Goal: Task Accomplishment & Management: Use online tool/utility

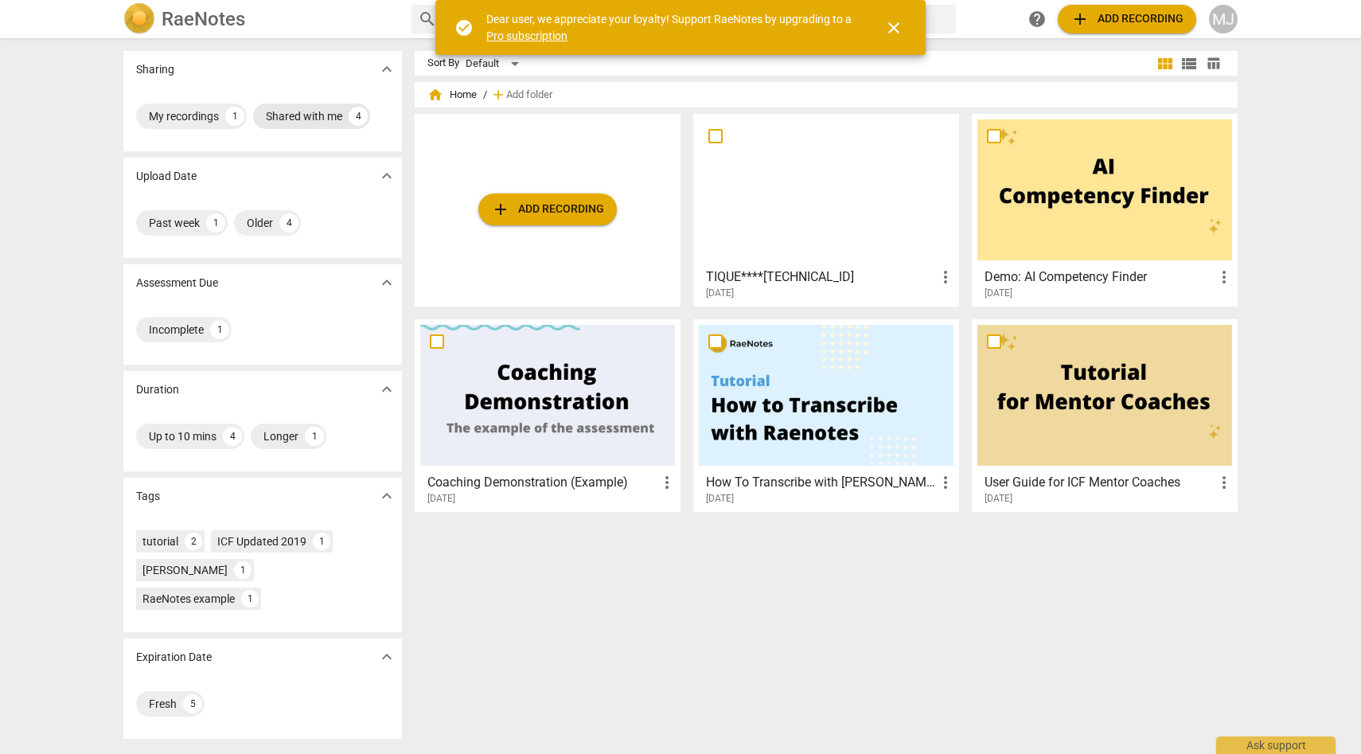
click at [280, 116] on div "Shared with me" at bounding box center [304, 116] width 76 height 16
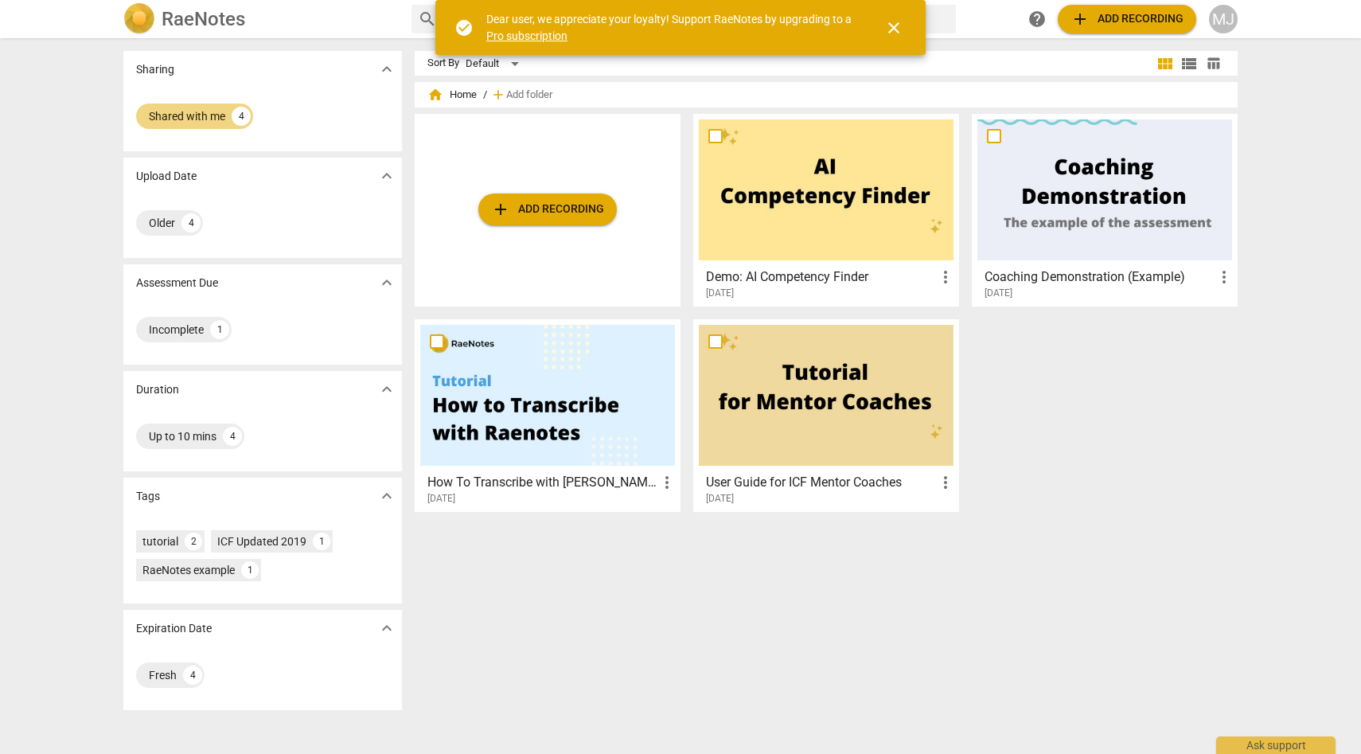
click at [1057, 235] on div at bounding box center [1105, 189] width 255 height 141
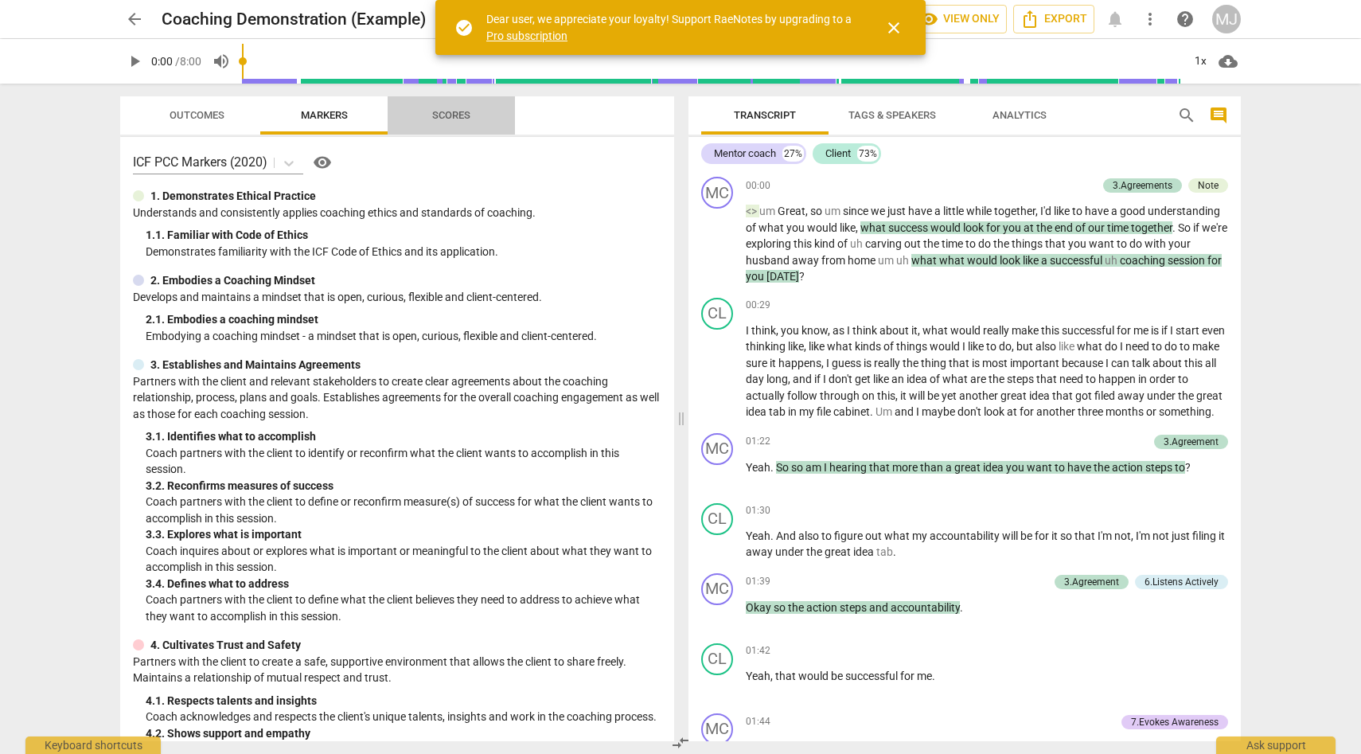
click at [452, 111] on span "Scores" at bounding box center [451, 115] width 38 height 12
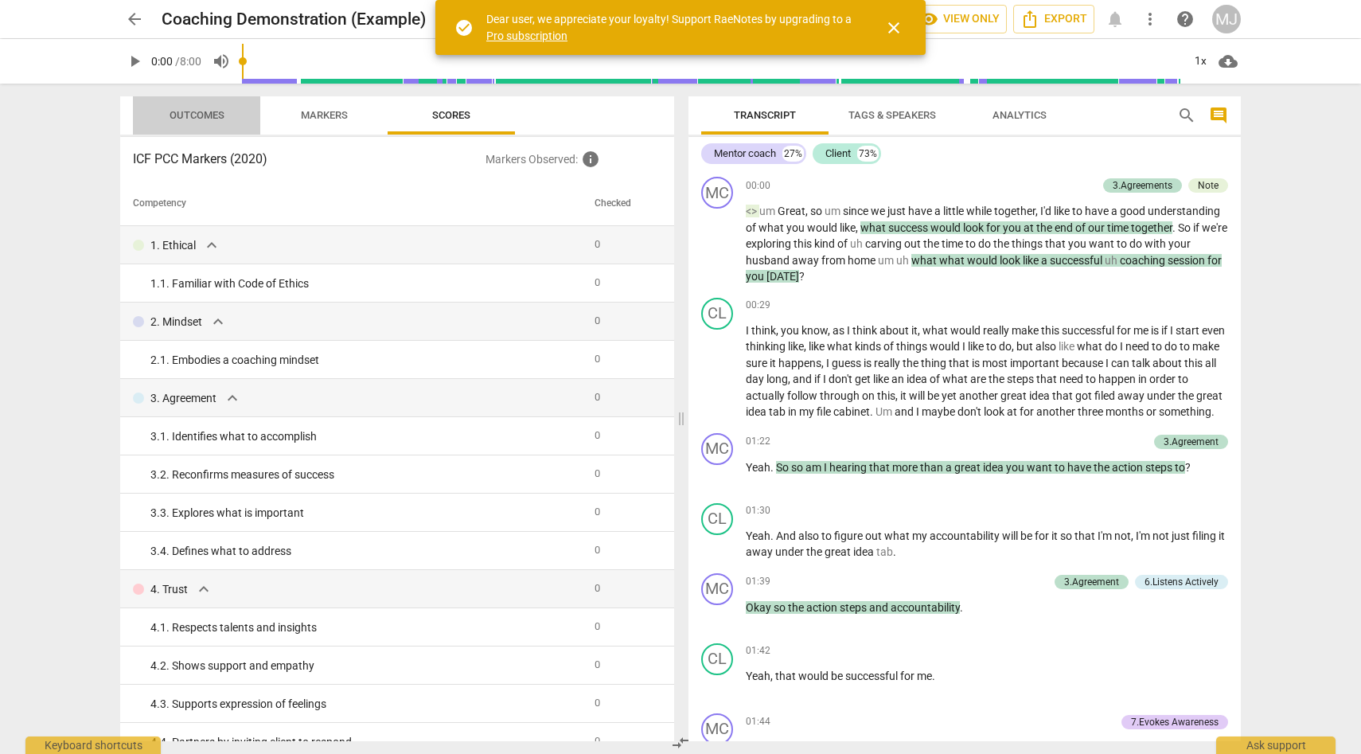
click at [205, 110] on span "Outcomes" at bounding box center [197, 115] width 55 height 12
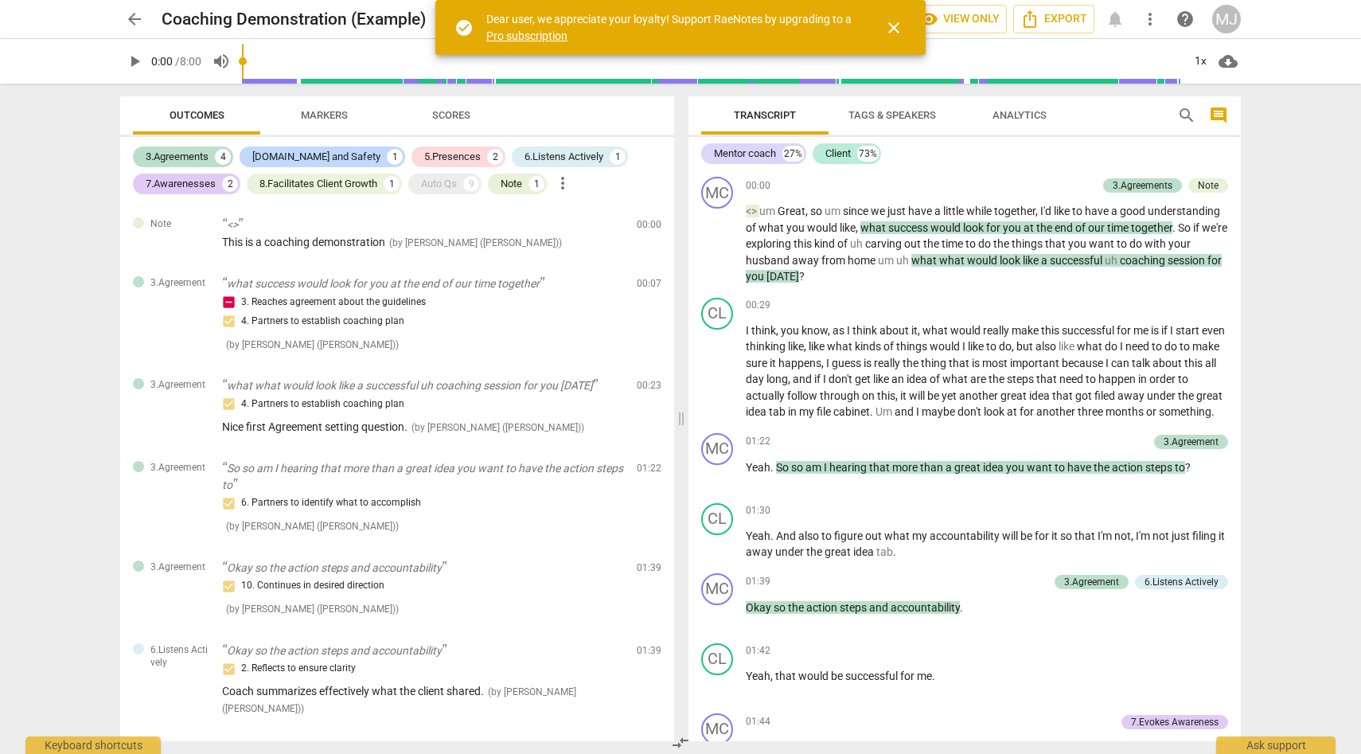
click at [895, 28] on span "close" at bounding box center [893, 27] width 19 height 19
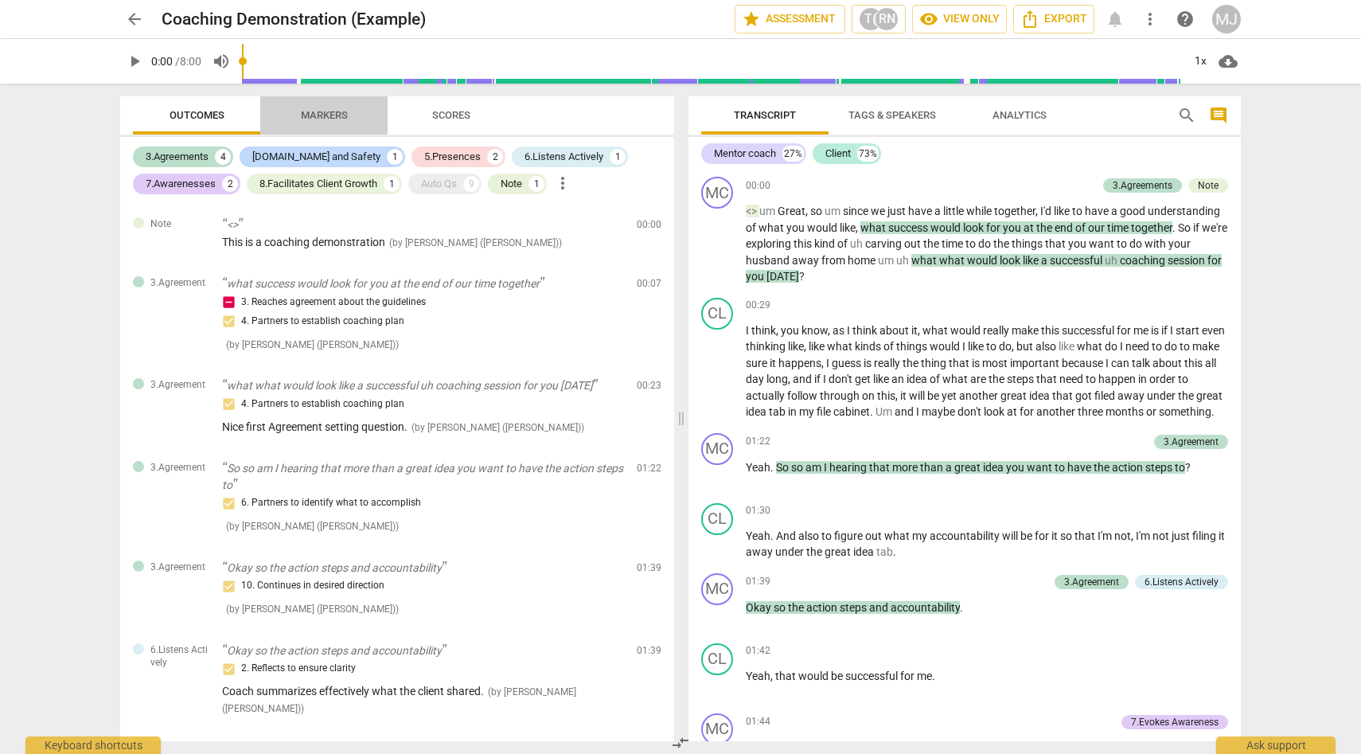
click at [339, 111] on span "Markers" at bounding box center [324, 115] width 47 height 12
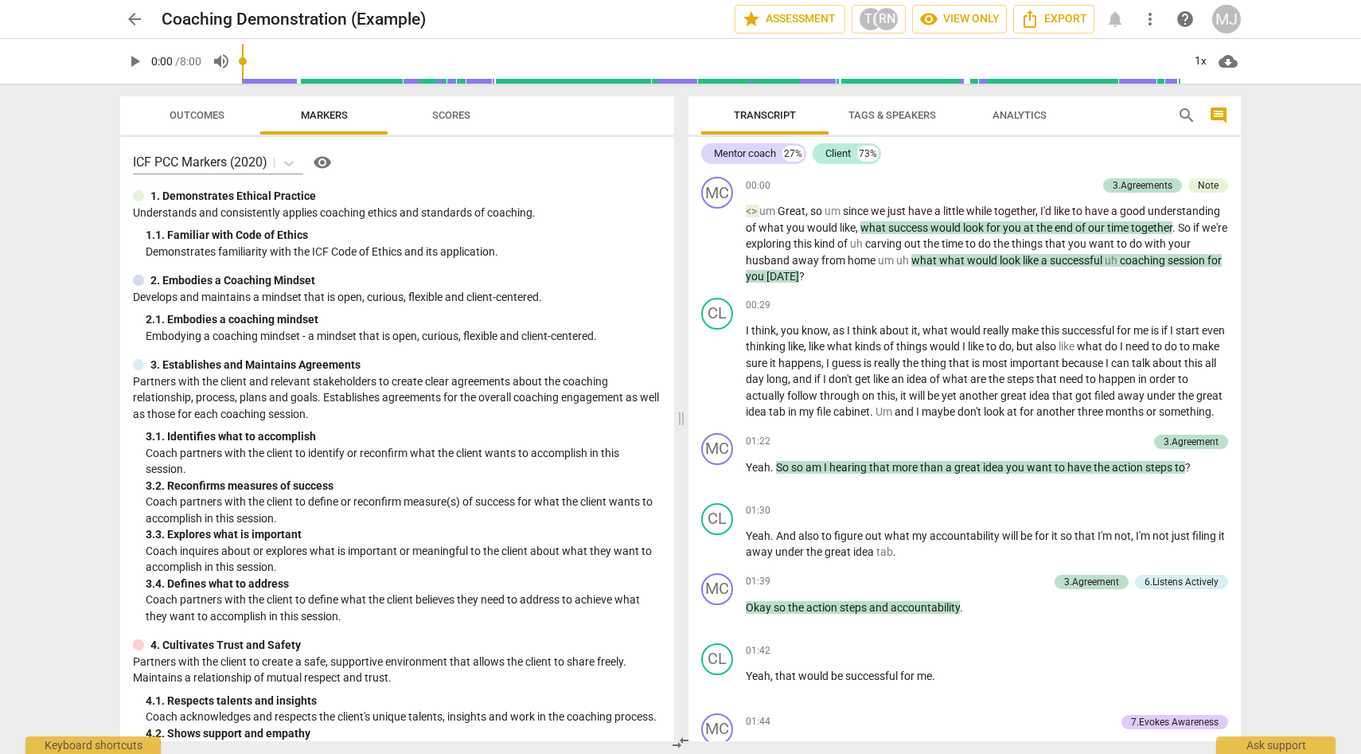
click at [917, 110] on span "Tags & Speakers" at bounding box center [893, 115] width 88 height 12
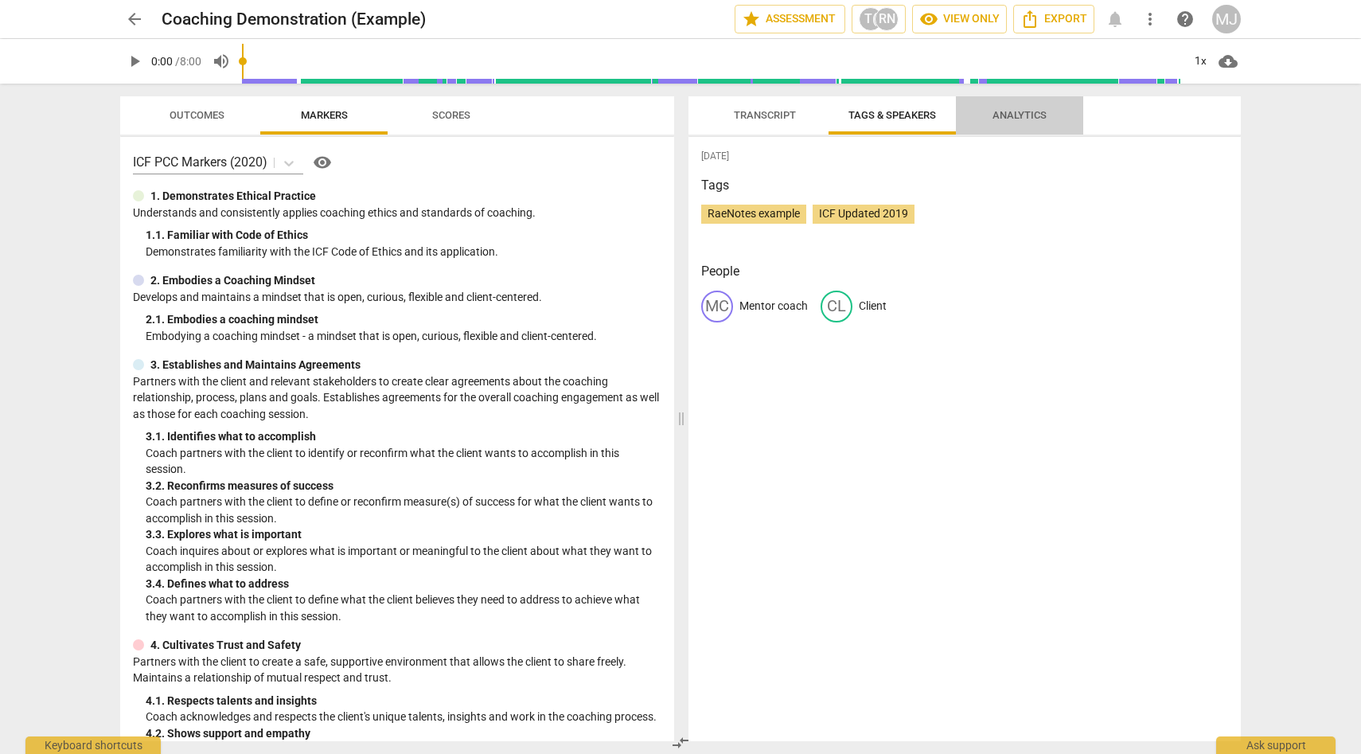
click at [1000, 113] on span "Analytics" at bounding box center [1020, 115] width 54 height 12
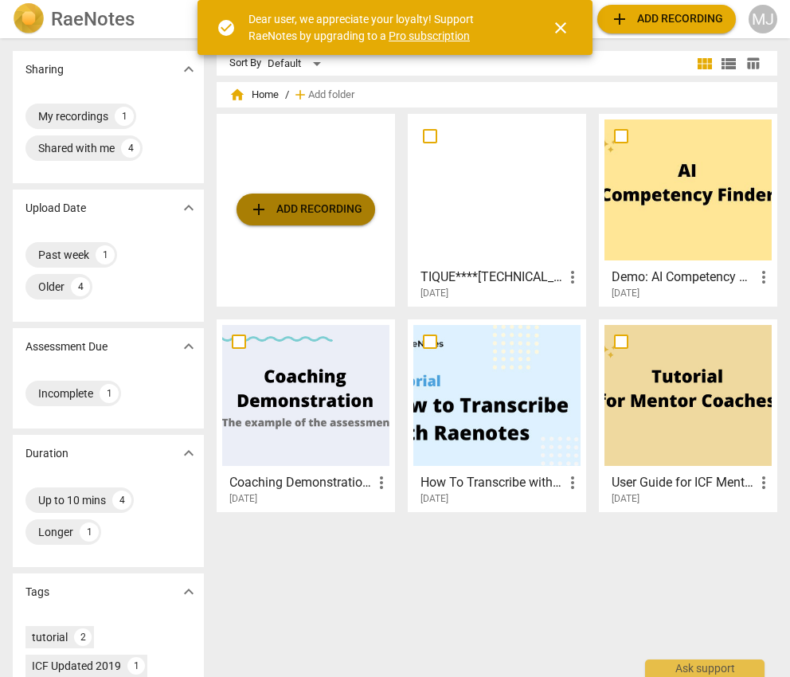
click at [329, 207] on span "add Add recording" at bounding box center [305, 209] width 113 height 19
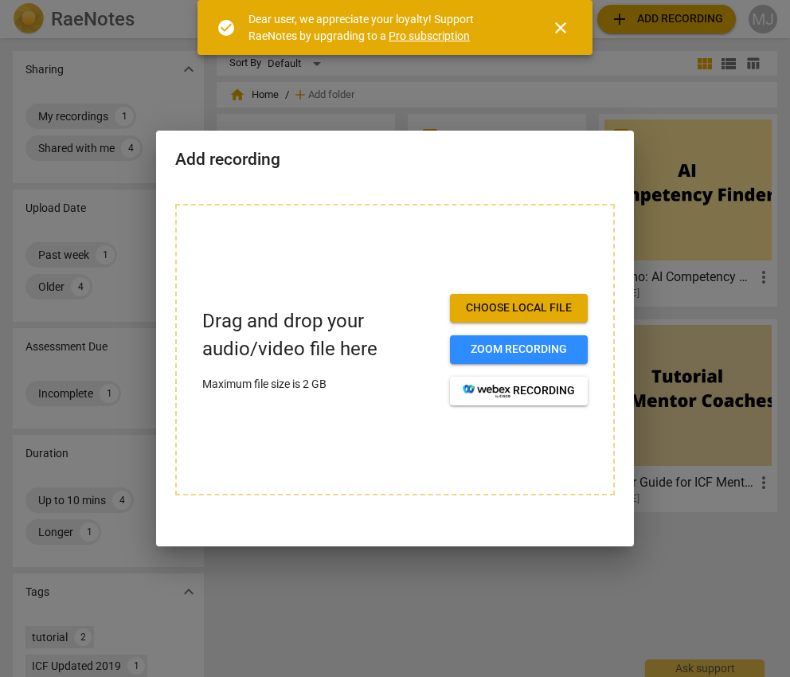
click at [540, 308] on span "Choose local file" at bounding box center [518, 308] width 112 height 16
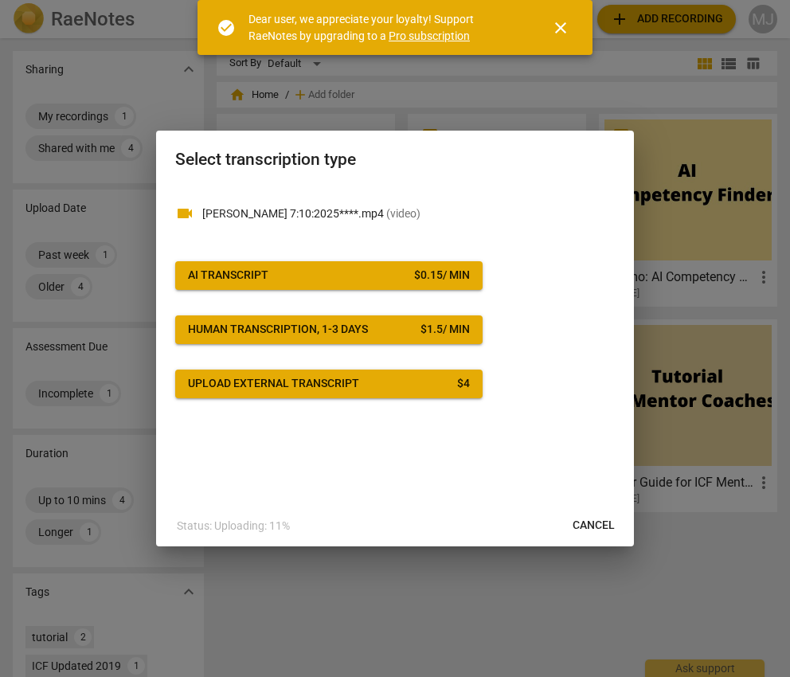
click at [414, 273] on div "$ 0.15 / min" at bounding box center [442, 275] width 56 height 16
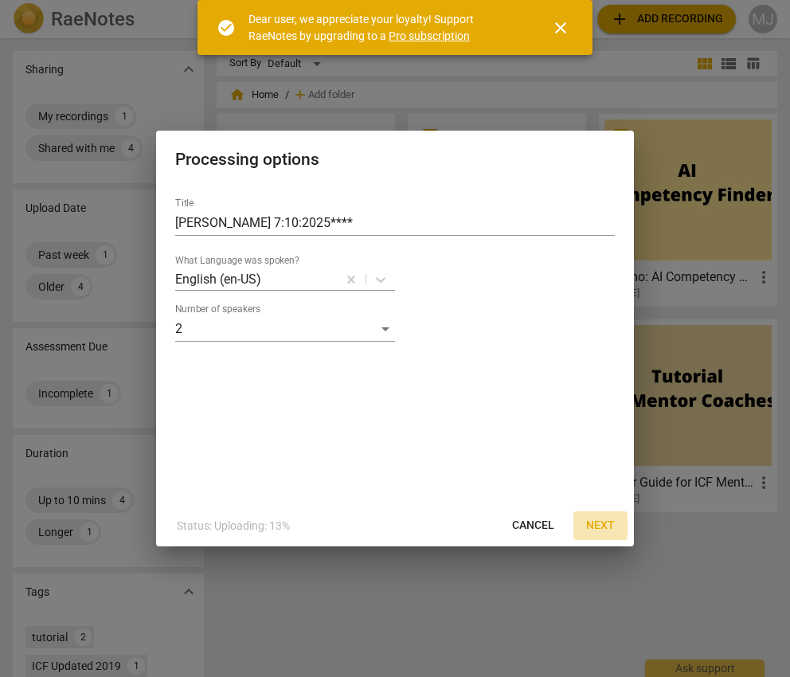
click at [599, 521] on span "Next" at bounding box center [600, 525] width 29 height 16
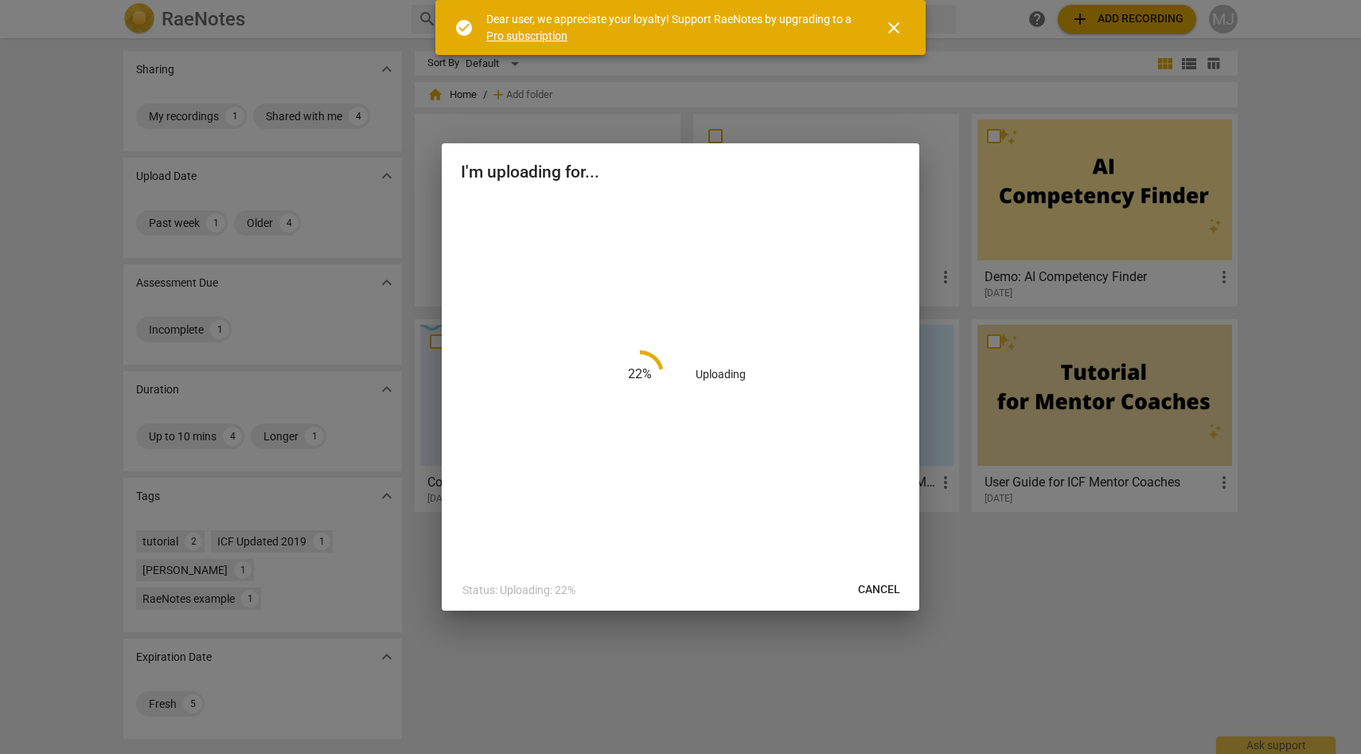
click at [898, 25] on span "close" at bounding box center [893, 27] width 19 height 19
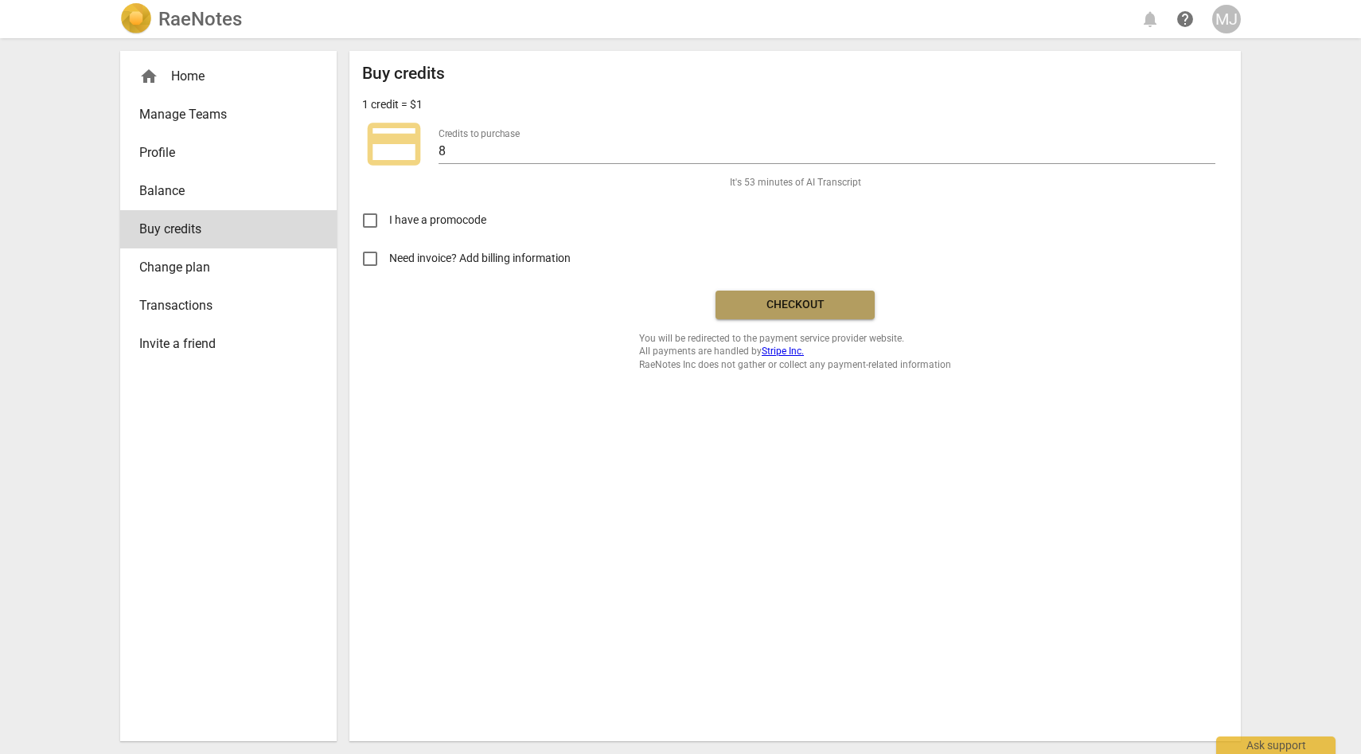
click at [806, 302] on span "Checkout" at bounding box center [795, 305] width 134 height 16
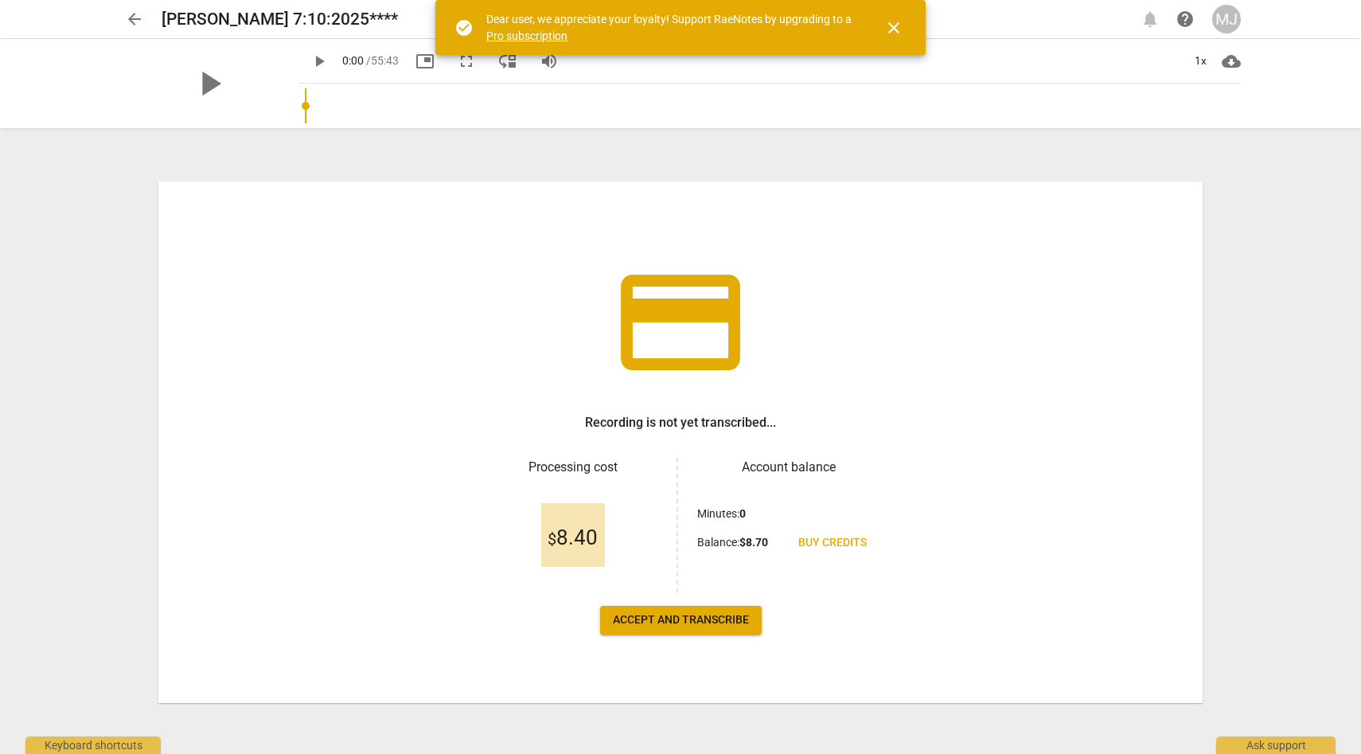
click at [703, 618] on span "Accept and transcribe" at bounding box center [681, 620] width 136 height 16
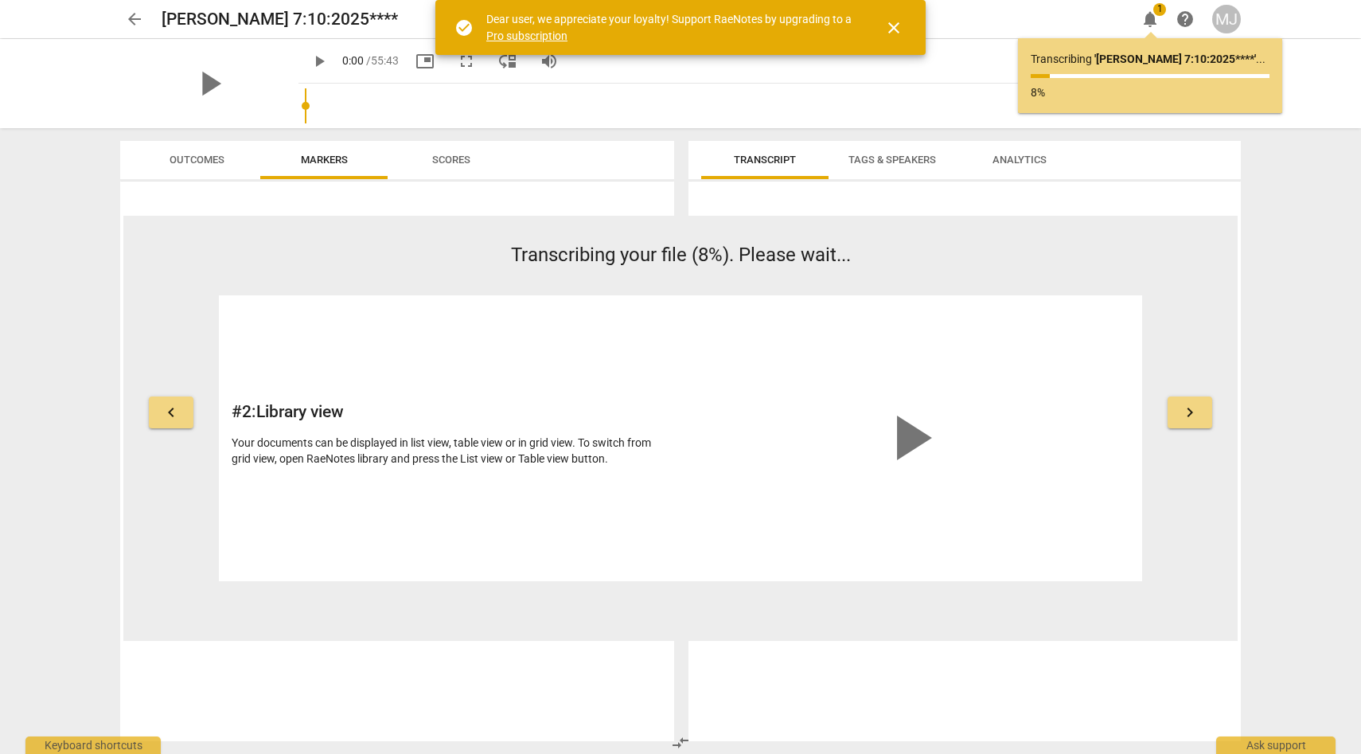
click at [906, 431] on span "play_arrow" at bounding box center [910, 438] width 76 height 76
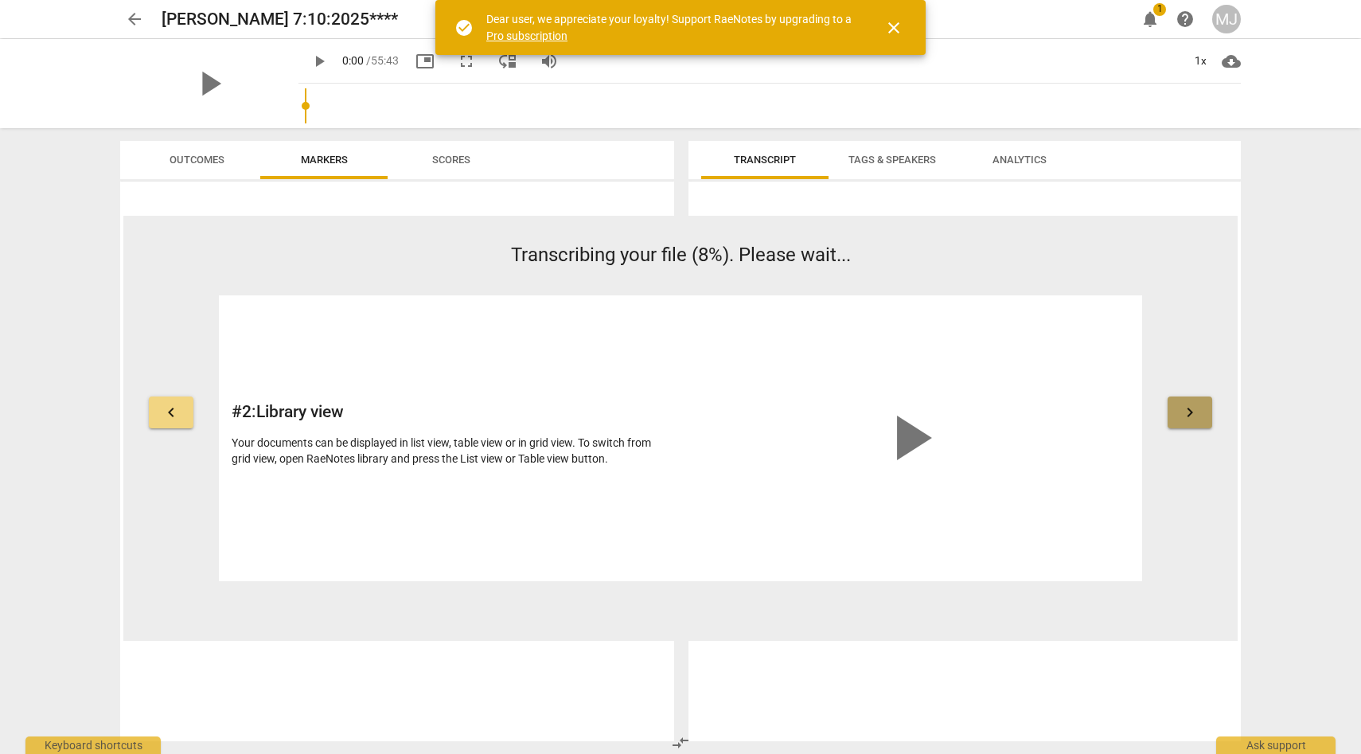
click at [1189, 412] on span "keyboard_arrow_right" at bounding box center [1190, 412] width 19 height 19
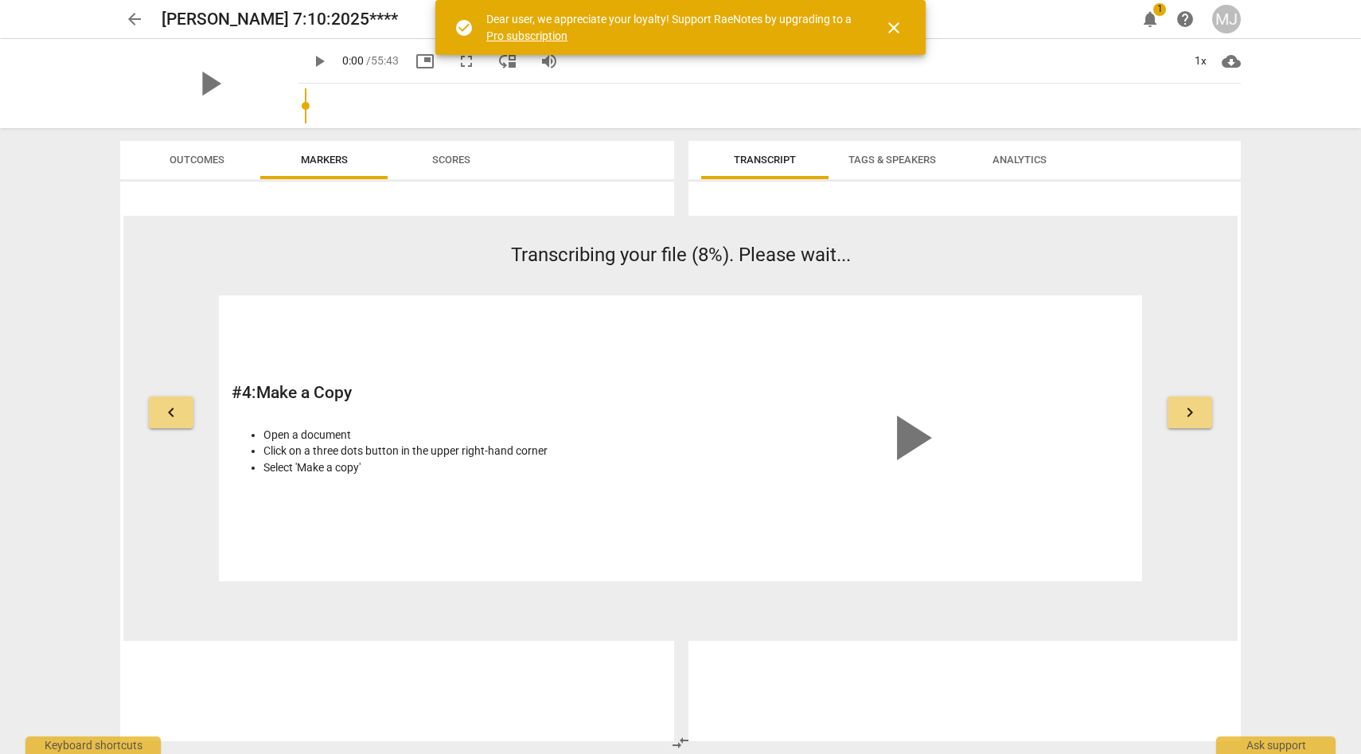
click at [1188, 408] on span "keyboard_arrow_right" at bounding box center [1190, 412] width 19 height 19
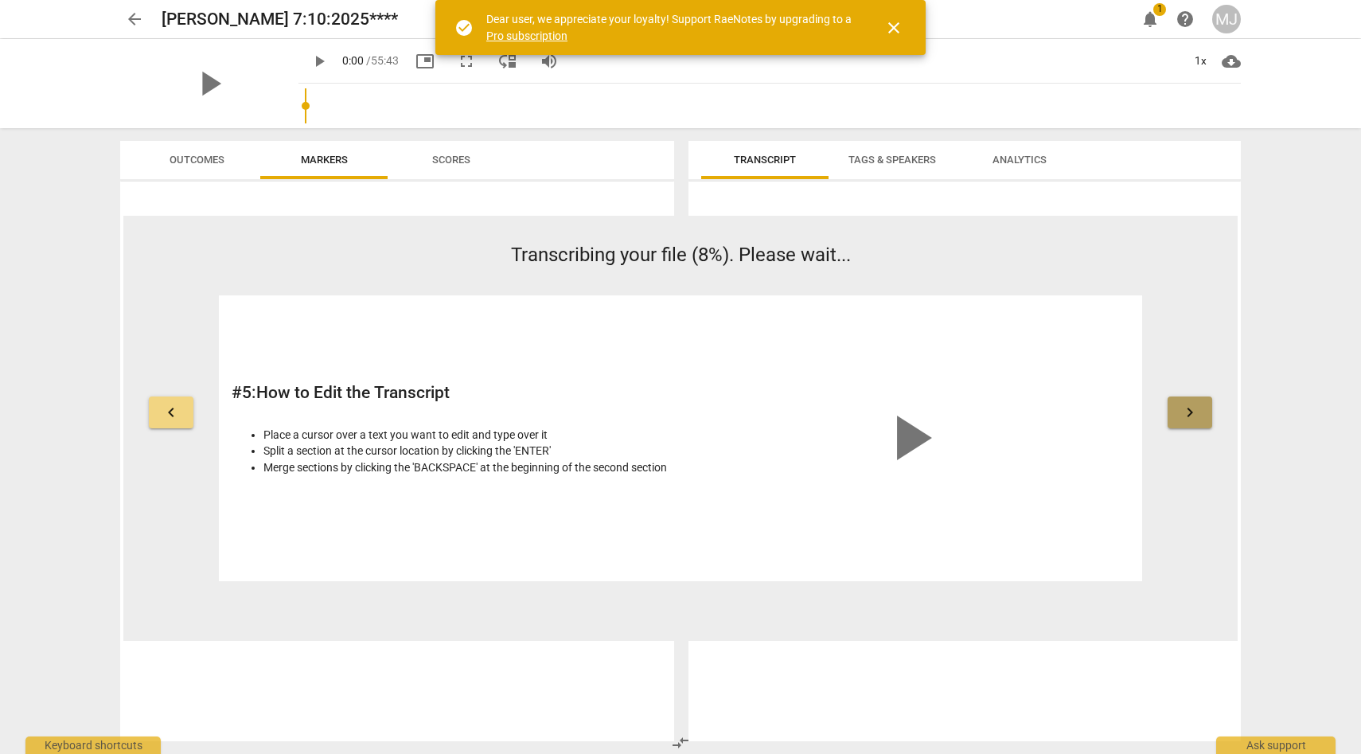
click at [1184, 409] on span "keyboard_arrow_right" at bounding box center [1190, 412] width 19 height 19
click at [1187, 408] on span "keyboard_arrow_right" at bounding box center [1190, 412] width 19 height 19
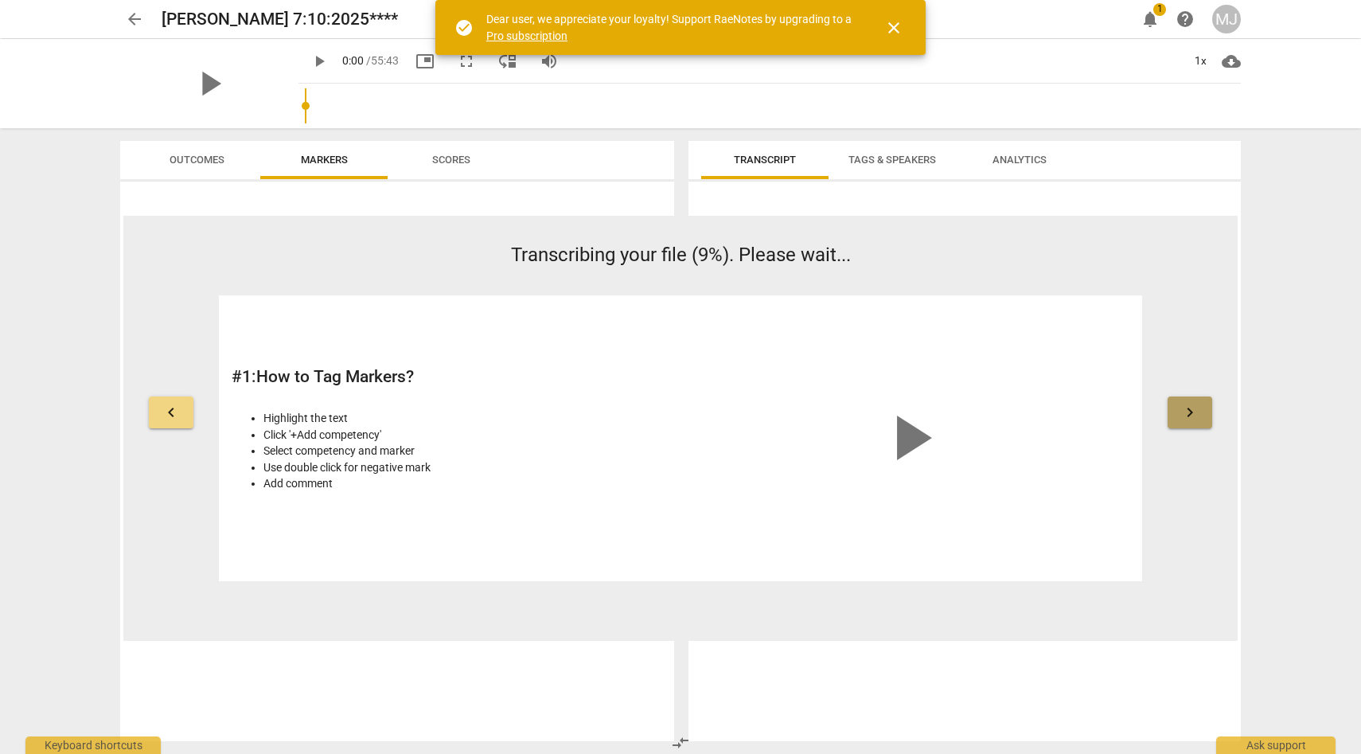
click at [1187, 408] on span "keyboard_arrow_right" at bounding box center [1190, 412] width 19 height 19
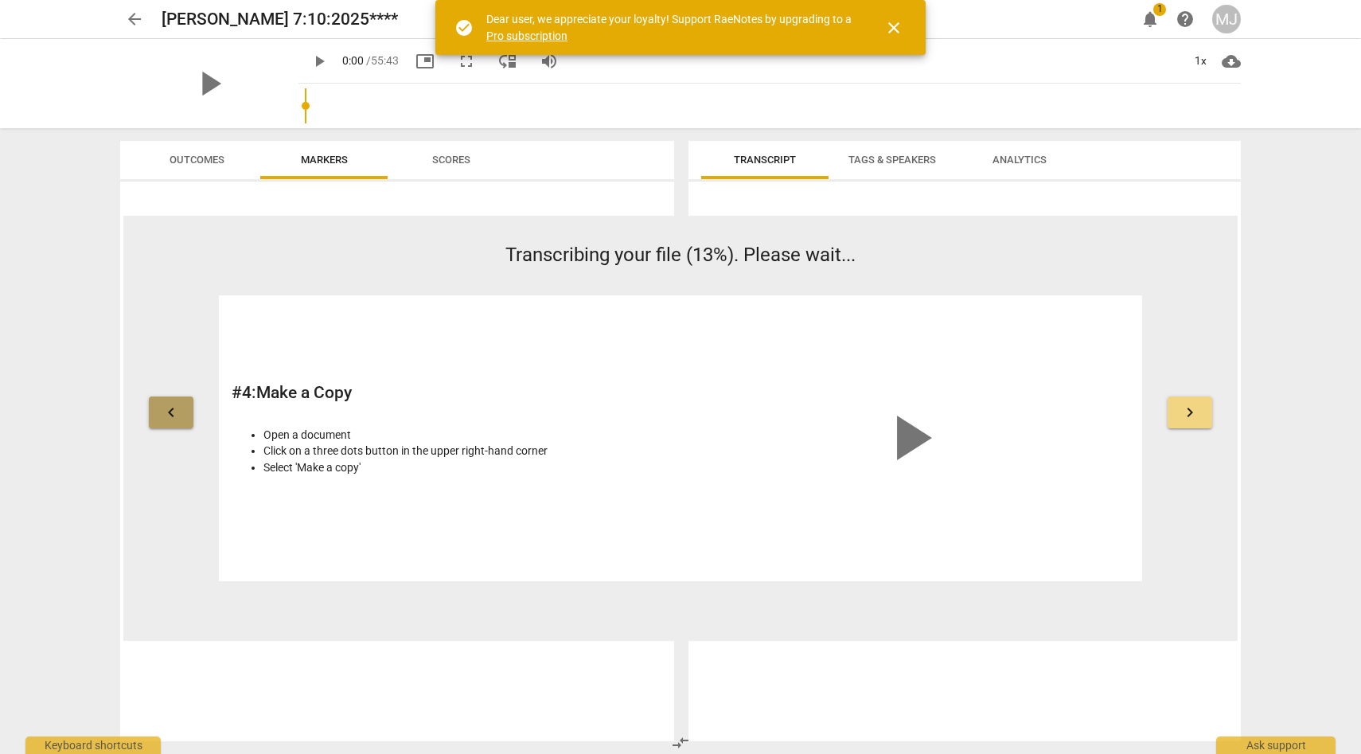
click at [175, 405] on span "keyboard_arrow_left" at bounding box center [171, 412] width 19 height 19
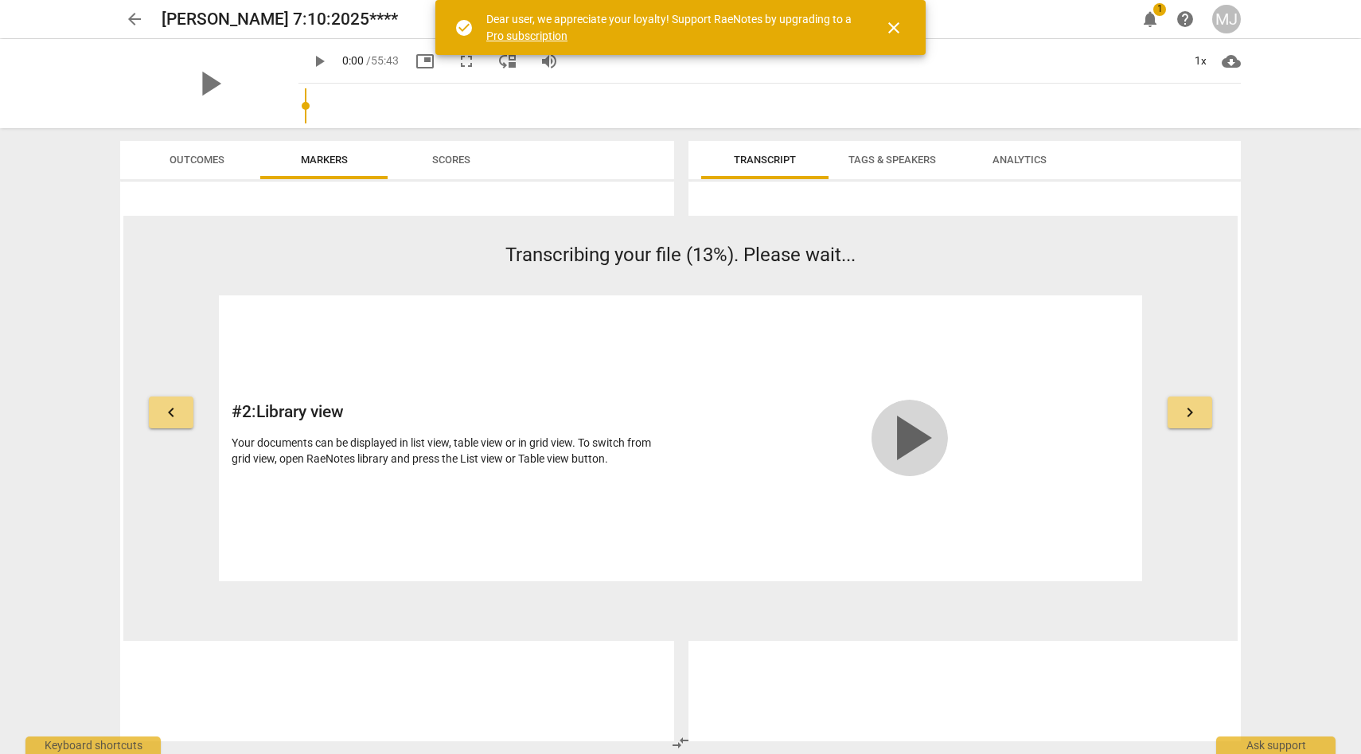
click at [911, 430] on span "play_arrow" at bounding box center [910, 438] width 76 height 76
click at [1175, 410] on button "keyboard_arrow_right" at bounding box center [1190, 412] width 45 height 32
click at [908, 439] on span "play_arrow" at bounding box center [910, 438] width 76 height 76
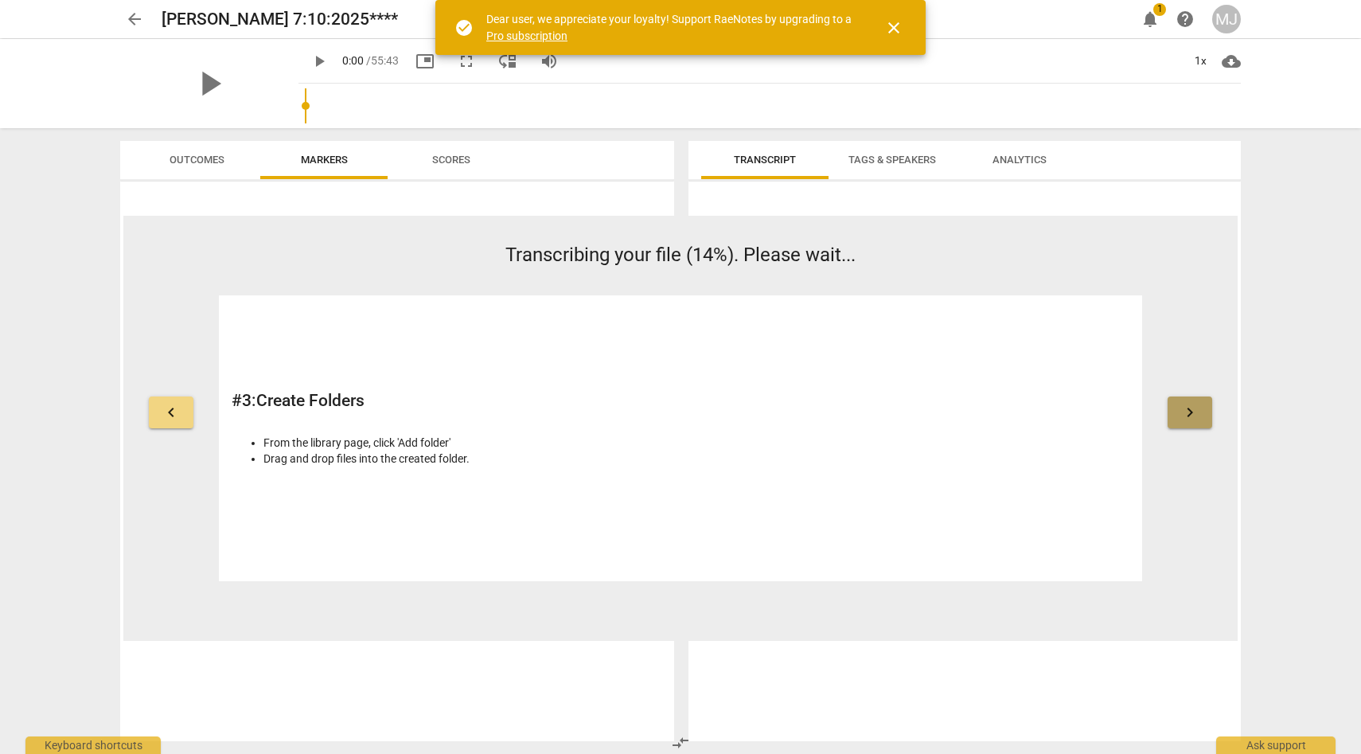
click at [1188, 410] on span "keyboard_arrow_right" at bounding box center [1190, 412] width 19 height 19
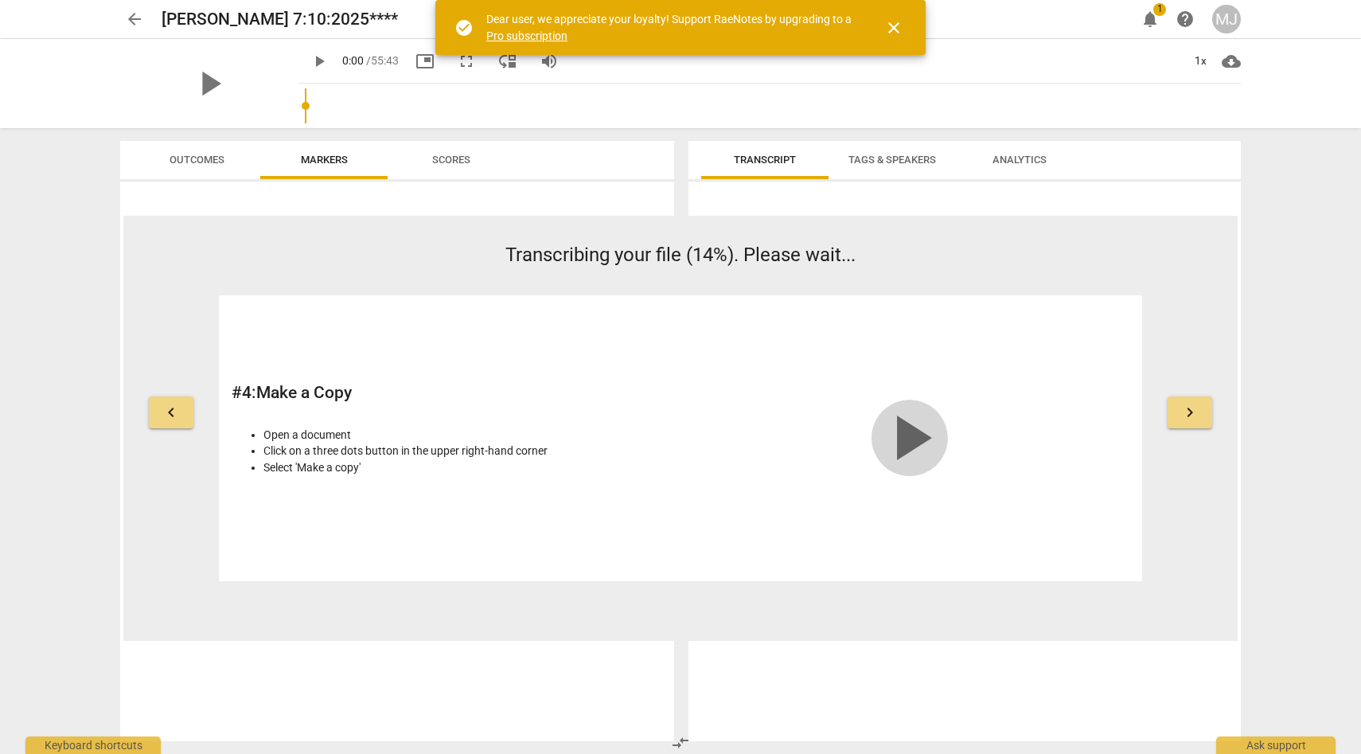
click at [903, 431] on span "play_arrow" at bounding box center [910, 438] width 76 height 76
click at [1183, 404] on span "keyboard_arrow_right" at bounding box center [1190, 412] width 19 height 19
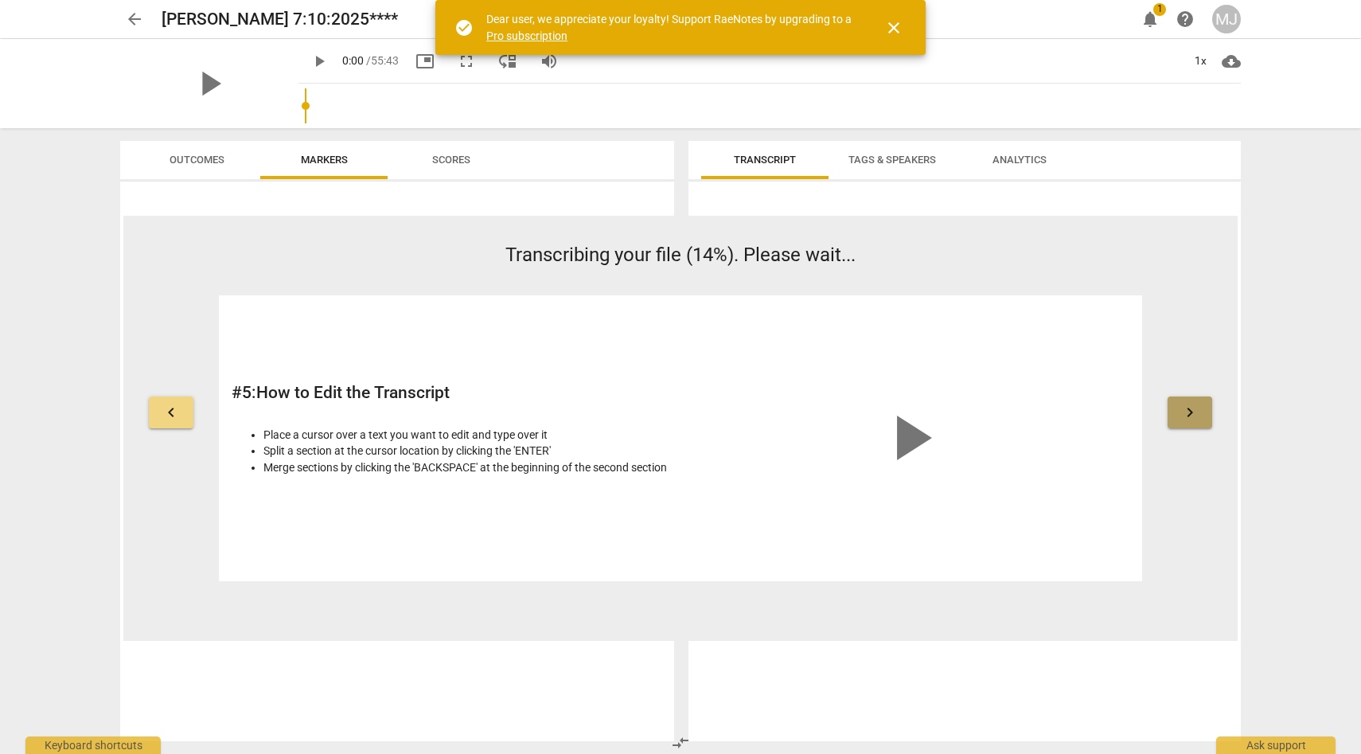
click at [1184, 415] on span "keyboard_arrow_right" at bounding box center [1190, 412] width 19 height 19
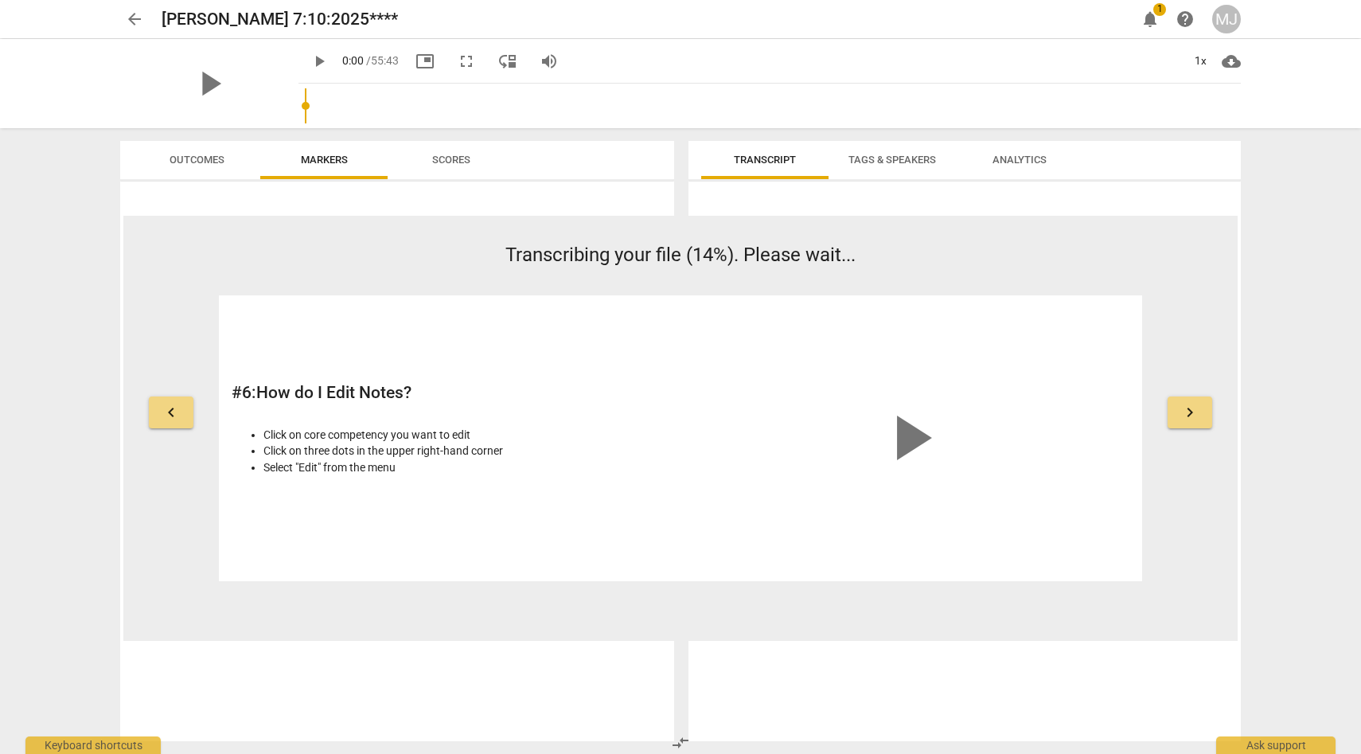
click at [1182, 415] on span "keyboard_arrow_right" at bounding box center [1190, 412] width 19 height 19
click at [1177, 416] on button "keyboard_arrow_right" at bounding box center [1190, 412] width 45 height 32
click at [1190, 413] on span "keyboard_arrow_right" at bounding box center [1190, 412] width 19 height 19
click at [1188, 414] on span "keyboard_arrow_right" at bounding box center [1190, 412] width 19 height 19
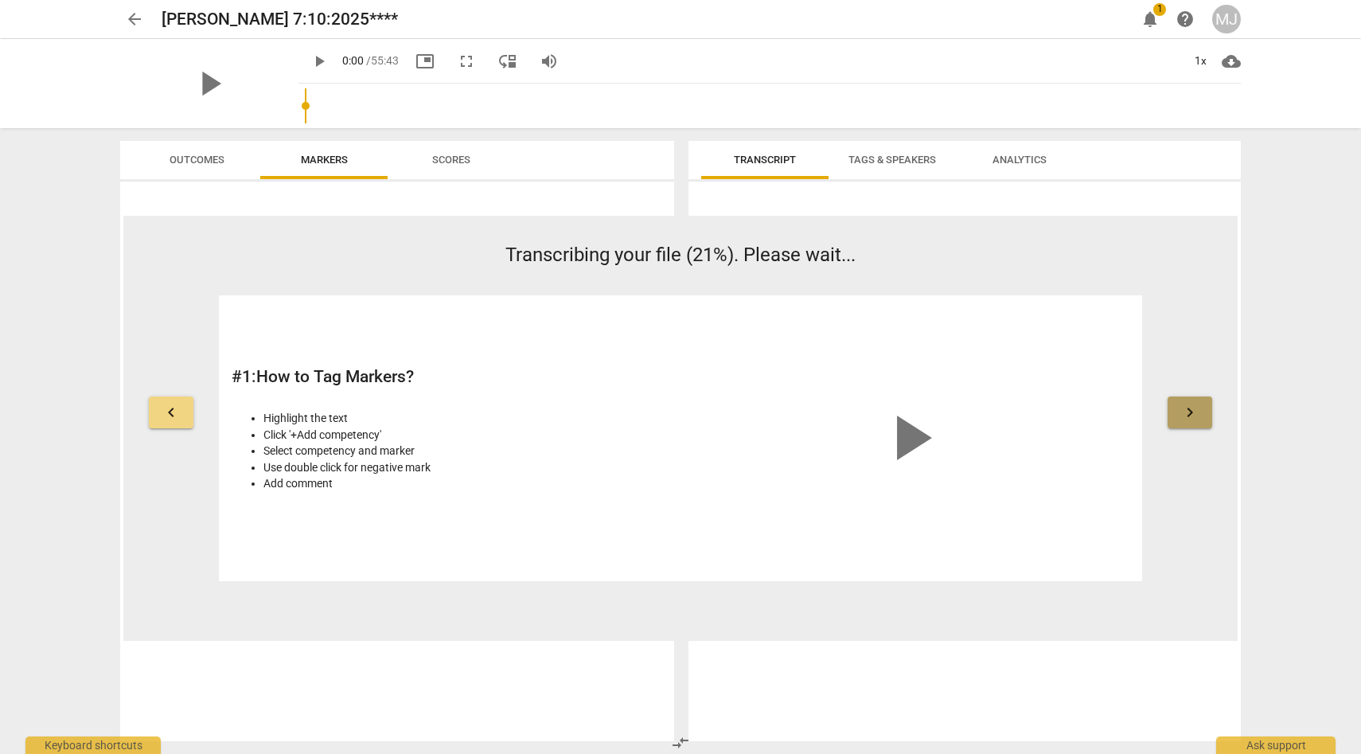
click at [1188, 414] on span "keyboard_arrow_right" at bounding box center [1190, 412] width 19 height 19
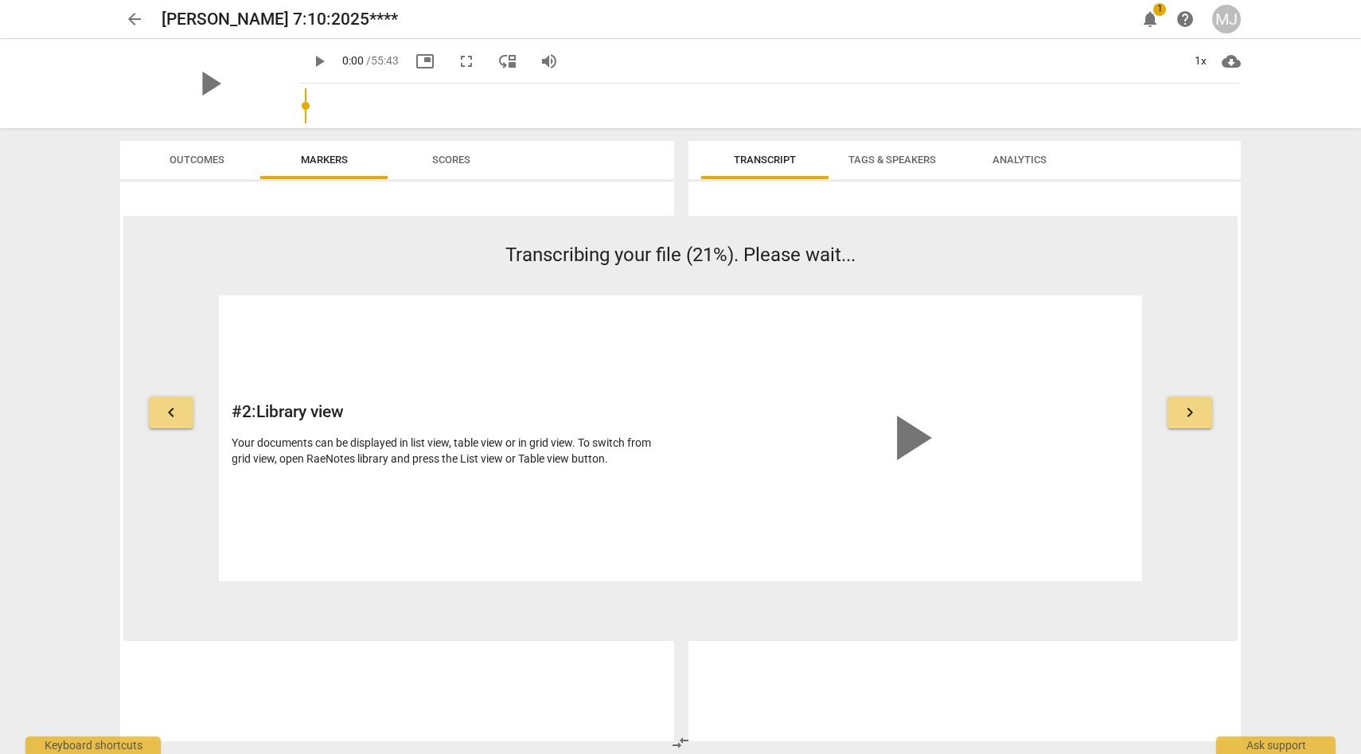
click at [1188, 414] on span "keyboard_arrow_right" at bounding box center [1190, 412] width 19 height 19
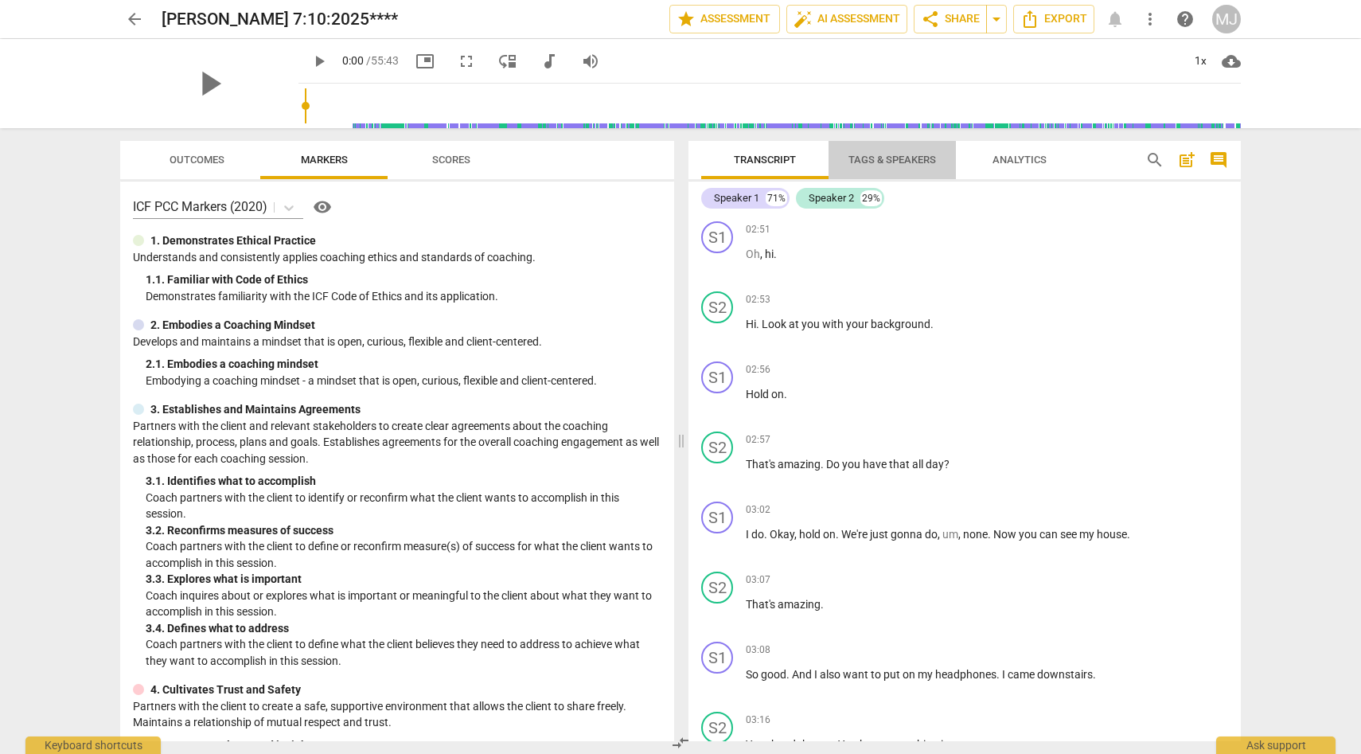
click at [911, 158] on span "Tags & Speakers" at bounding box center [893, 160] width 88 height 12
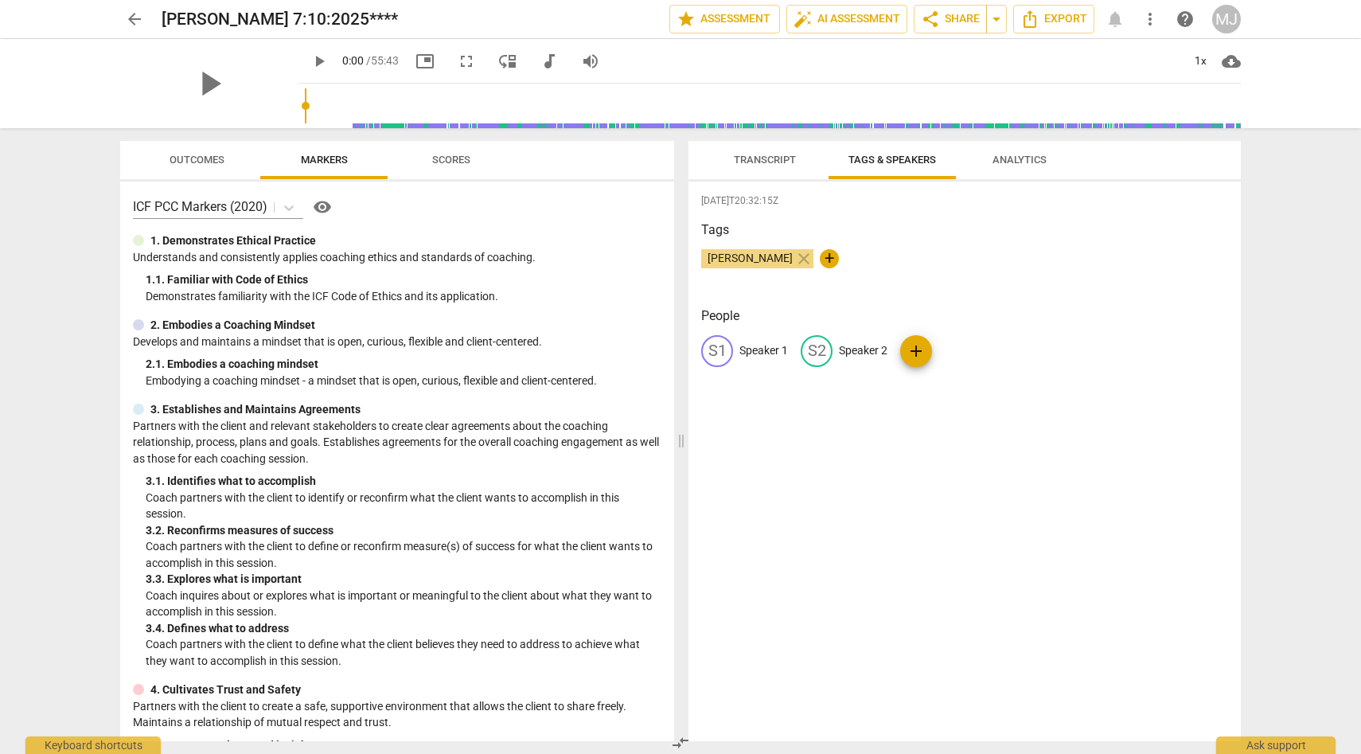
click at [1034, 157] on span "Analytics" at bounding box center [1020, 160] width 54 height 12
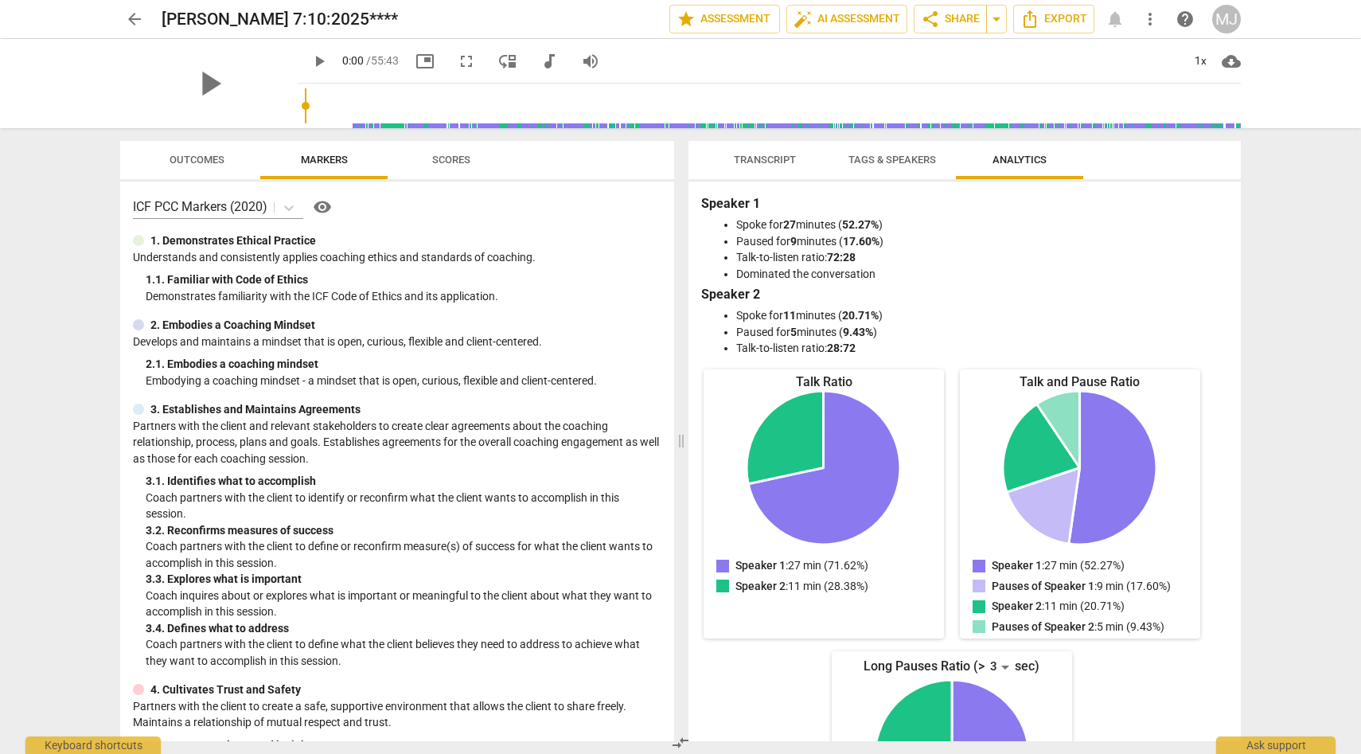
click at [927, 158] on span "Tags & Speakers" at bounding box center [893, 160] width 88 height 12
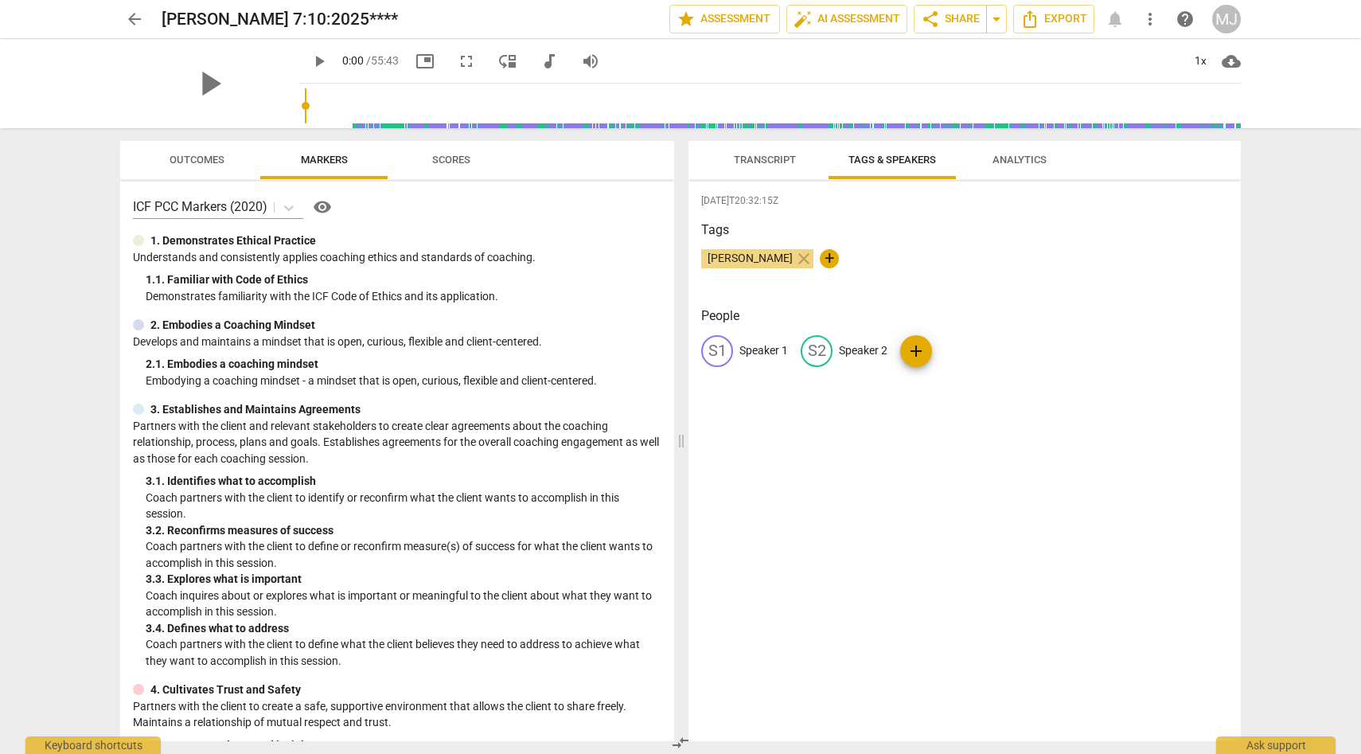
click at [782, 351] on p "Speaker 1" at bounding box center [764, 350] width 49 height 17
type input "[PERSON_NAME]"
click at [1010, 349] on span "add" at bounding box center [1019, 350] width 19 height 19
click at [975, 349] on input "text" at bounding box center [1038, 350] width 127 height 25
click at [1102, 351] on span "delete" at bounding box center [1110, 350] width 17 height 17
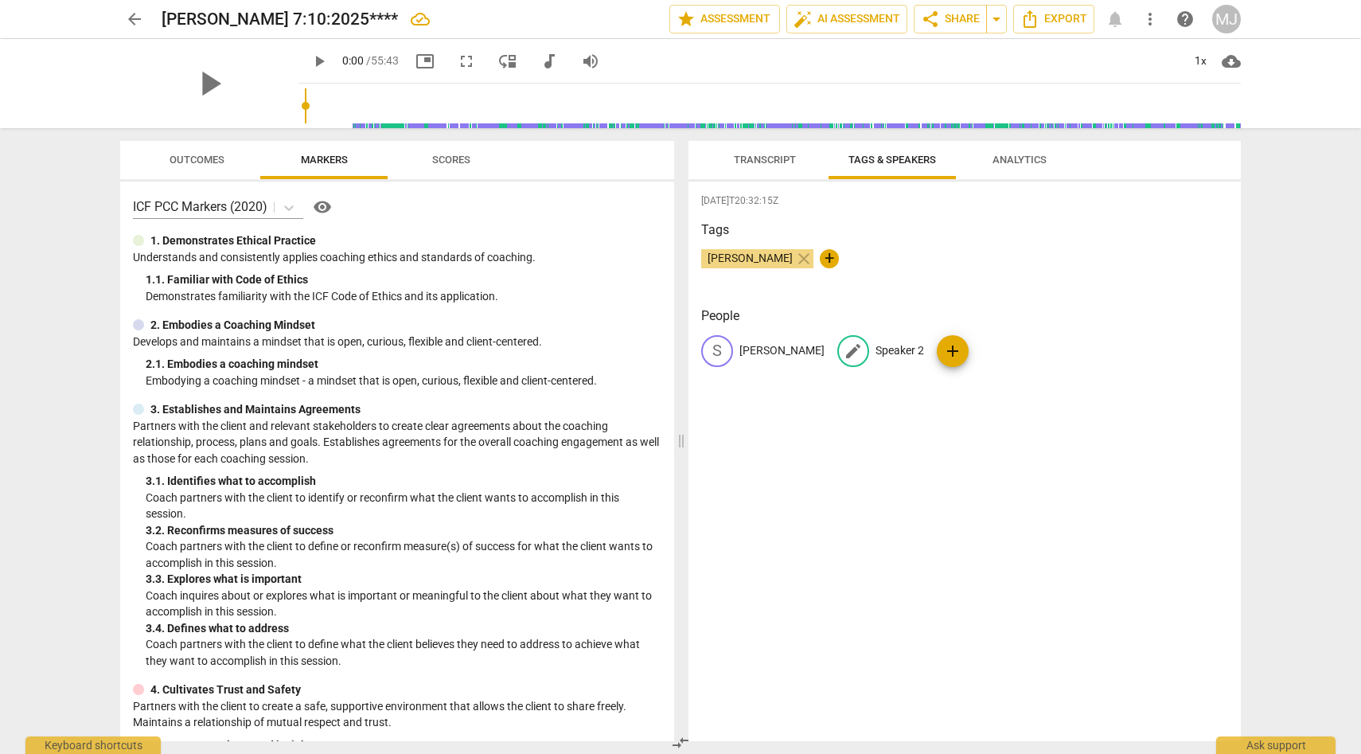
click at [876, 347] on p "Speaker 2" at bounding box center [900, 350] width 49 height 17
type input "[PERSON_NAME]"
click at [781, 158] on span "Transcript" at bounding box center [765, 160] width 62 height 12
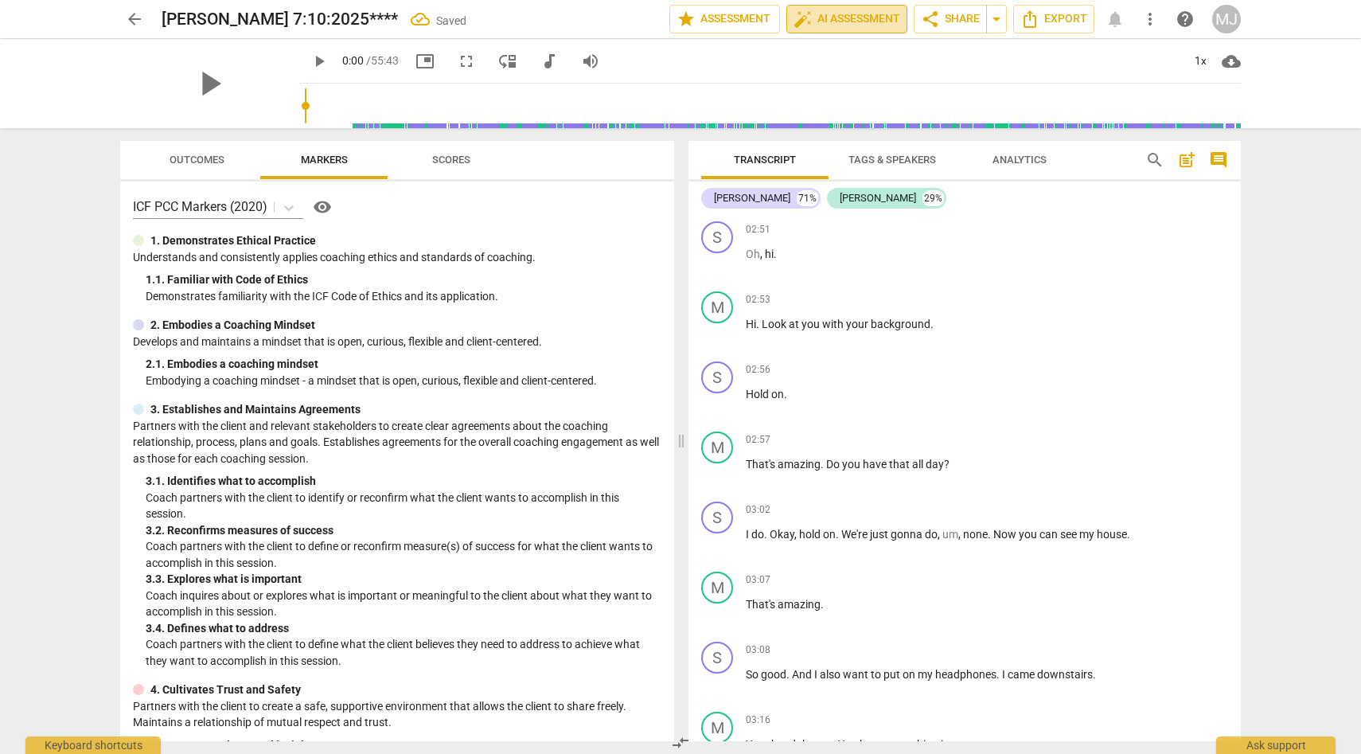
click at [875, 21] on span "auto_fix_high AI Assessment" at bounding box center [847, 19] width 107 height 19
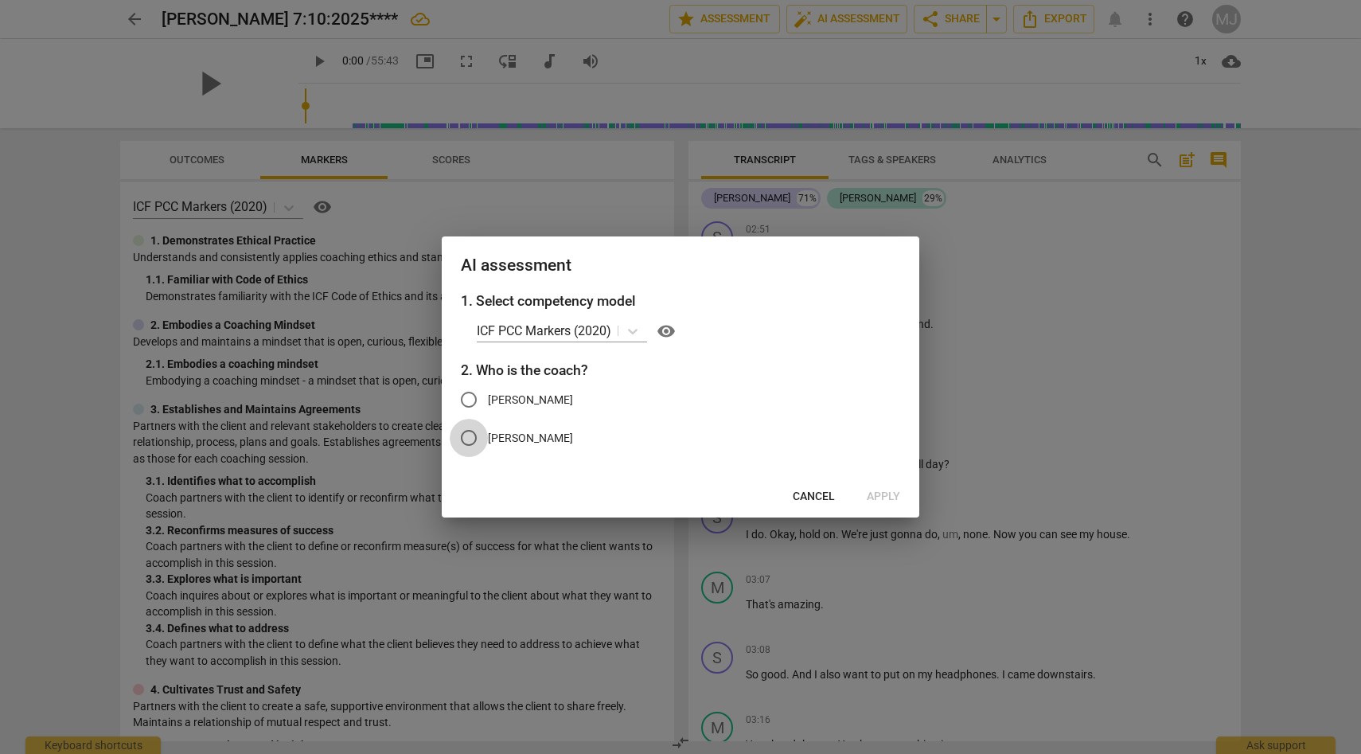
click at [468, 437] on input "[PERSON_NAME]" at bounding box center [469, 438] width 38 height 38
radio input "true"
click at [892, 494] on span "Apply" at bounding box center [883, 497] width 33 height 16
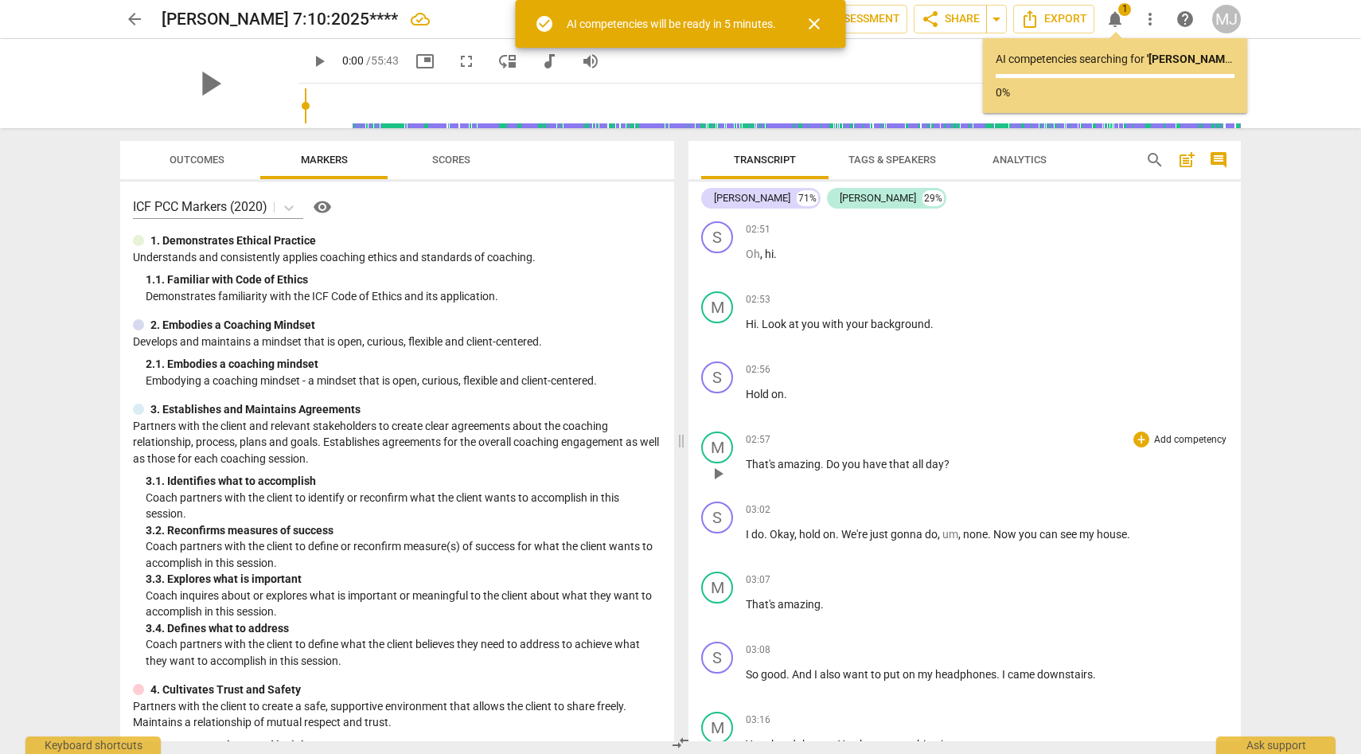
scroll to position [1, 0]
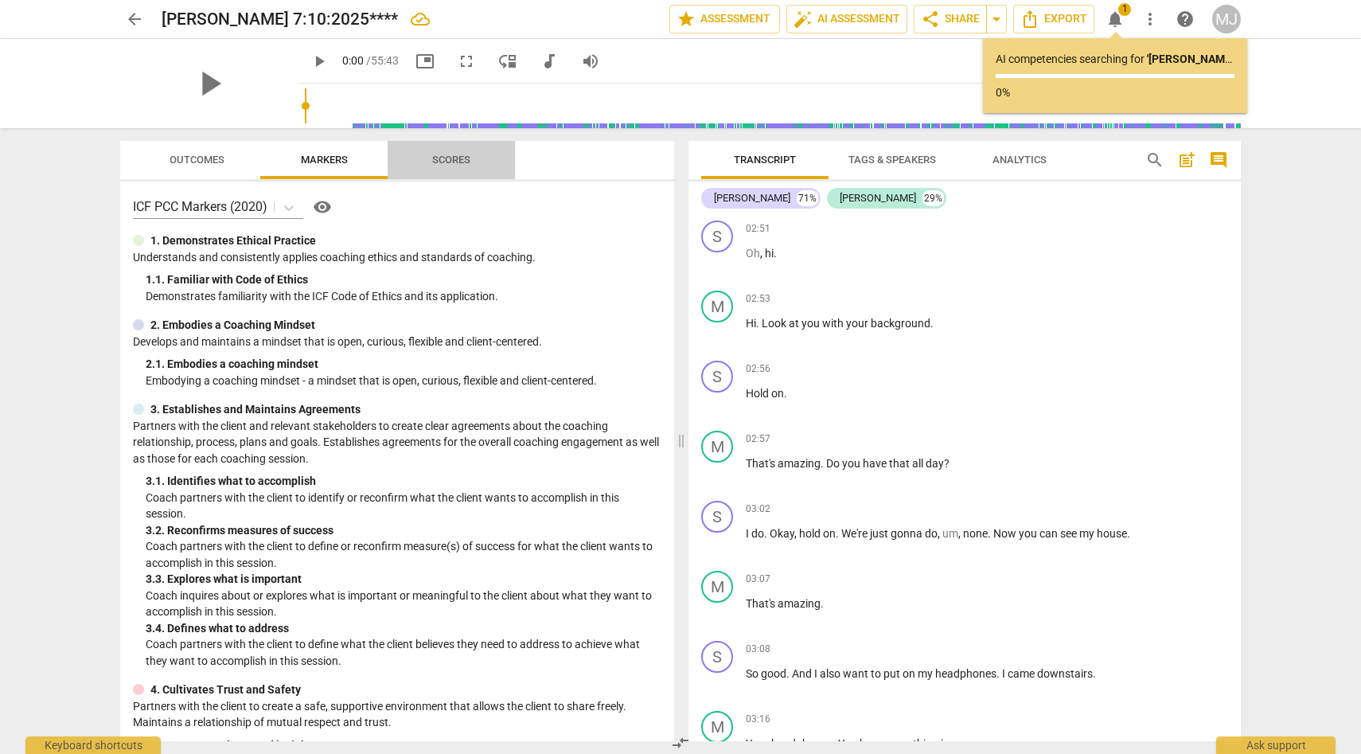
click at [455, 159] on span "Scores" at bounding box center [451, 160] width 38 height 12
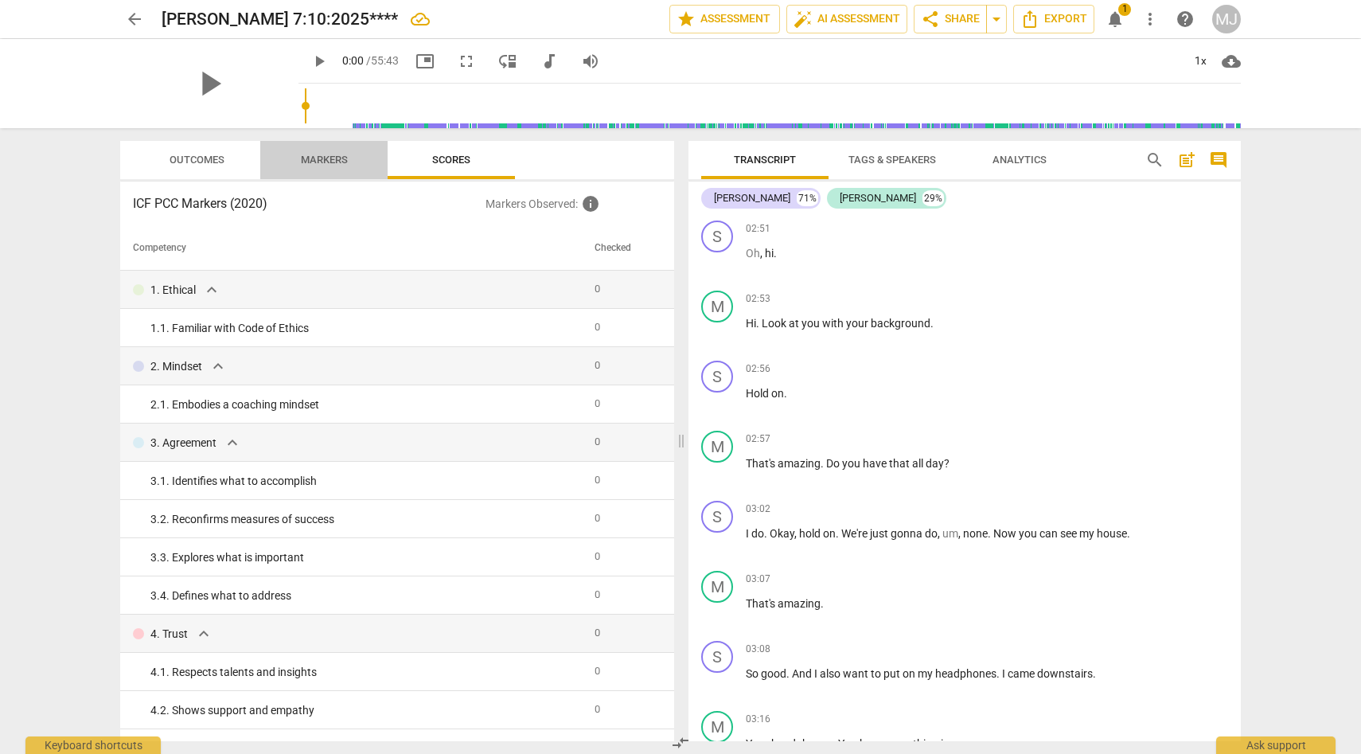
click at [332, 155] on span "Markers" at bounding box center [324, 160] width 47 height 12
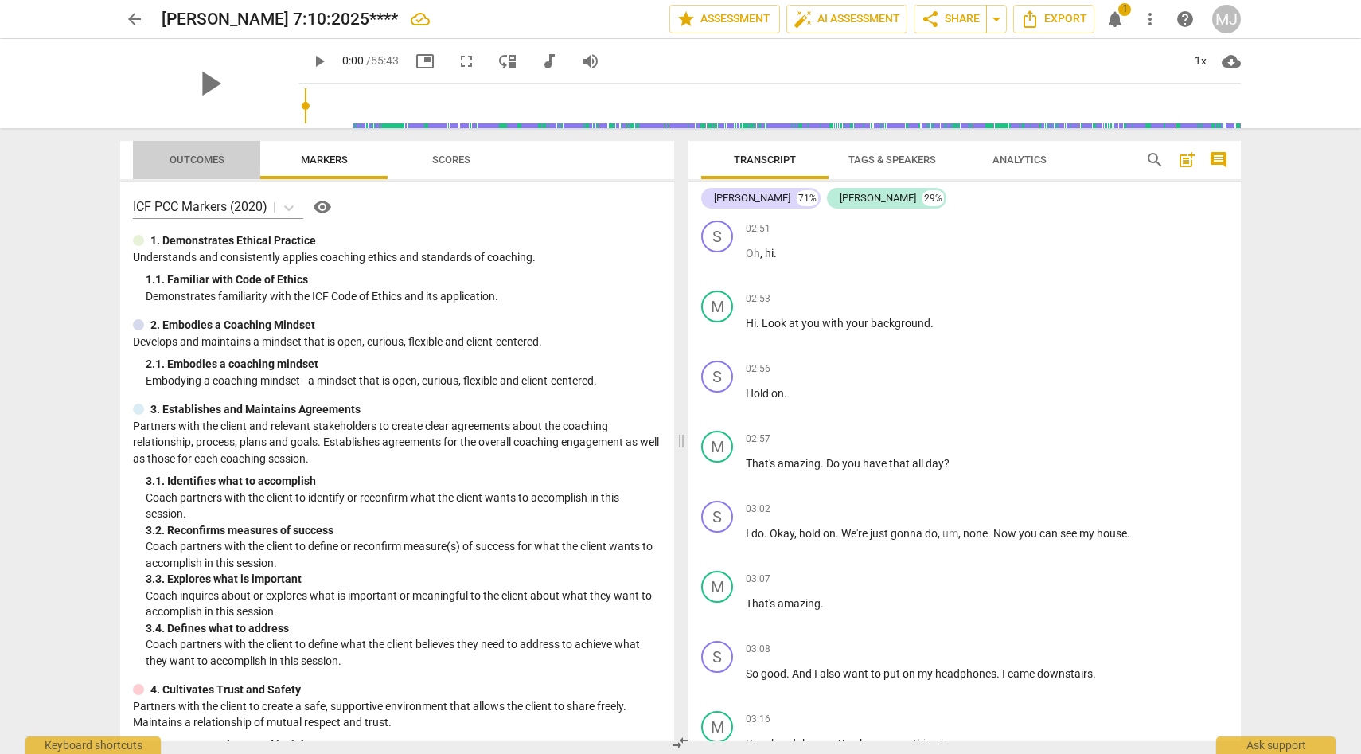
click at [208, 154] on span "Outcomes" at bounding box center [197, 160] width 55 height 12
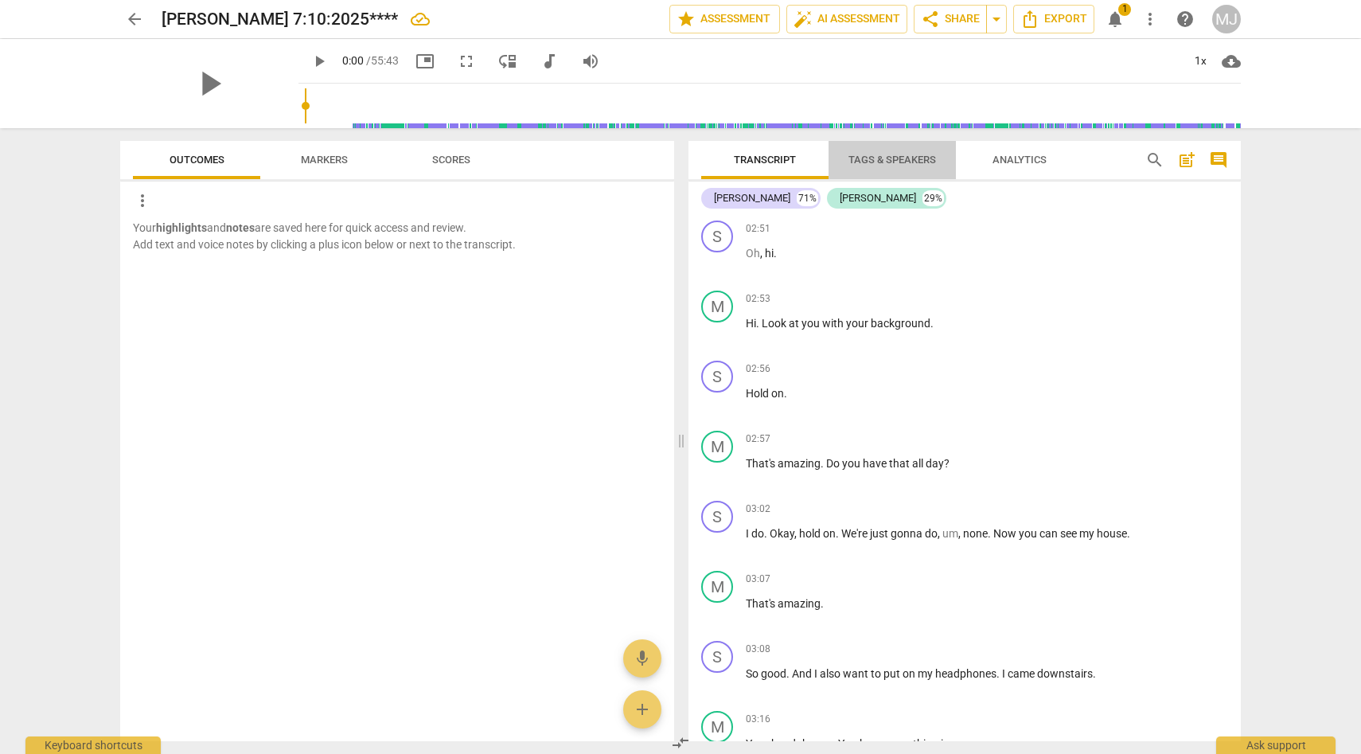
click at [868, 153] on span "Tags & Speakers" at bounding box center [892, 160] width 126 height 21
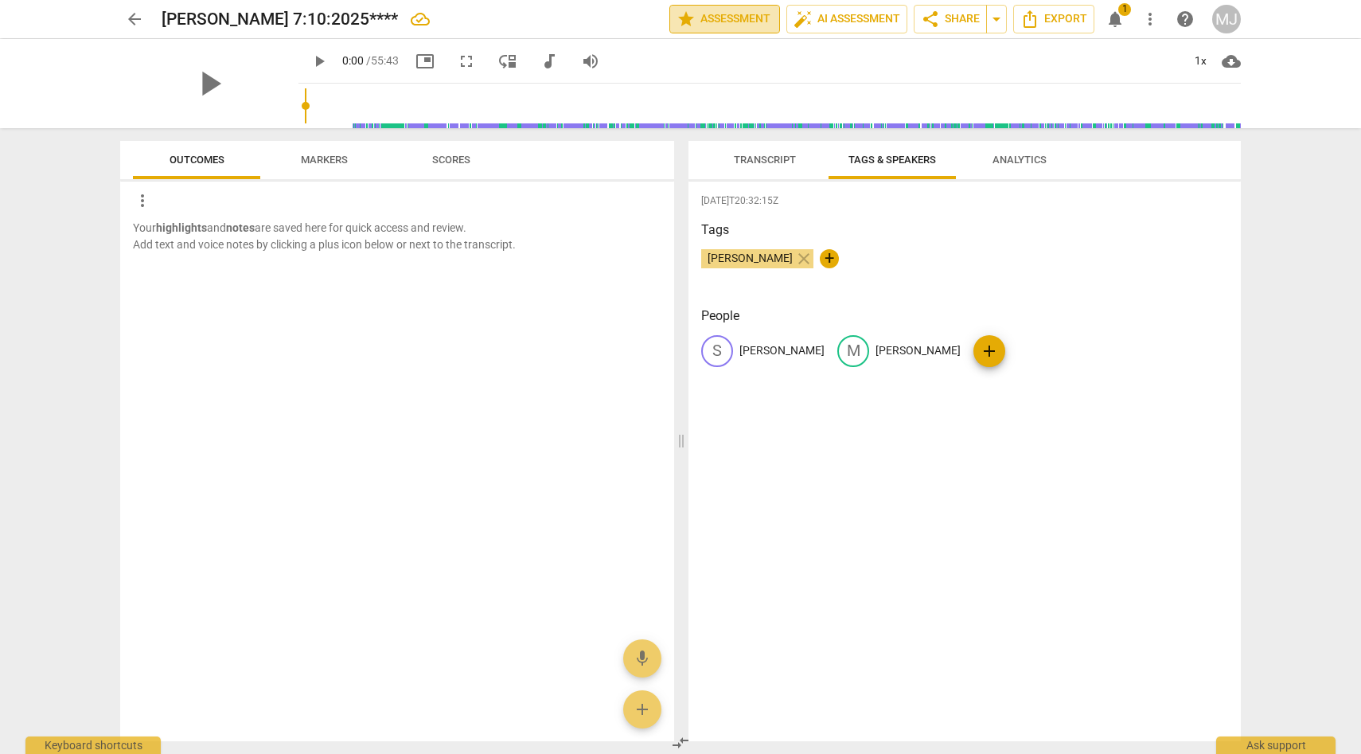
click at [754, 13] on span "star Assessment" at bounding box center [725, 19] width 96 height 19
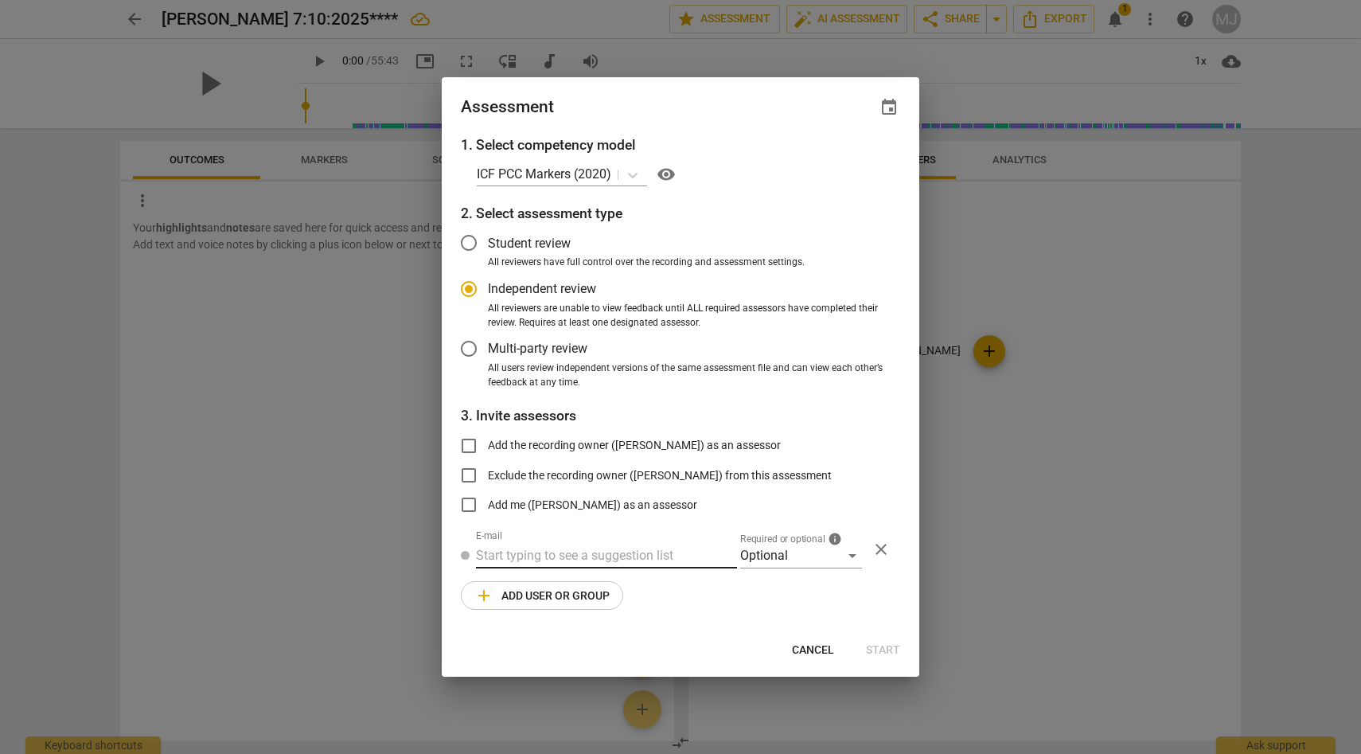
click at [681, 553] on input "text" at bounding box center [606, 555] width 261 height 25
click at [879, 553] on span "close" at bounding box center [881, 549] width 19 height 19
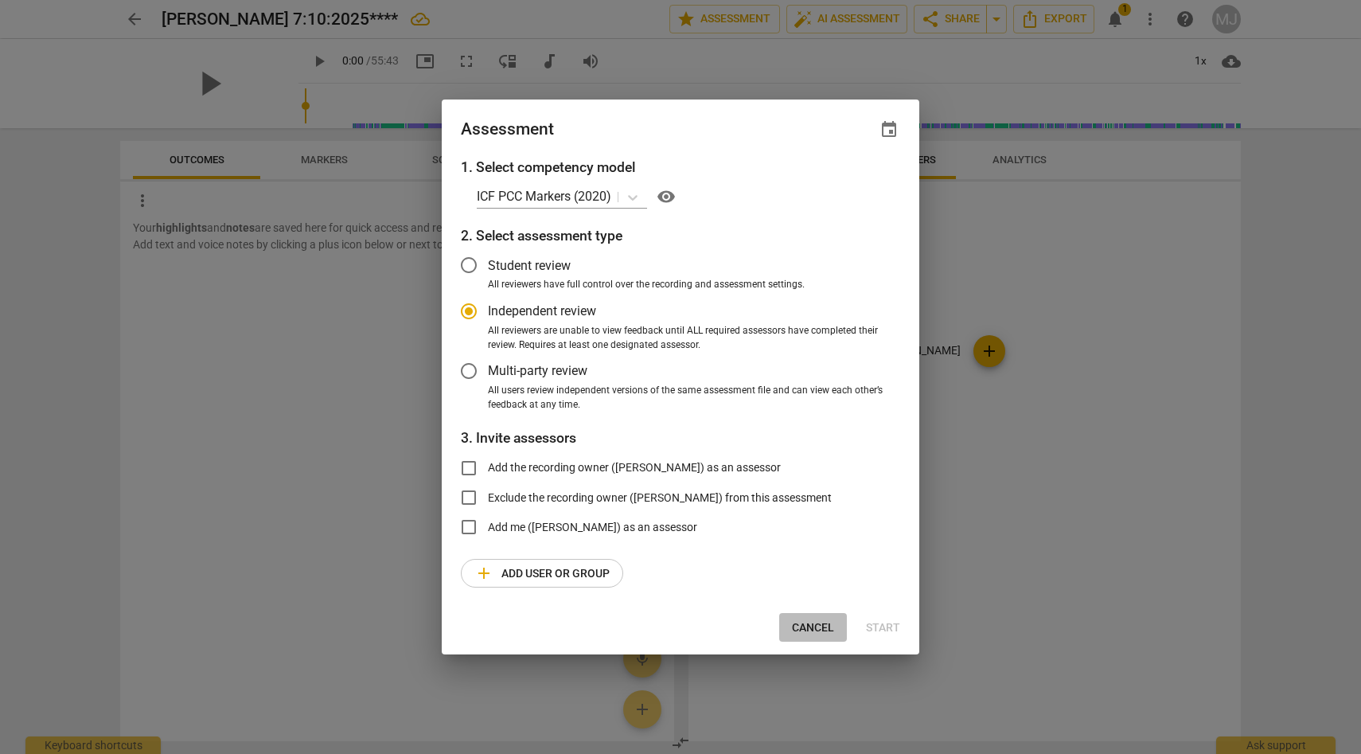
click at [826, 621] on span "Cancel" at bounding box center [813, 628] width 42 height 16
radio input "false"
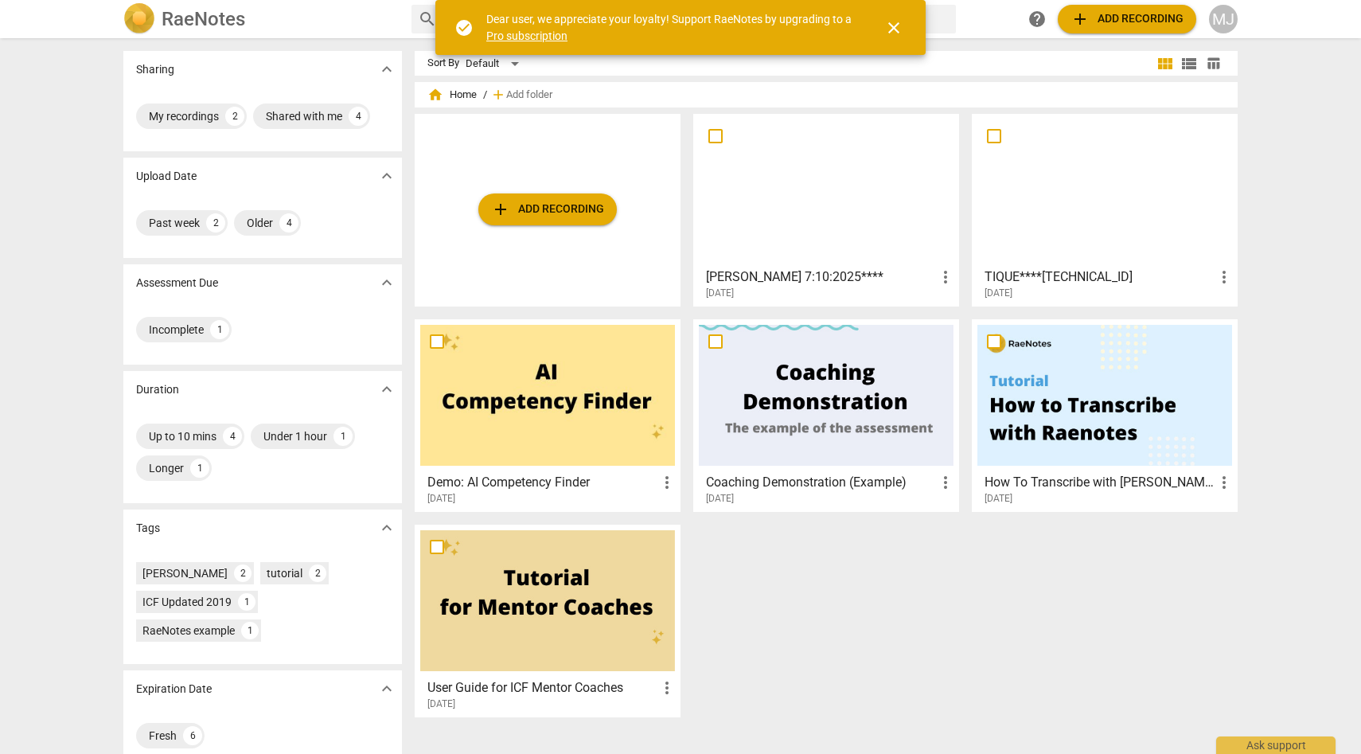
click at [1102, 219] on div at bounding box center [1105, 189] width 255 height 141
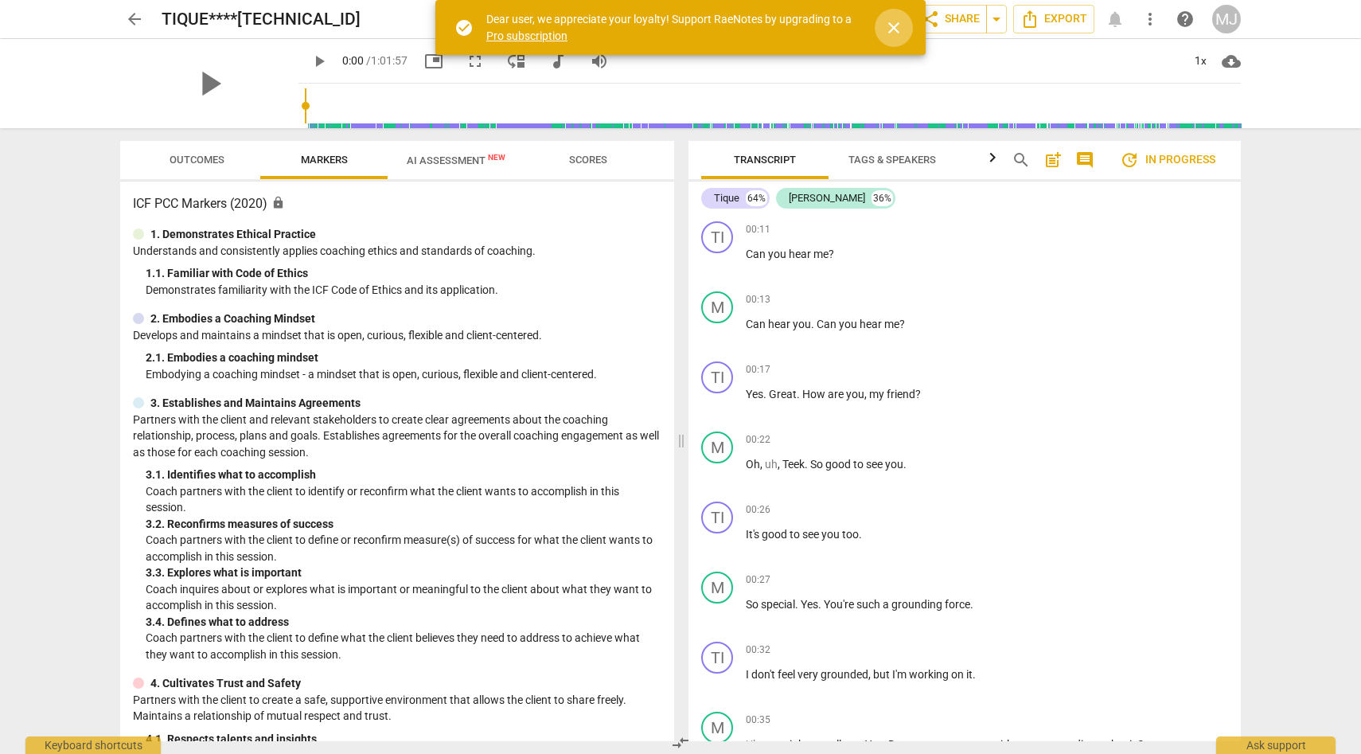
click at [893, 28] on span "close" at bounding box center [893, 27] width 19 height 19
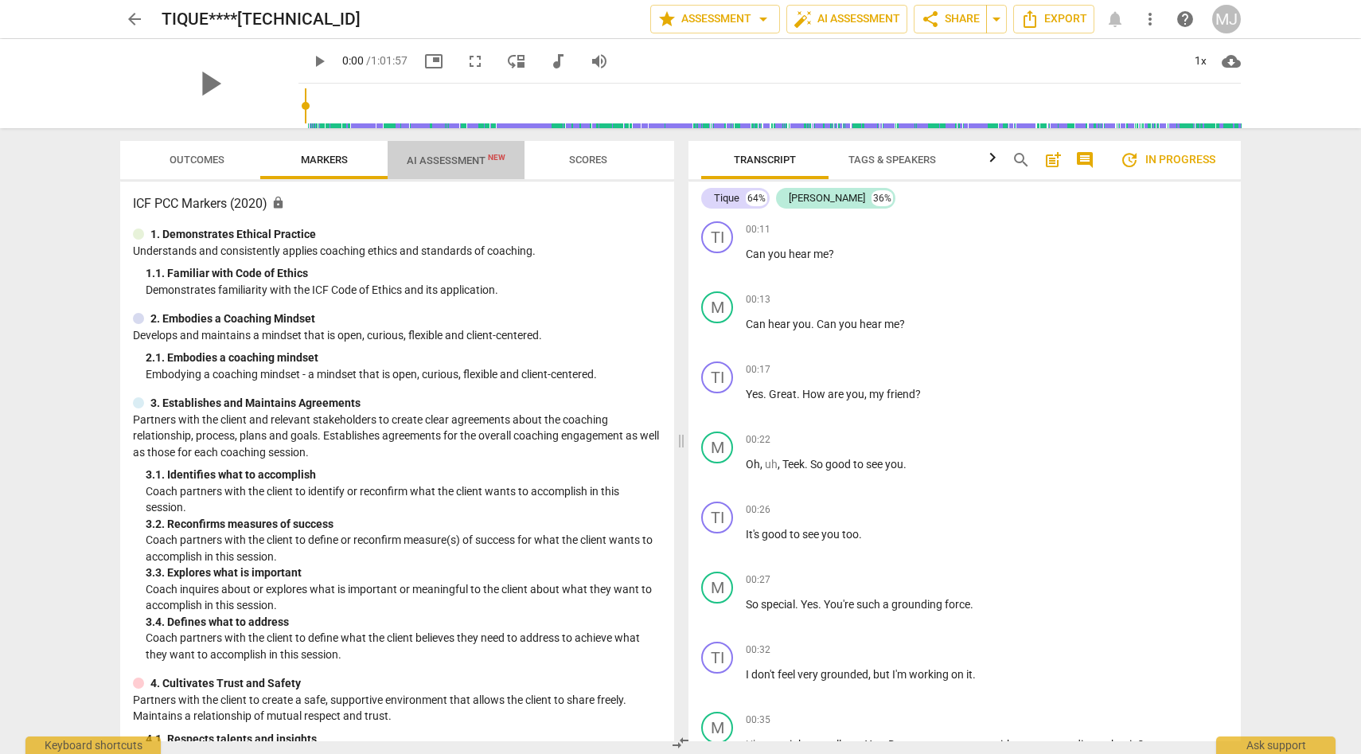
click at [445, 158] on span "AI Assessment New" at bounding box center [456, 160] width 99 height 12
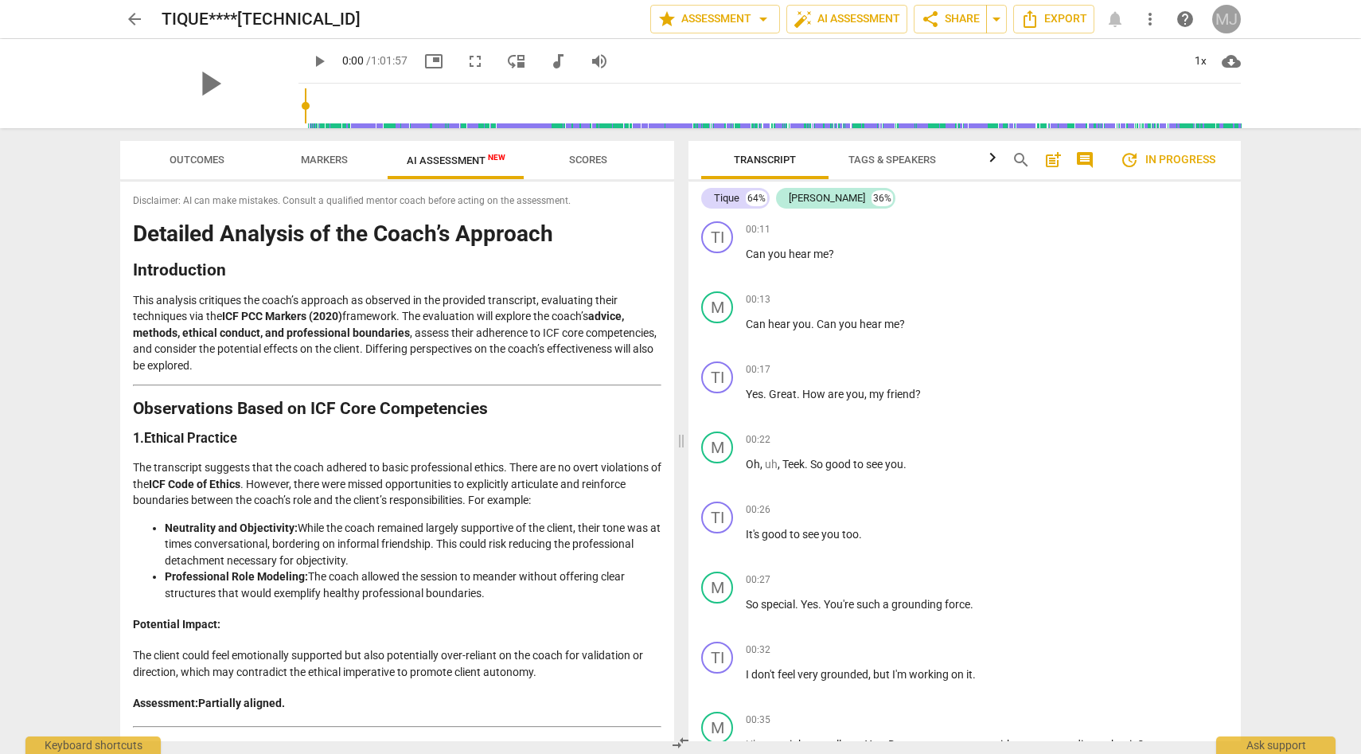
click at [1223, 14] on div "MJ" at bounding box center [1226, 19] width 29 height 29
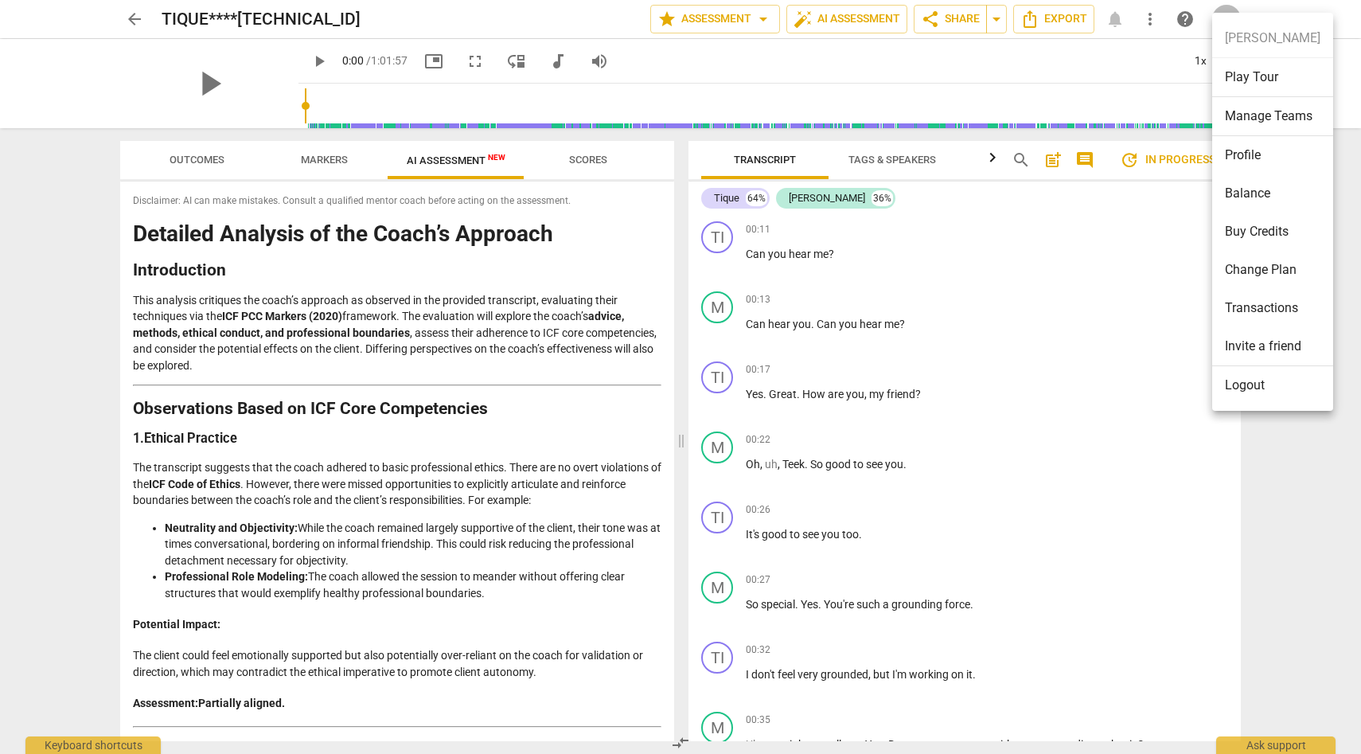
click at [1135, 63] on div at bounding box center [680, 377] width 1361 height 754
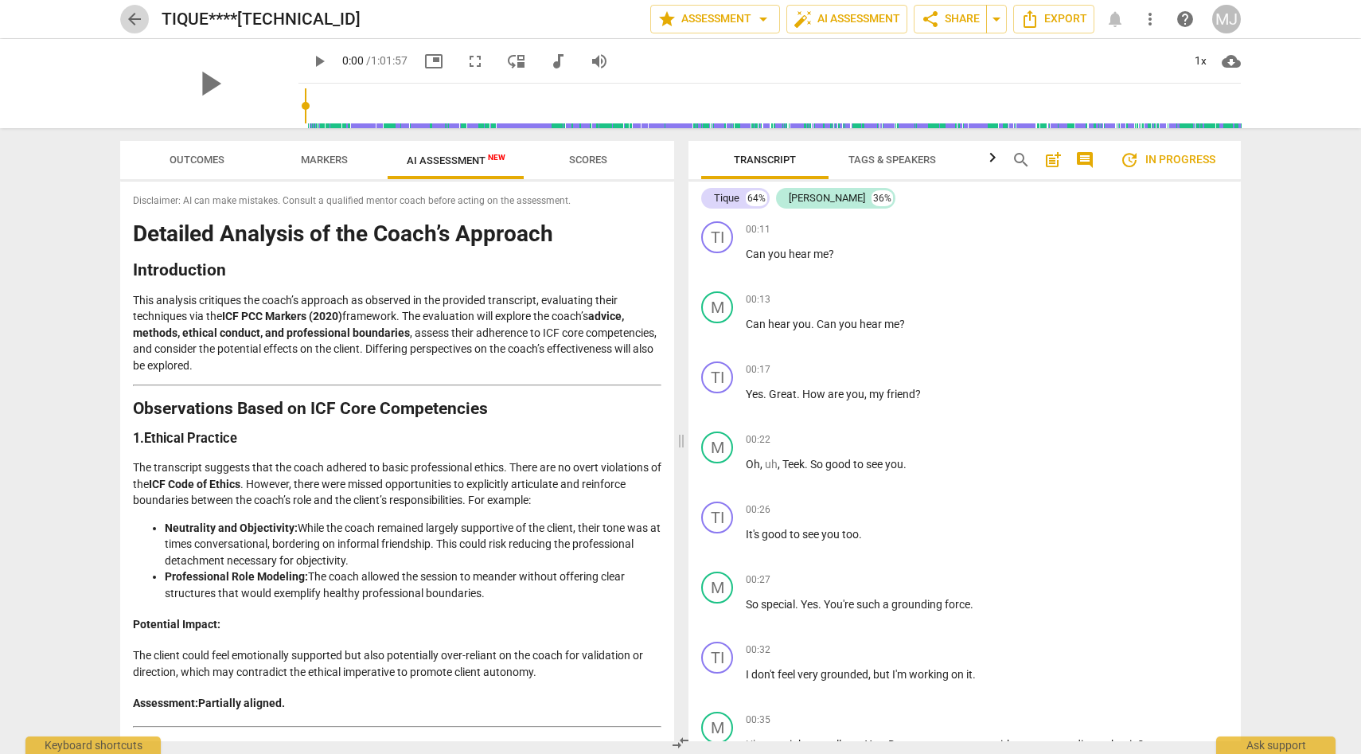
click at [135, 14] on span "arrow_back" at bounding box center [134, 19] width 19 height 19
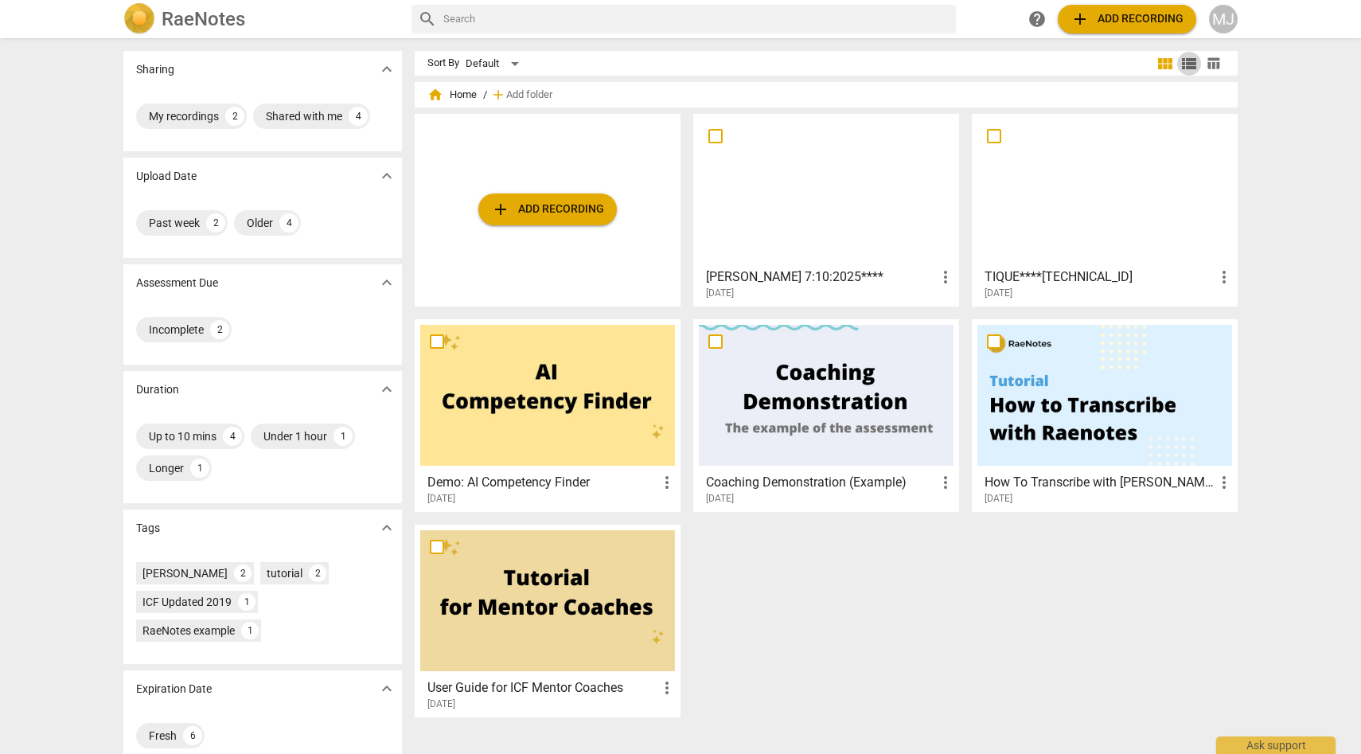
click at [1184, 63] on span "view_list" at bounding box center [1189, 63] width 19 height 19
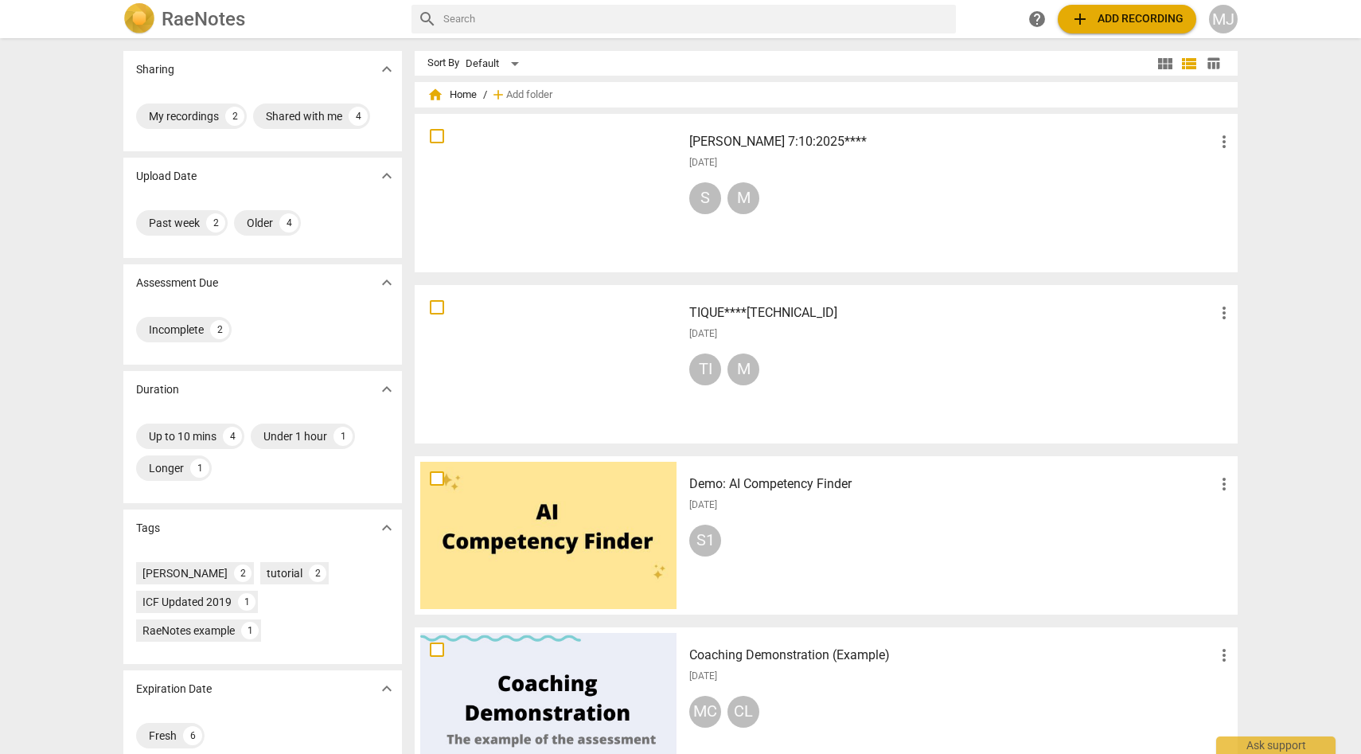
click at [1212, 61] on span "table_chart" at bounding box center [1213, 63] width 15 height 15
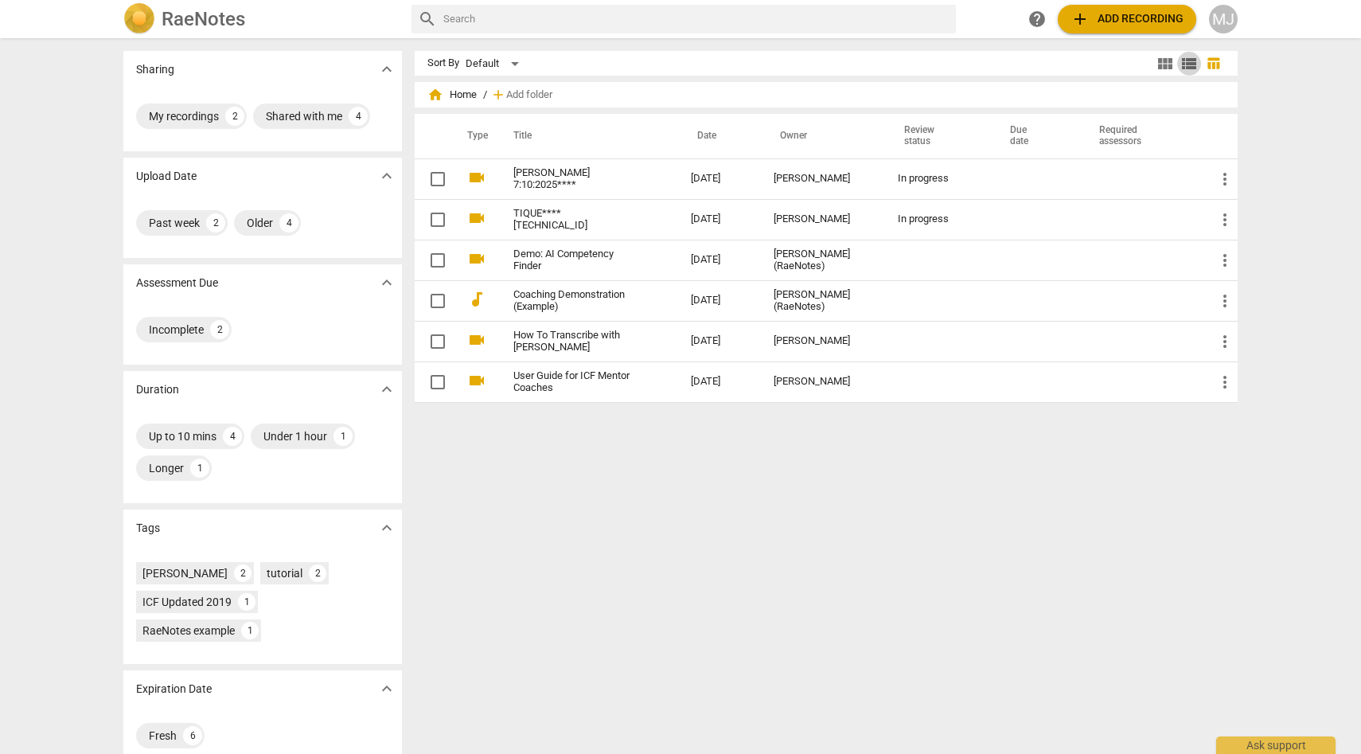
click at [1185, 60] on span "view_list" at bounding box center [1189, 63] width 19 height 19
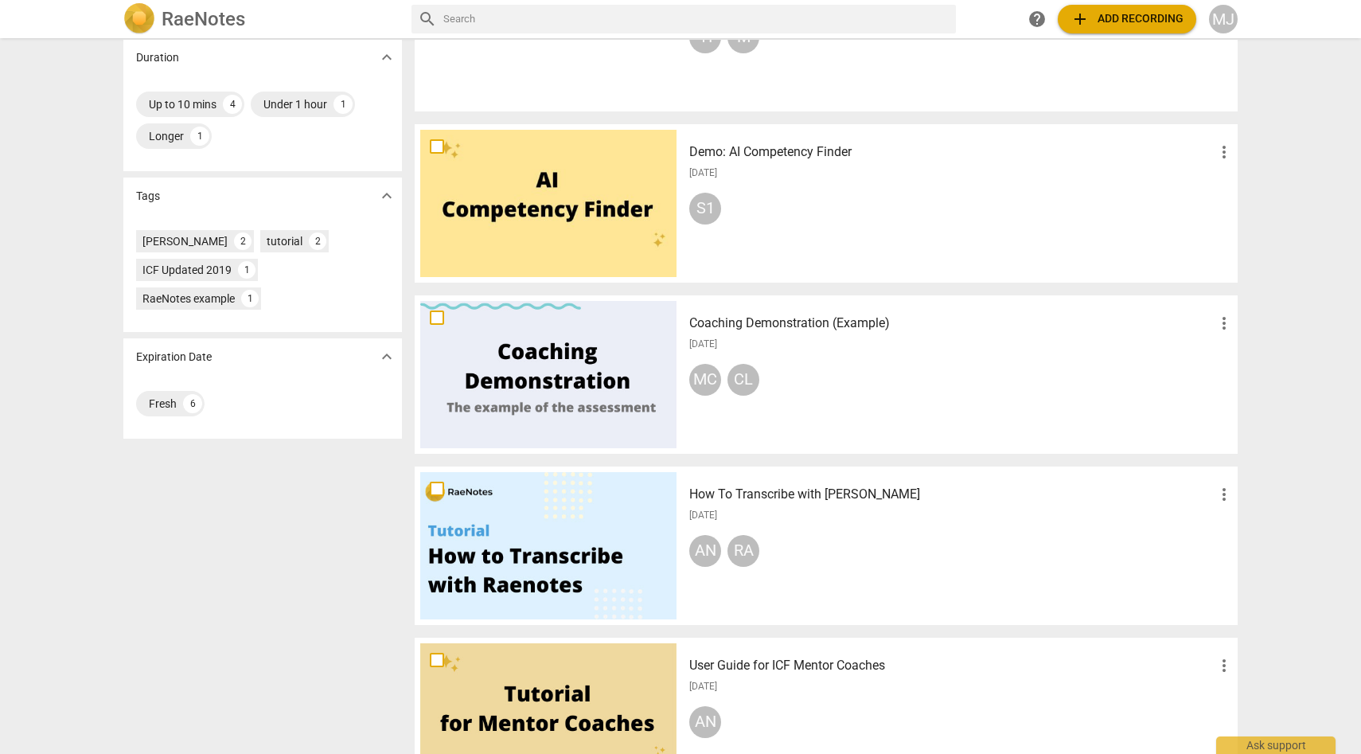
scroll to position [387, 0]
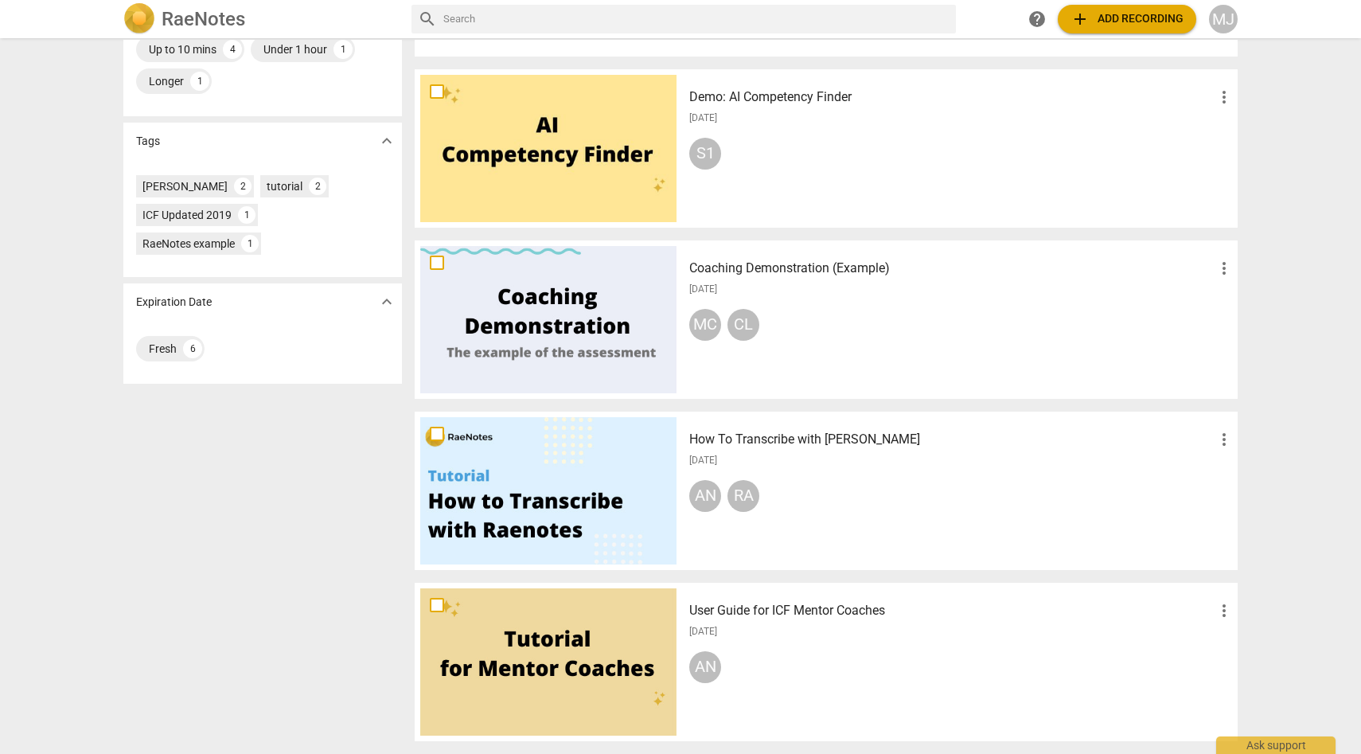
click at [798, 439] on h3 "How To Transcribe with [PERSON_NAME]" at bounding box center [951, 439] width 525 height 19
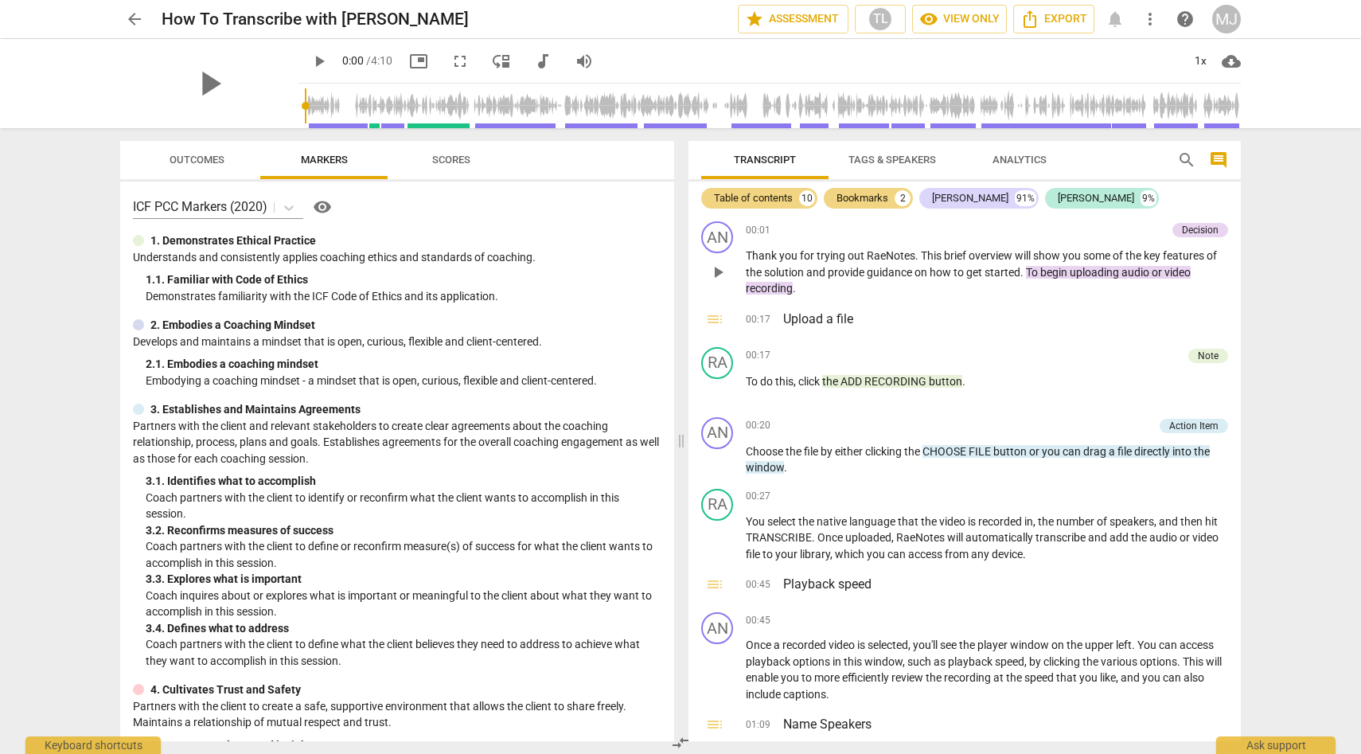
click at [720, 267] on span "play_arrow" at bounding box center [717, 272] width 19 height 19
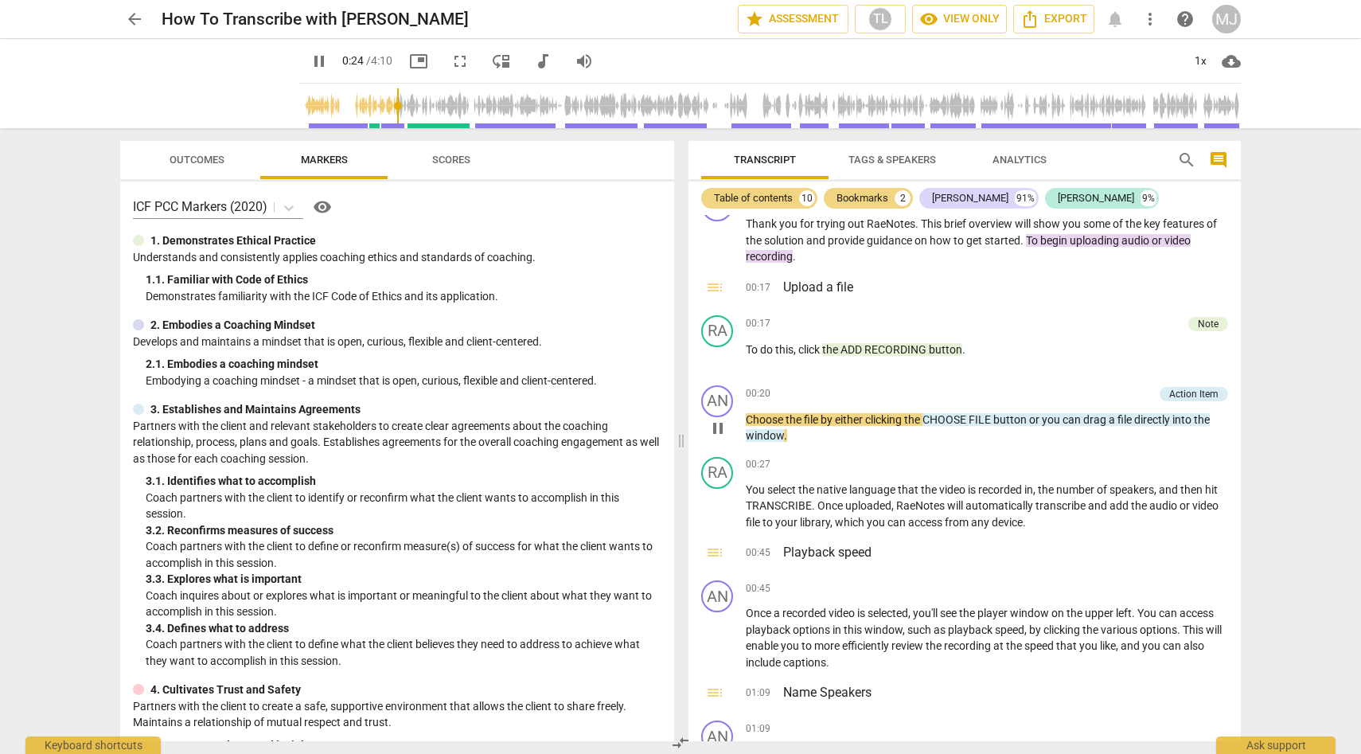
scroll to position [44, 0]
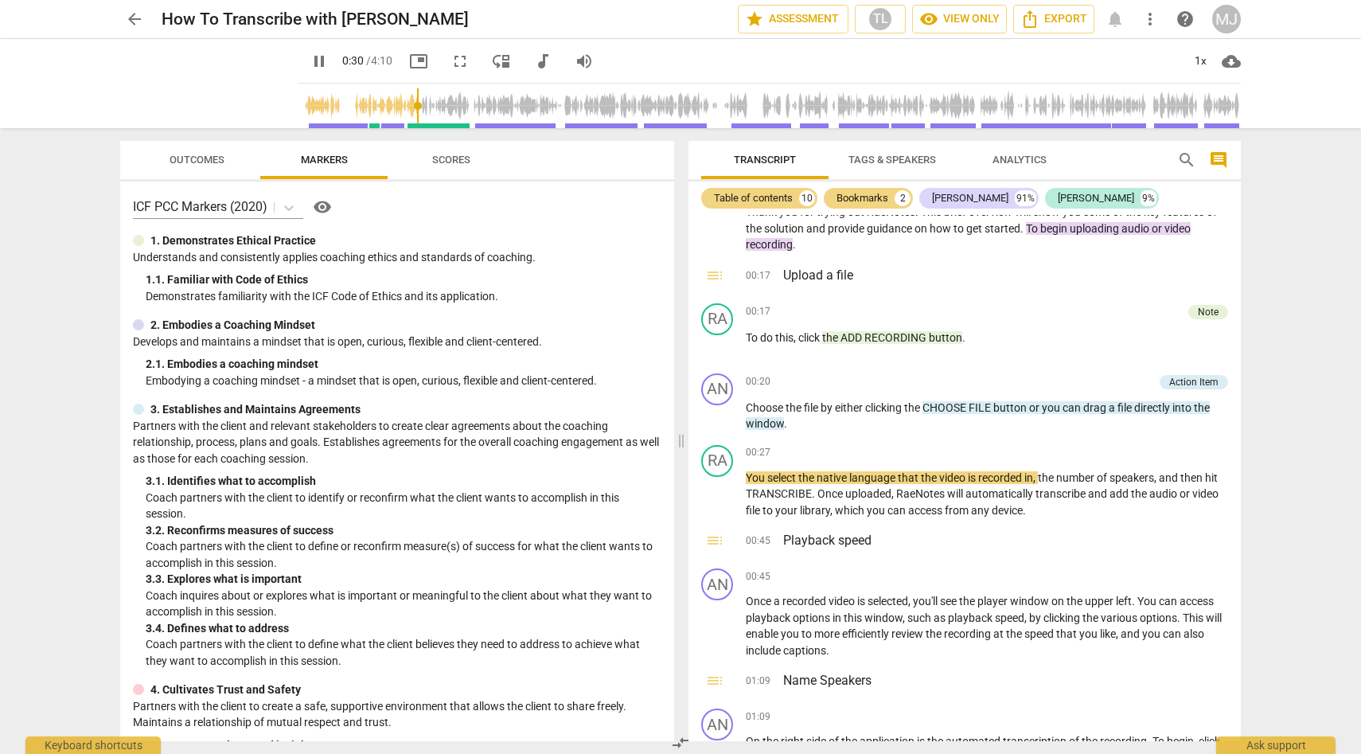
type input "30"
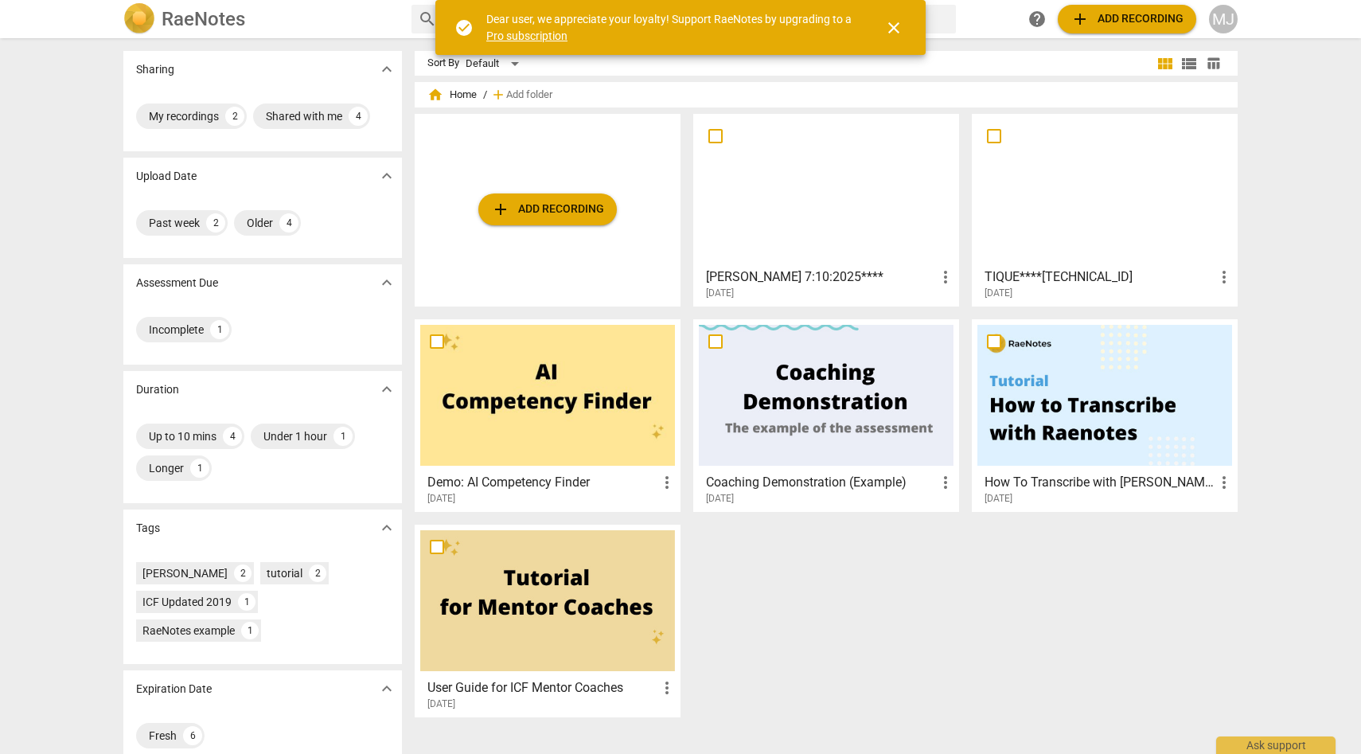
click at [888, 208] on div at bounding box center [826, 189] width 255 height 141
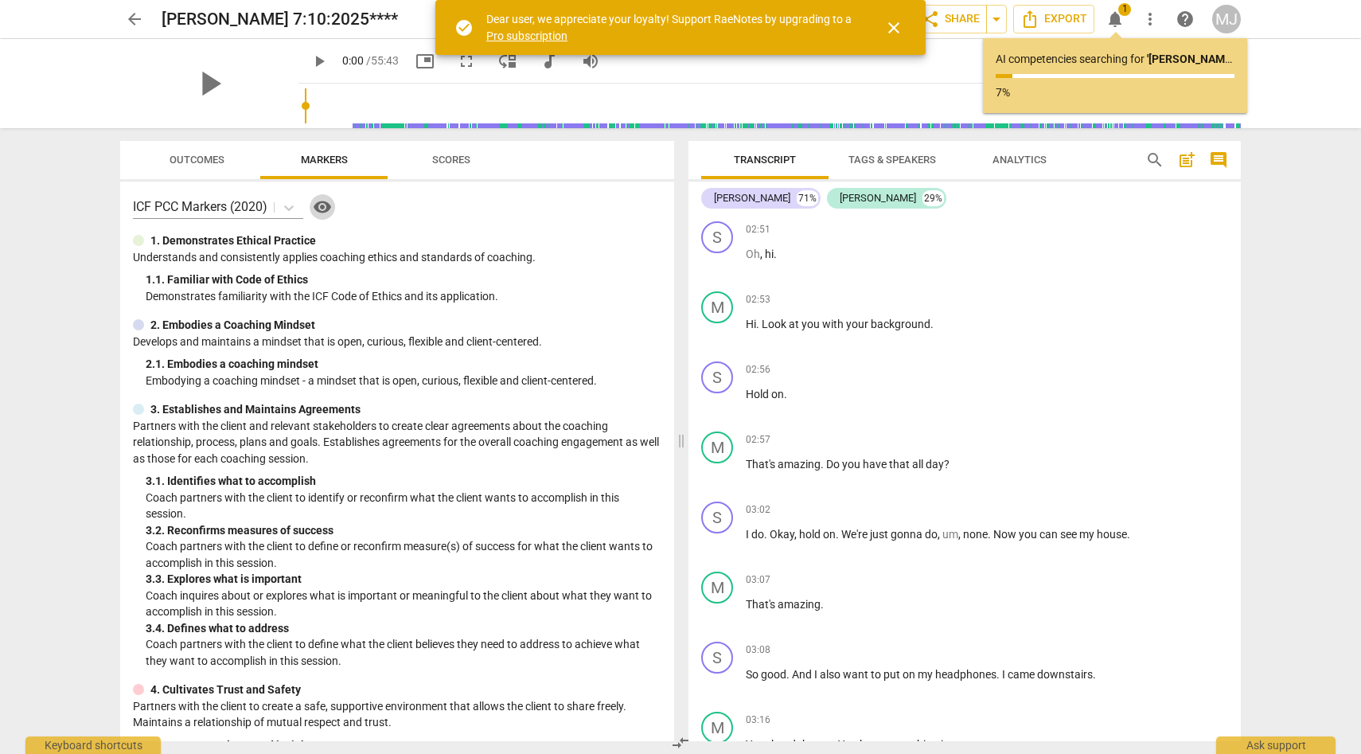
click at [327, 206] on span "visibility" at bounding box center [322, 206] width 19 height 19
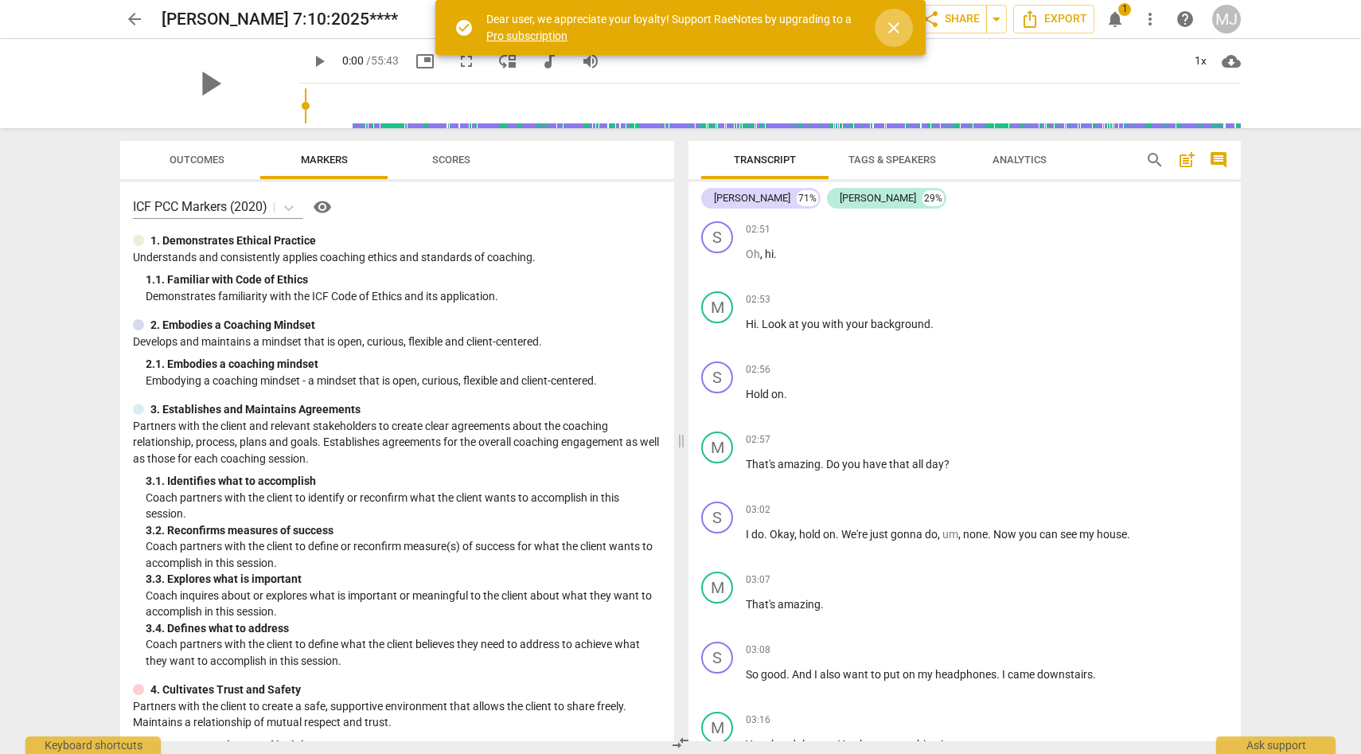
click at [896, 27] on span "close" at bounding box center [893, 27] width 19 height 19
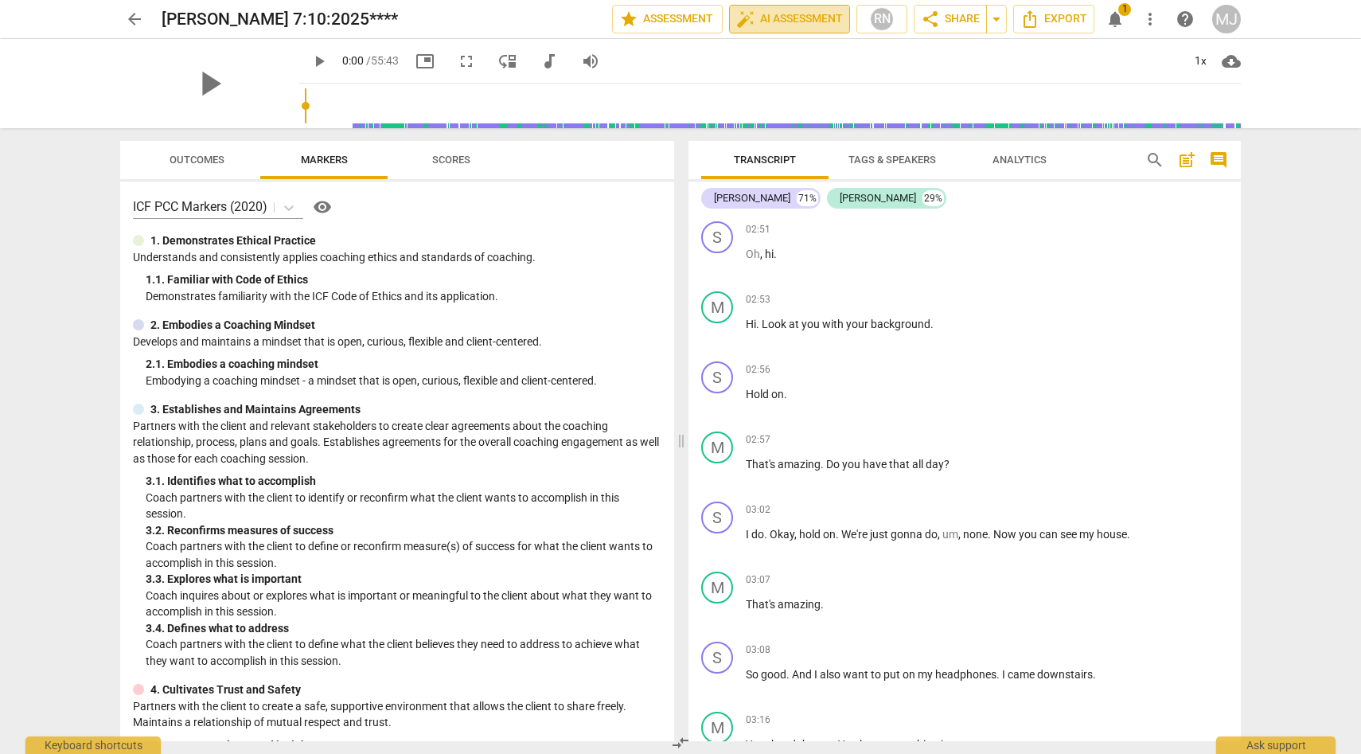
click at [828, 18] on span "auto_fix_high AI Assessment" at bounding box center [789, 19] width 107 height 19
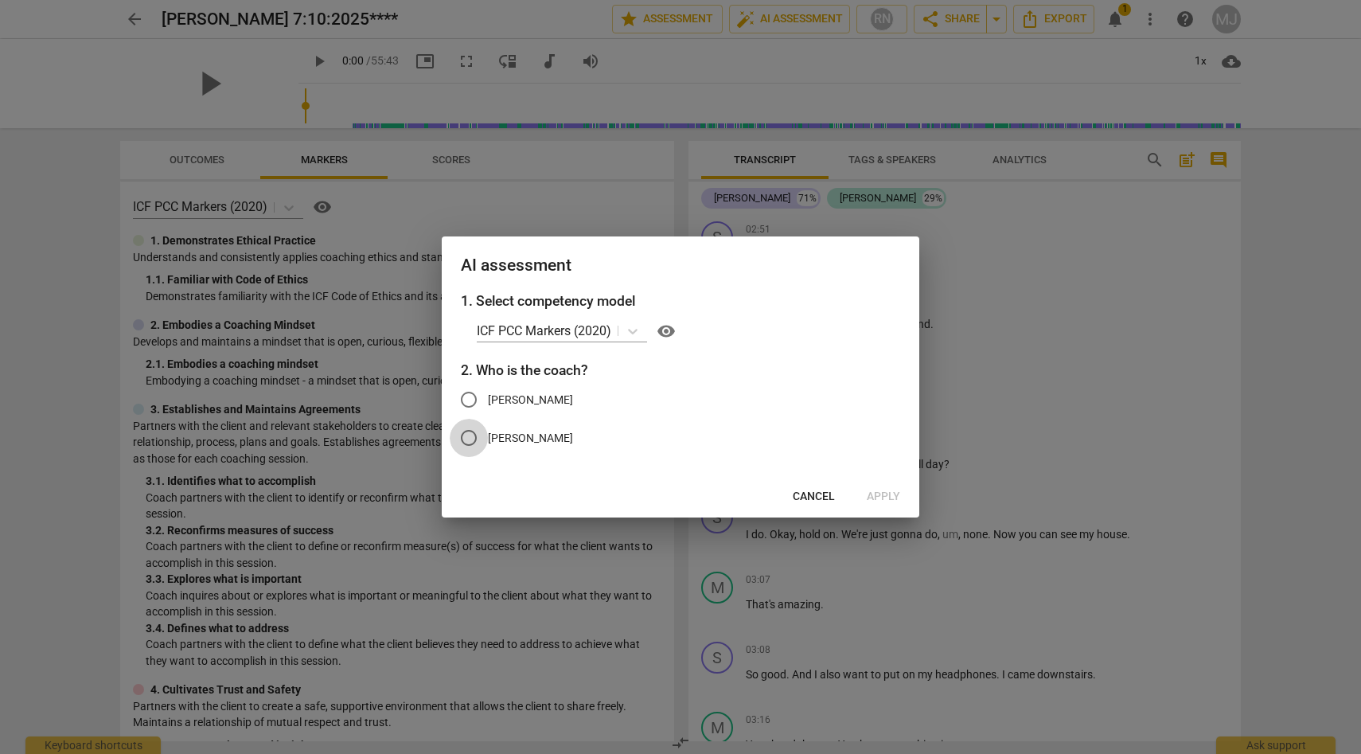
click at [470, 432] on input "[PERSON_NAME]" at bounding box center [469, 438] width 38 height 38
radio input "true"
click at [884, 494] on span "Apply" at bounding box center [883, 497] width 33 height 16
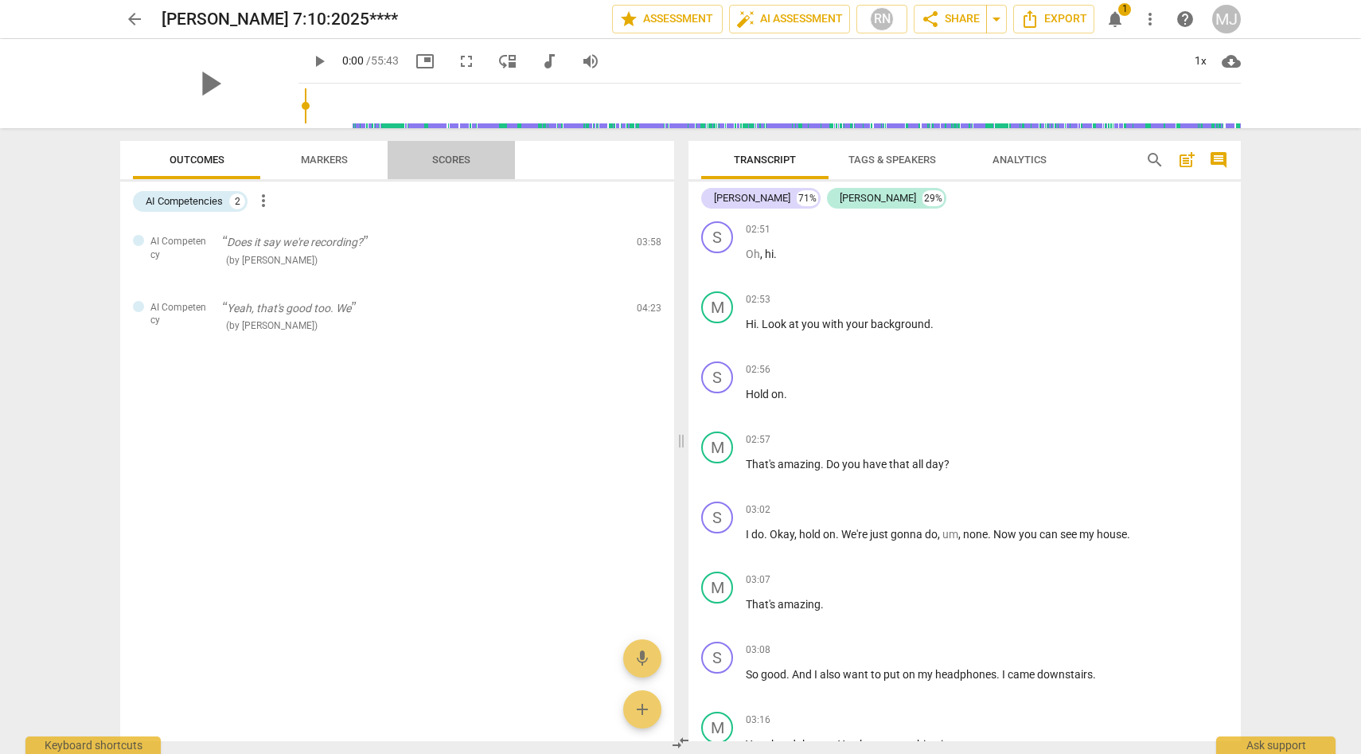
click at [462, 159] on span "Scores" at bounding box center [451, 160] width 38 height 12
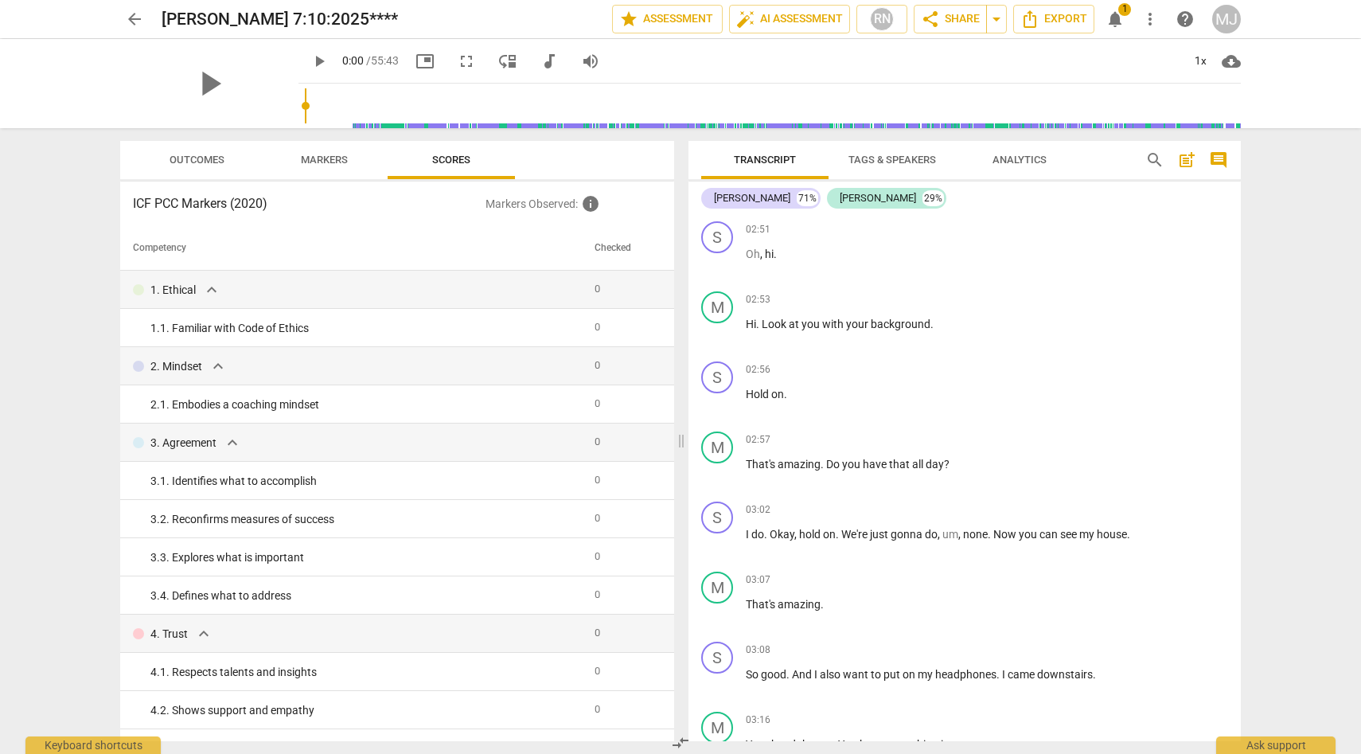
click at [343, 158] on span "Markers" at bounding box center [324, 160] width 47 height 12
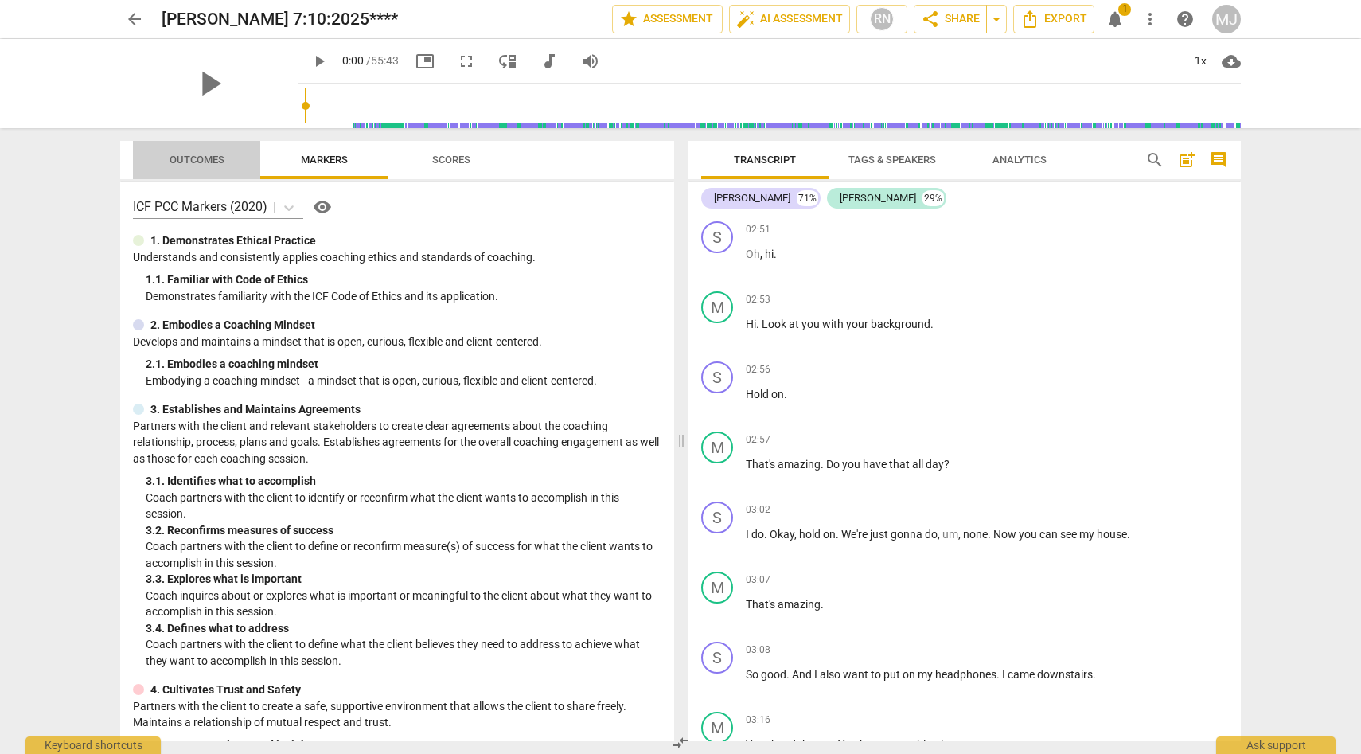
click at [213, 157] on span "Outcomes" at bounding box center [197, 160] width 55 height 12
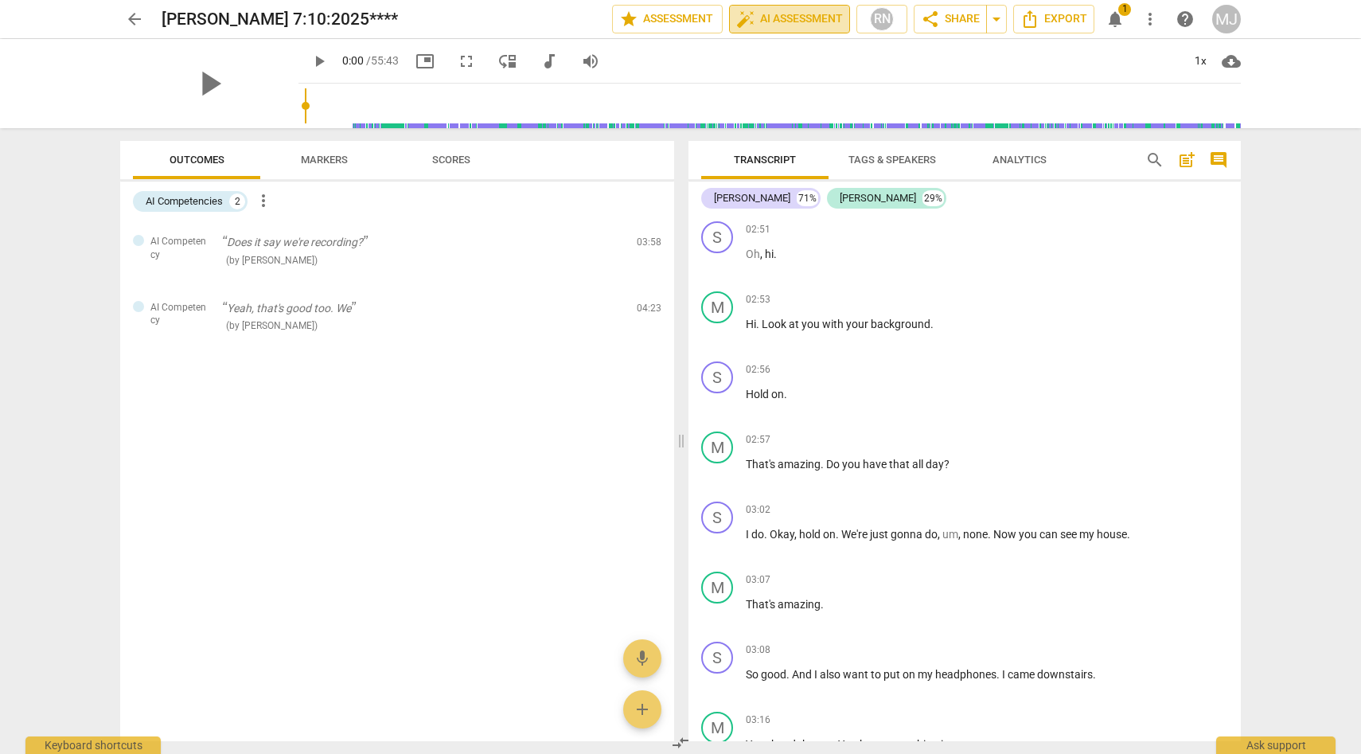
click at [813, 15] on span "auto_fix_high AI Assessment" at bounding box center [789, 19] width 107 height 19
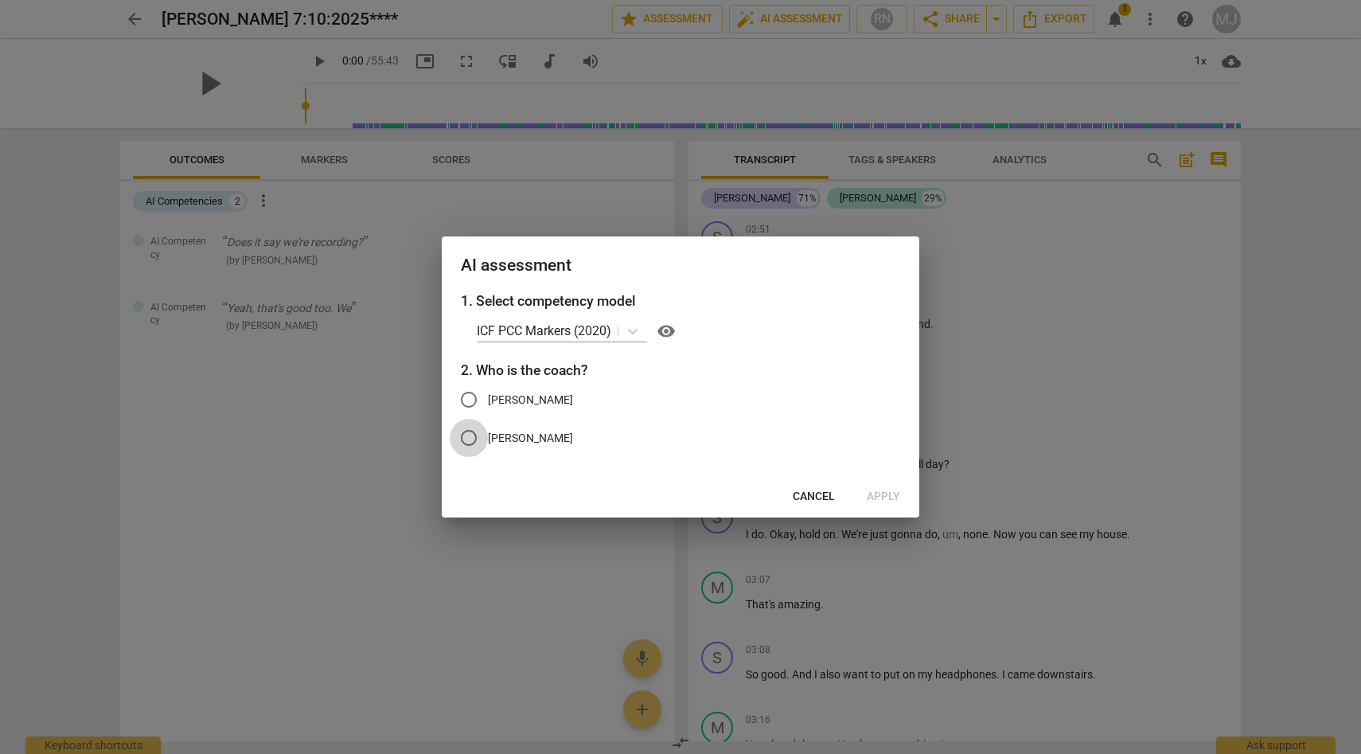
click at [471, 434] on input "[PERSON_NAME]" at bounding box center [469, 438] width 38 height 38
radio input "true"
click at [888, 494] on span "Apply" at bounding box center [883, 497] width 33 height 16
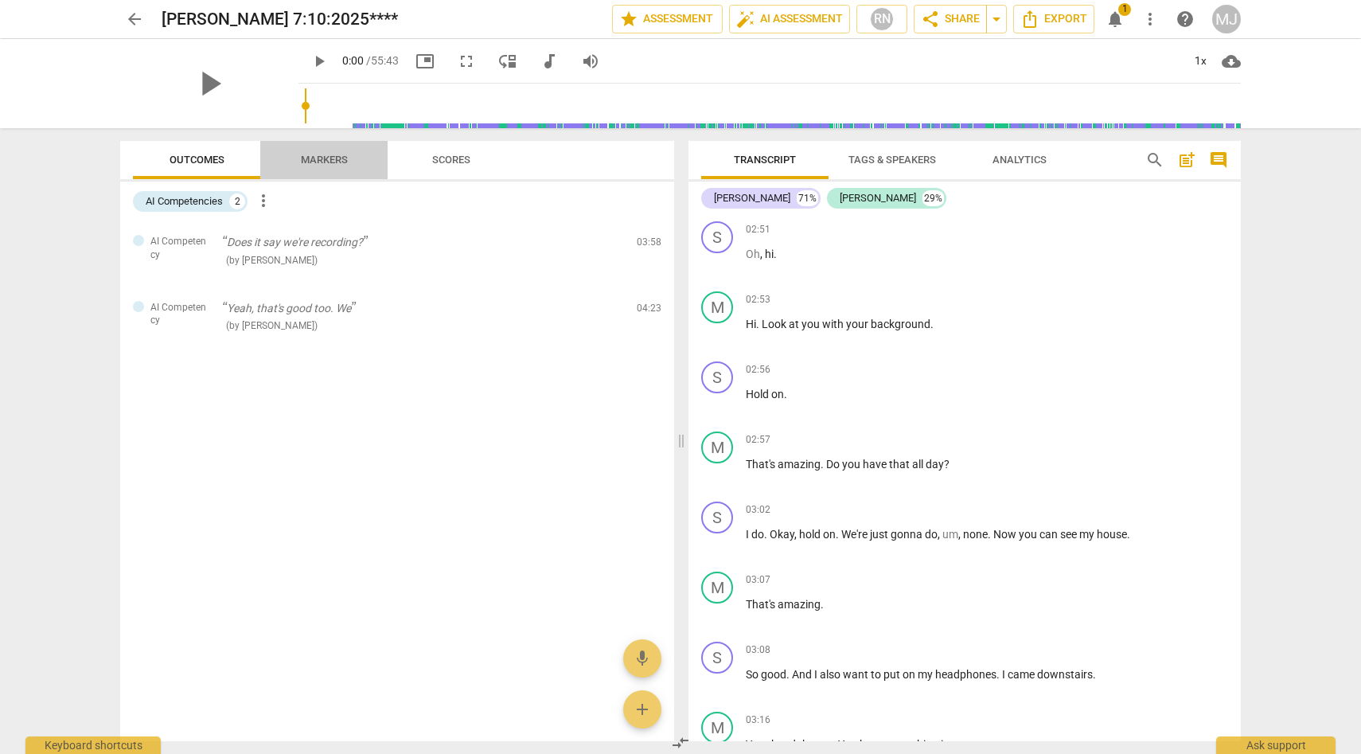
click at [326, 154] on span "Markers" at bounding box center [324, 160] width 47 height 12
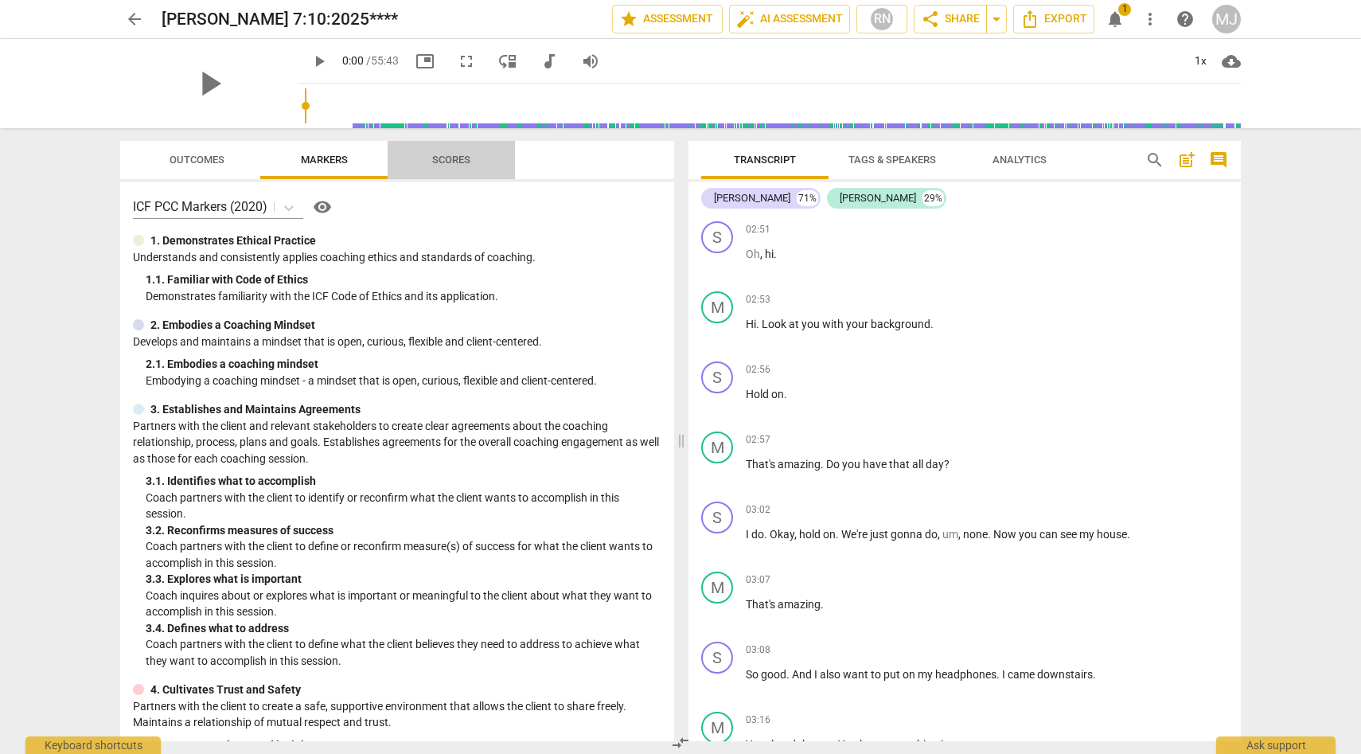
click at [469, 156] on span "Scores" at bounding box center [451, 160] width 38 height 12
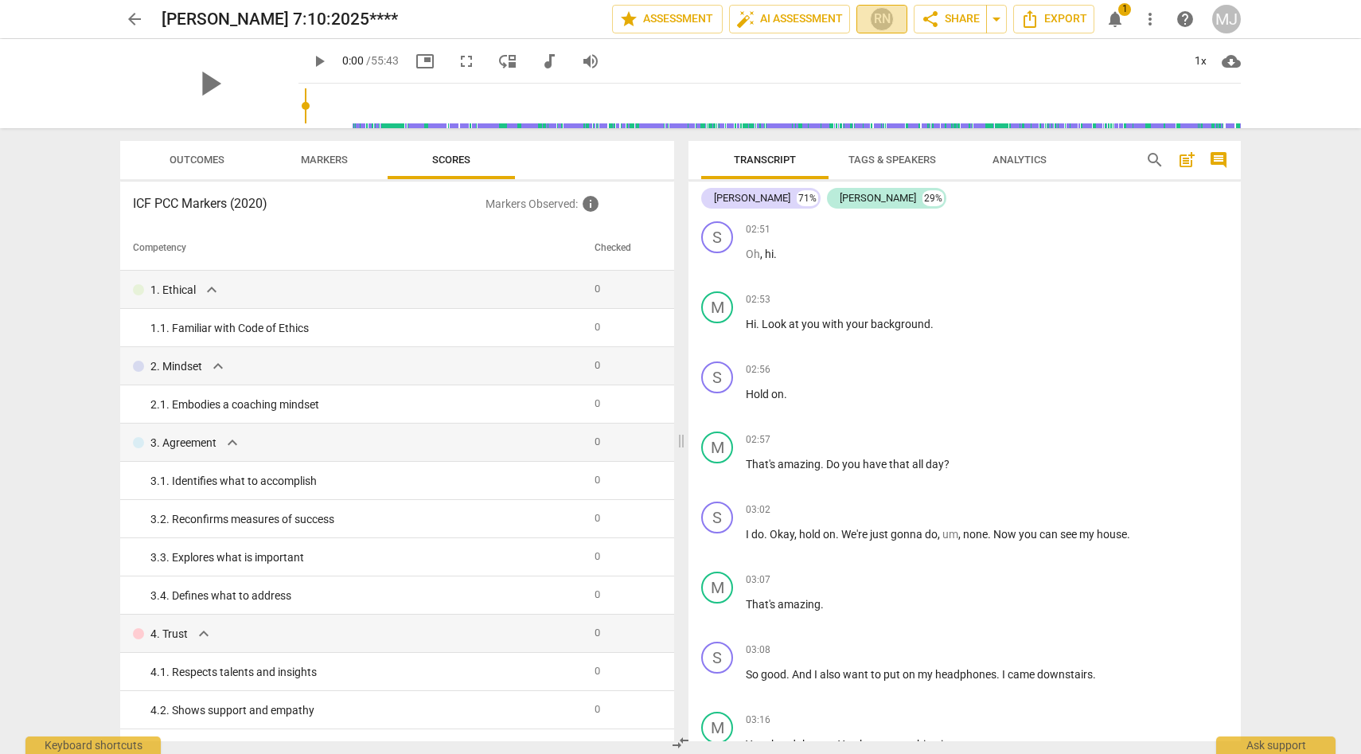
click at [880, 17] on div "RN" at bounding box center [882, 19] width 24 height 24
click at [880, 17] on div at bounding box center [680, 377] width 1361 height 754
click at [821, 17] on span "auto_fix_high AI Assessment" at bounding box center [789, 19] width 107 height 19
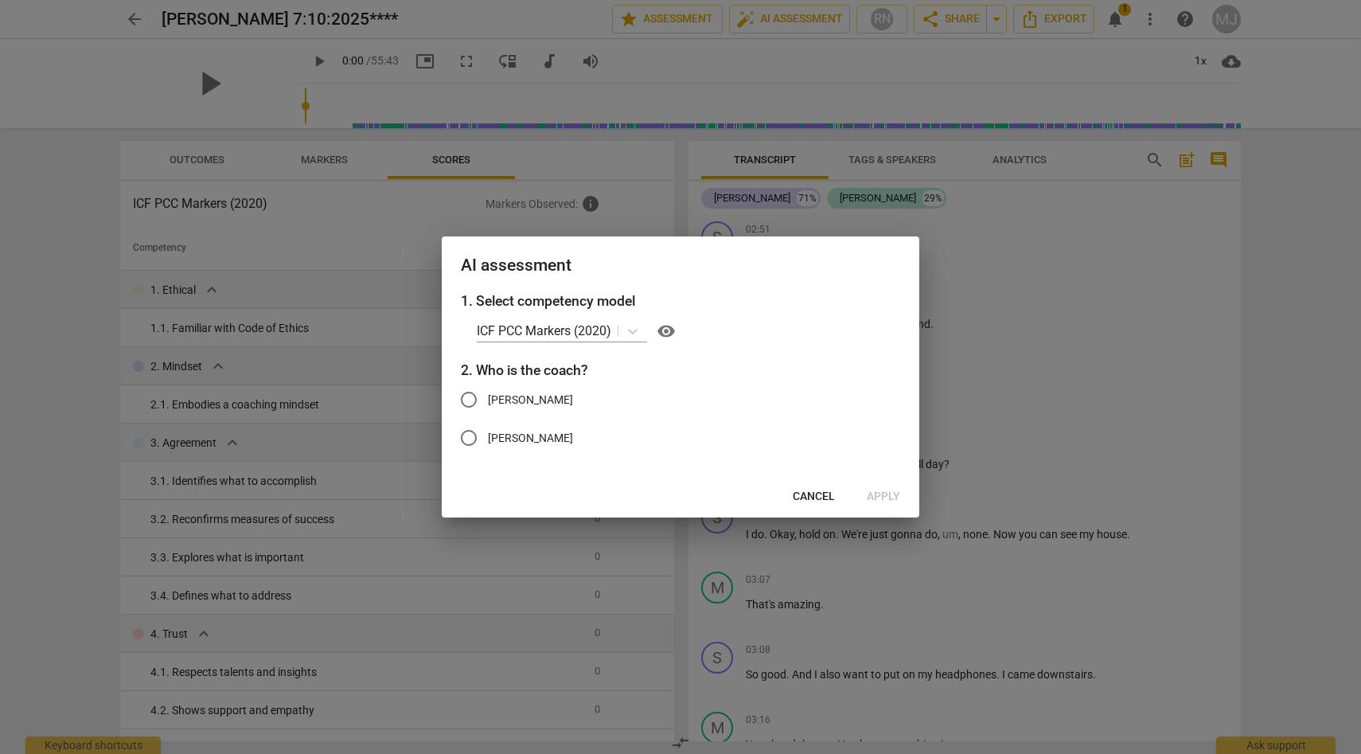
click at [821, 17] on div at bounding box center [680, 377] width 1361 height 754
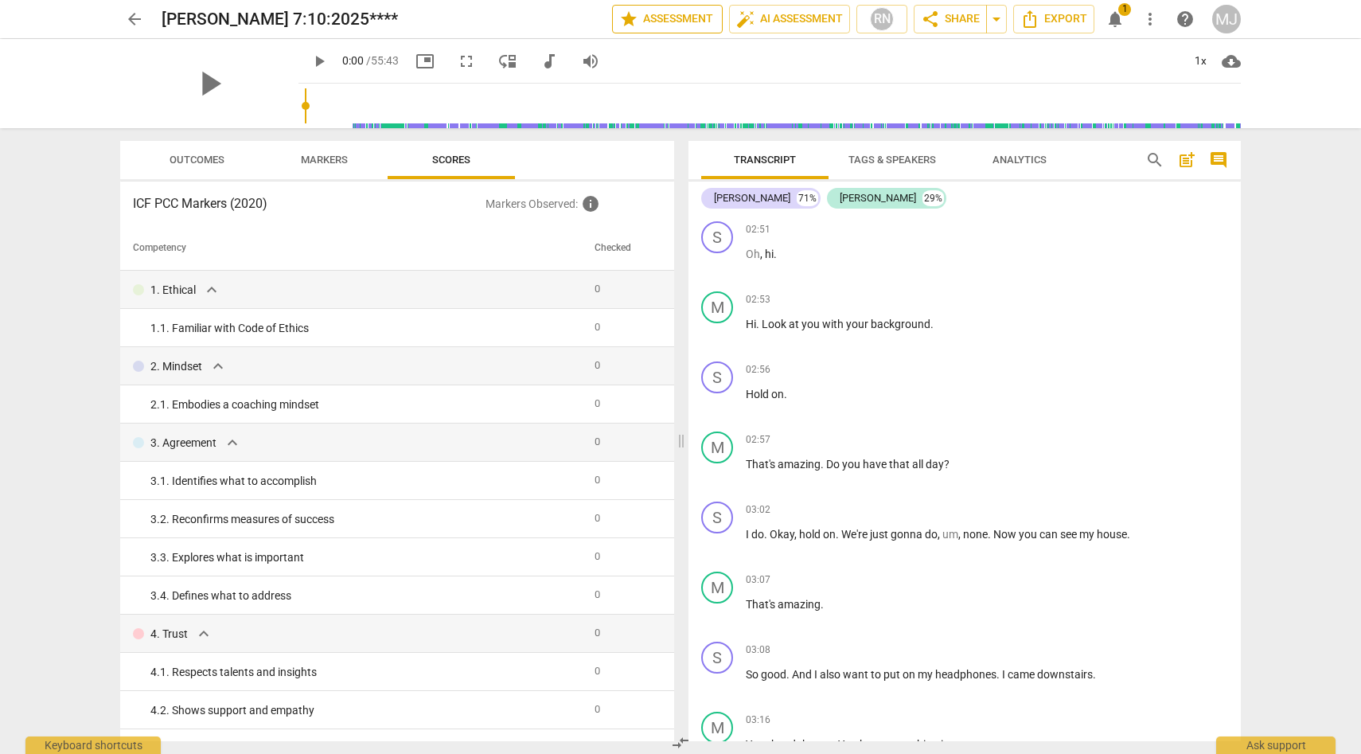
click at [704, 21] on span "star Assessment" at bounding box center [667, 19] width 96 height 19
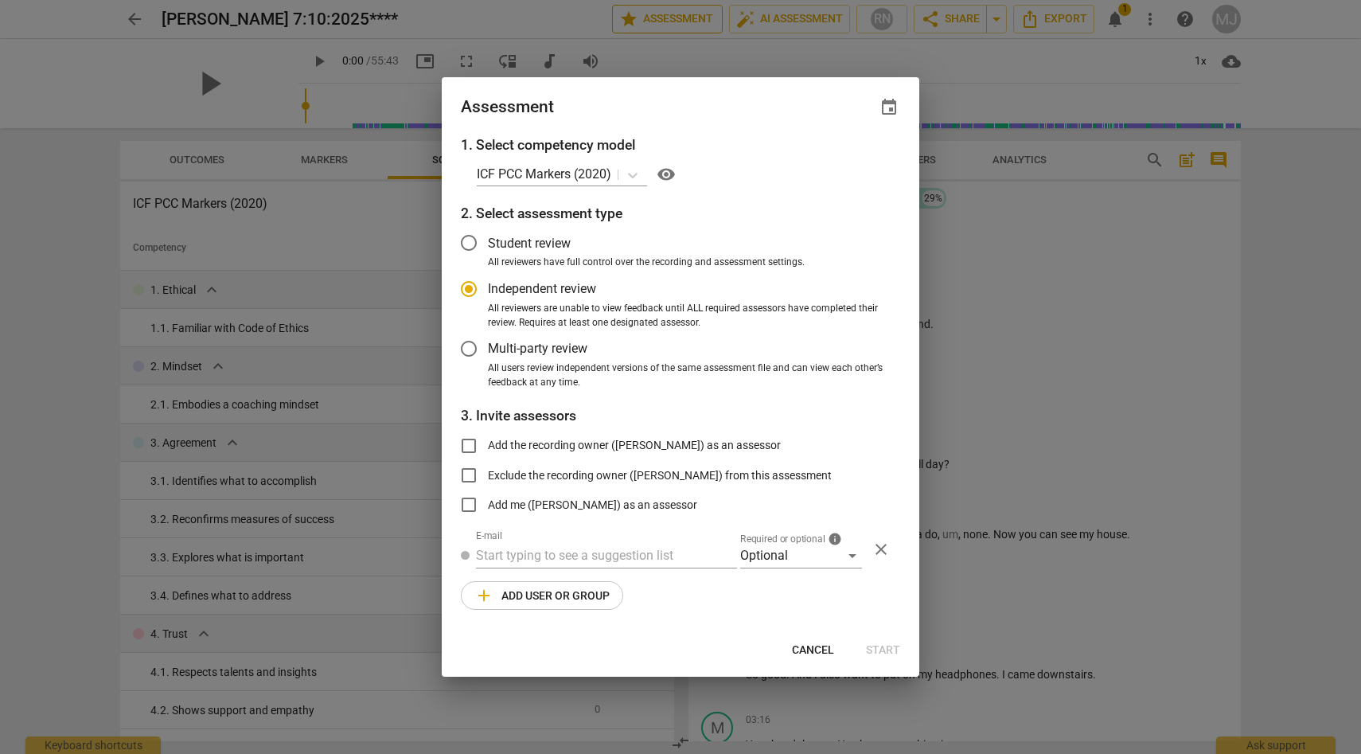
radio input "false"
click at [622, 552] on input "text" at bounding box center [606, 555] width 261 height 25
type input "[EMAIL_ADDRESS][DOMAIN_NAME]"
click at [851, 555] on div "Optional" at bounding box center [801, 555] width 122 height 25
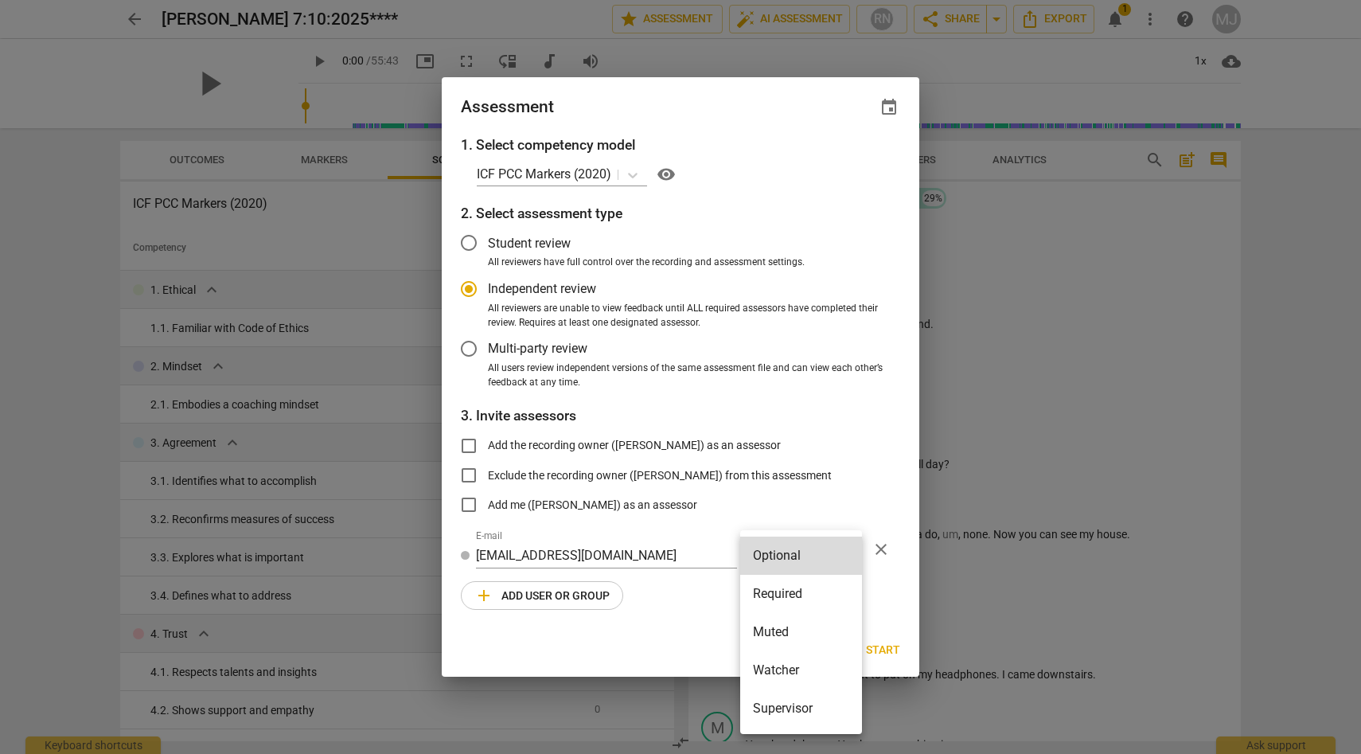
click at [874, 575] on div at bounding box center [680, 377] width 1361 height 754
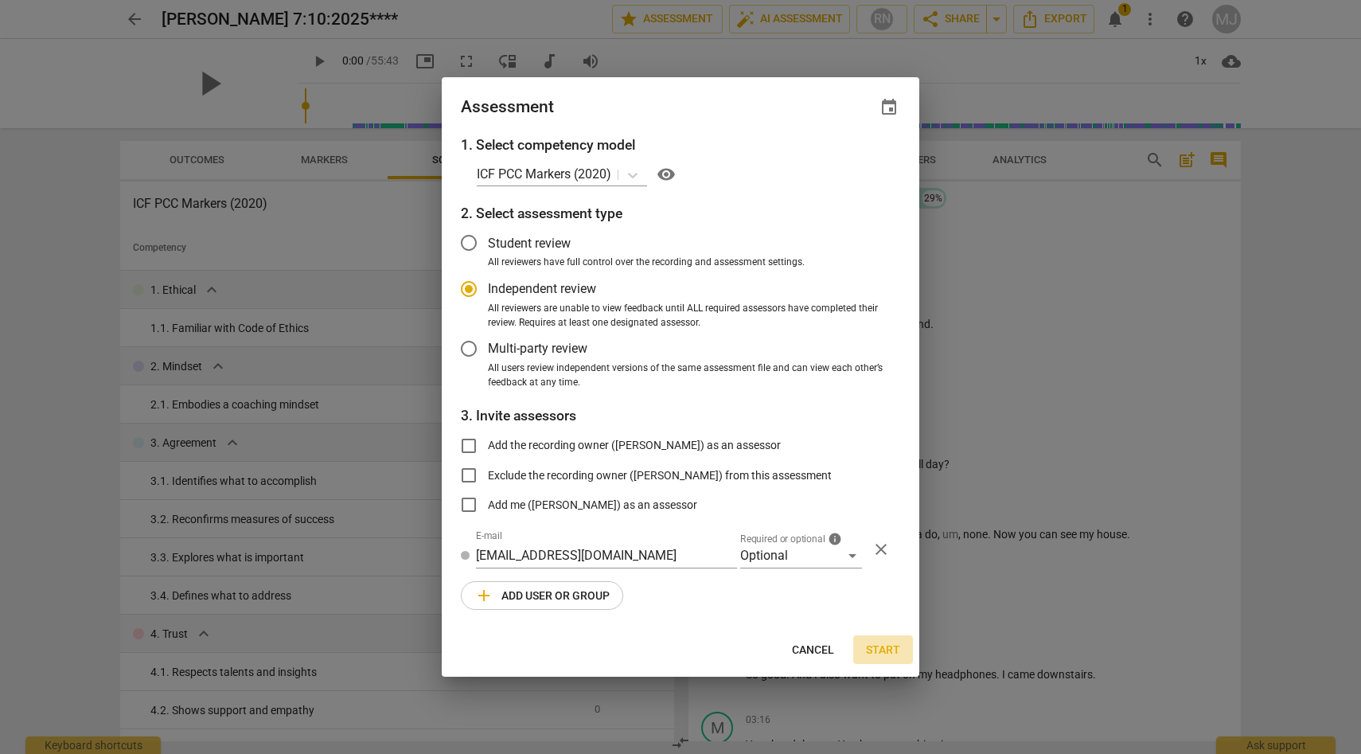
click at [885, 647] on span "Start" at bounding box center [883, 650] width 34 height 16
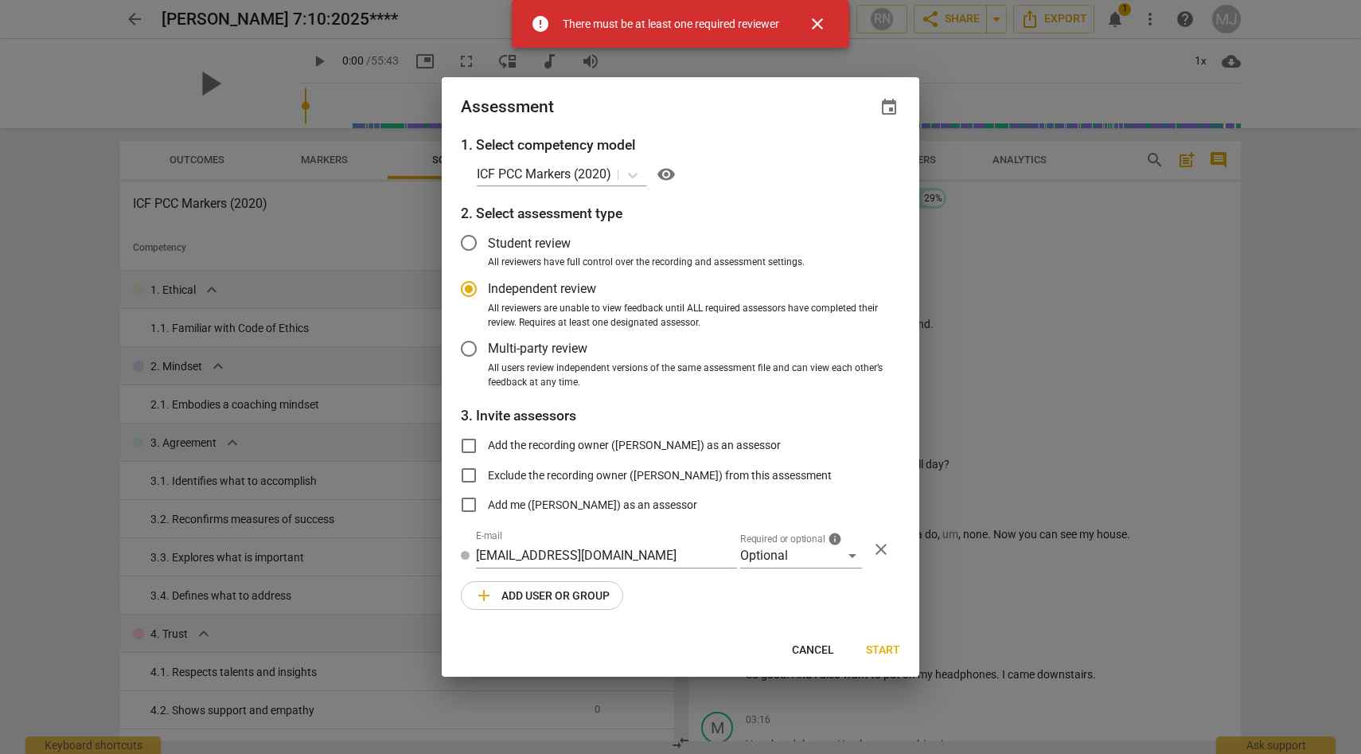
click at [818, 21] on span "close" at bounding box center [817, 23] width 19 height 19
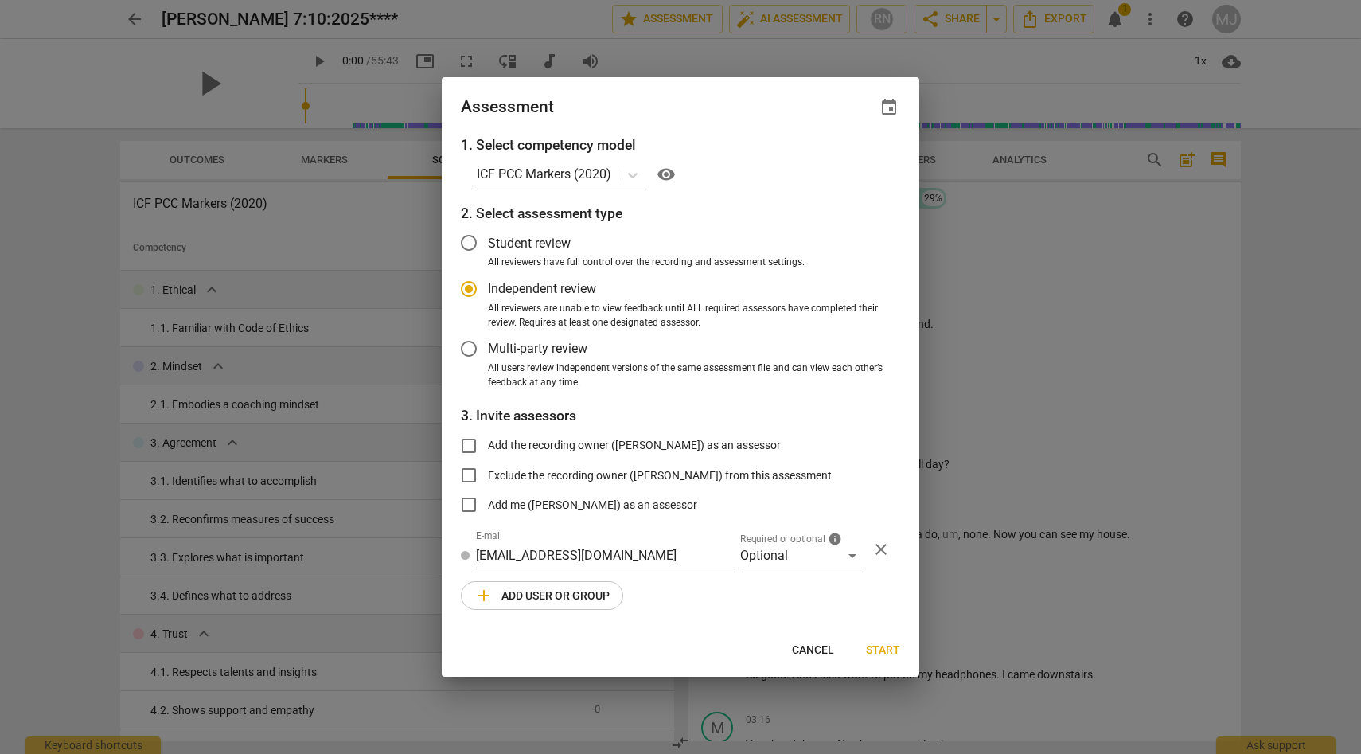
radio input "false"
click at [473, 445] on input "Add the recording owner ([PERSON_NAME]) as an assessor" at bounding box center [469, 446] width 38 height 38
checkbox input "true"
radio input "false"
click at [469, 475] on input "Exclude the recording owner ([PERSON_NAME]) from this assessment" at bounding box center [469, 475] width 38 height 38
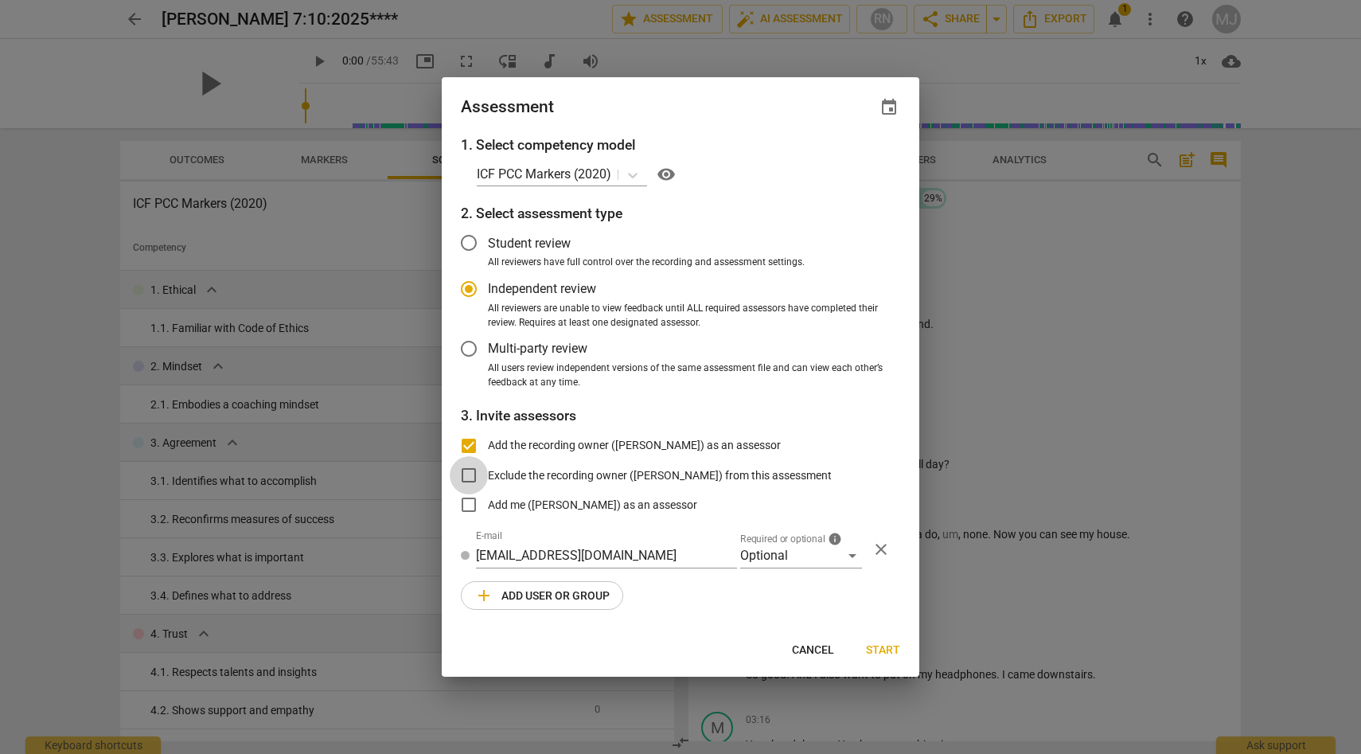
checkbox input "true"
radio input "false"
checkbox input "false"
radio input "false"
click at [471, 444] on input "Add the recording owner ([PERSON_NAME]) as an assessor" at bounding box center [469, 446] width 38 height 38
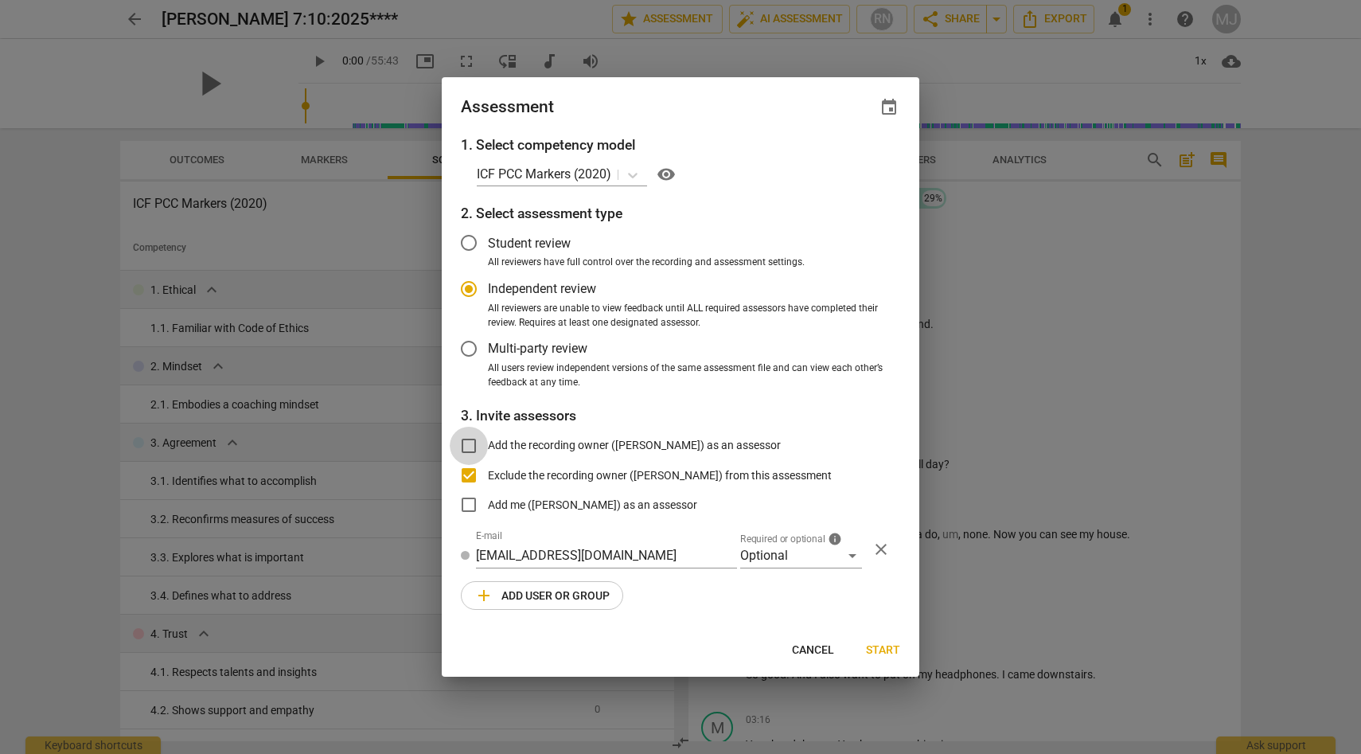
checkbox input "true"
radio input "false"
checkbox input "false"
radio input "false"
click at [470, 504] on input "Add me ([PERSON_NAME]) as an assessor" at bounding box center [469, 505] width 38 height 38
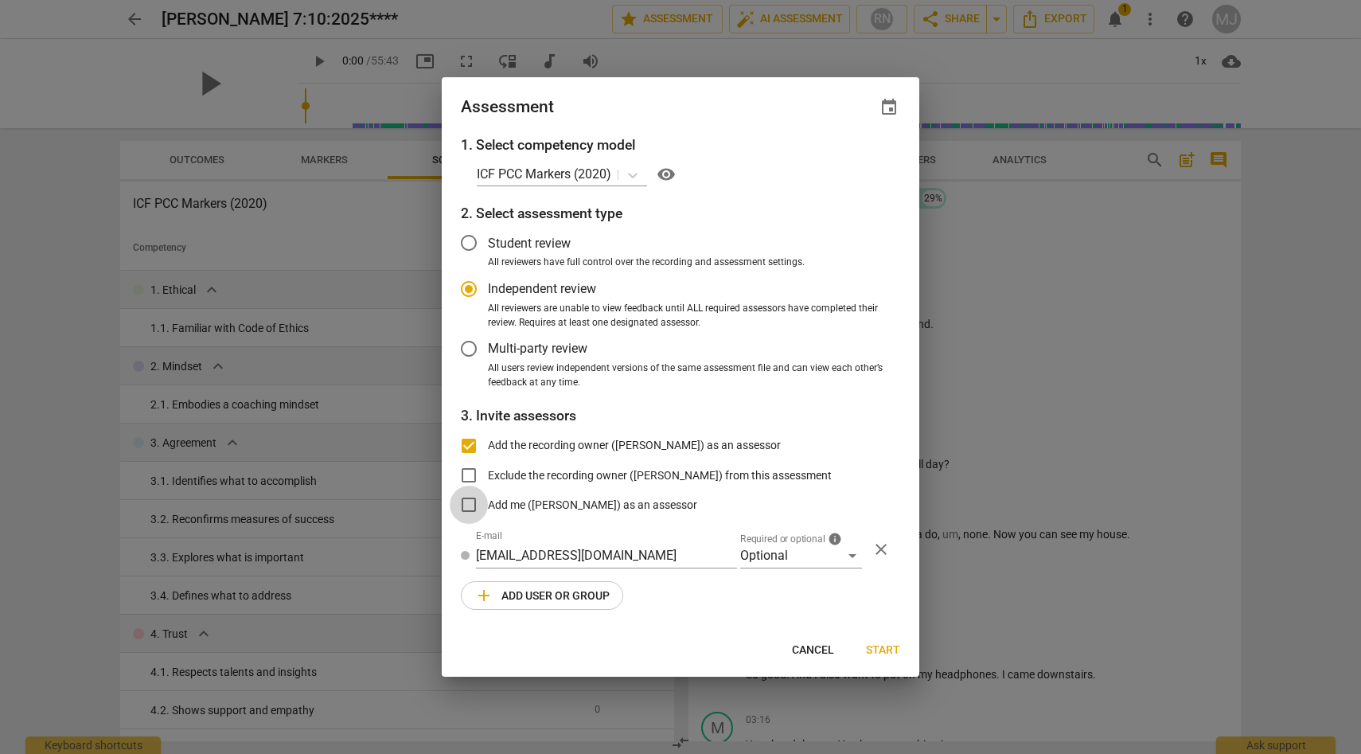
checkbox input "true"
radio input "false"
click at [466, 476] on input "Exclude the recording owner ([PERSON_NAME]) from this assessment" at bounding box center [469, 475] width 38 height 38
checkbox input "true"
radio input "false"
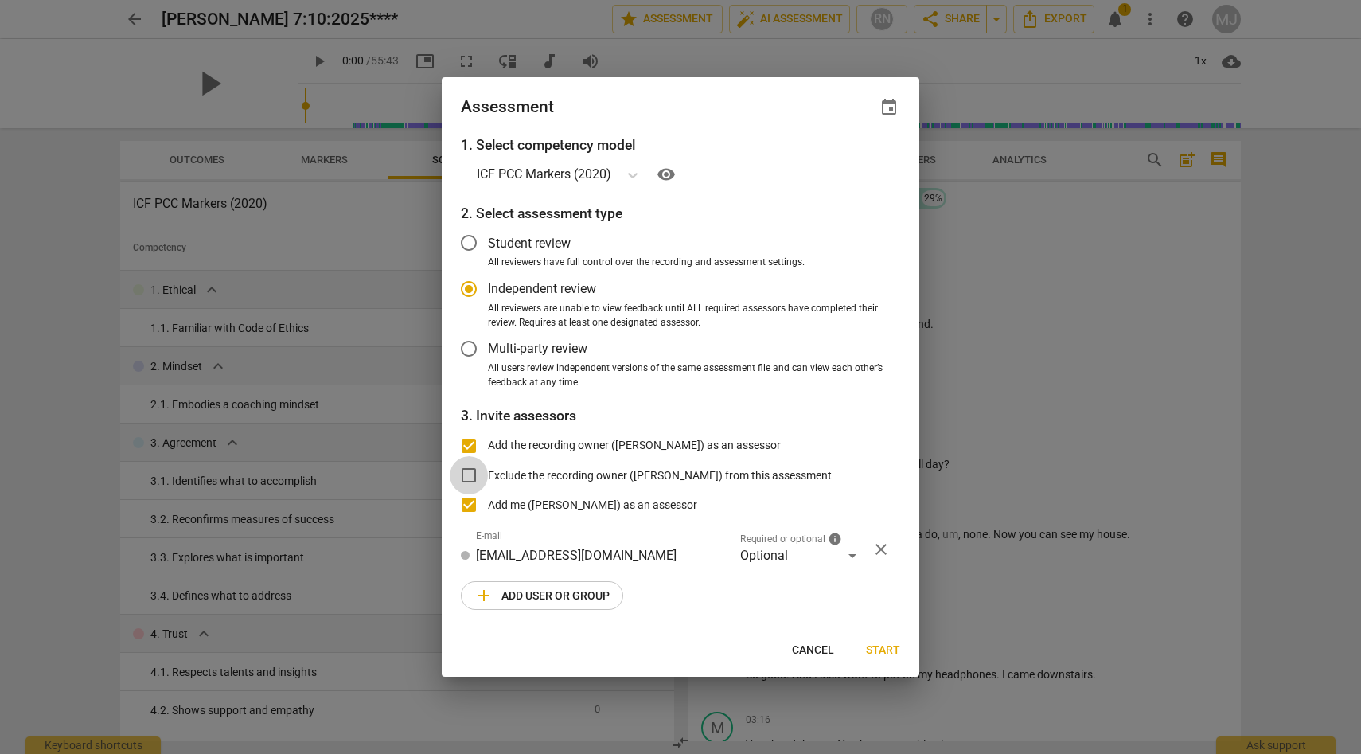
checkbox input "false"
radio input "false"
click at [470, 477] on input "Exclude the recording owner ([PERSON_NAME]) from this assessment" at bounding box center [469, 475] width 38 height 38
checkbox input "false"
click at [886, 645] on span "Start" at bounding box center [883, 650] width 34 height 16
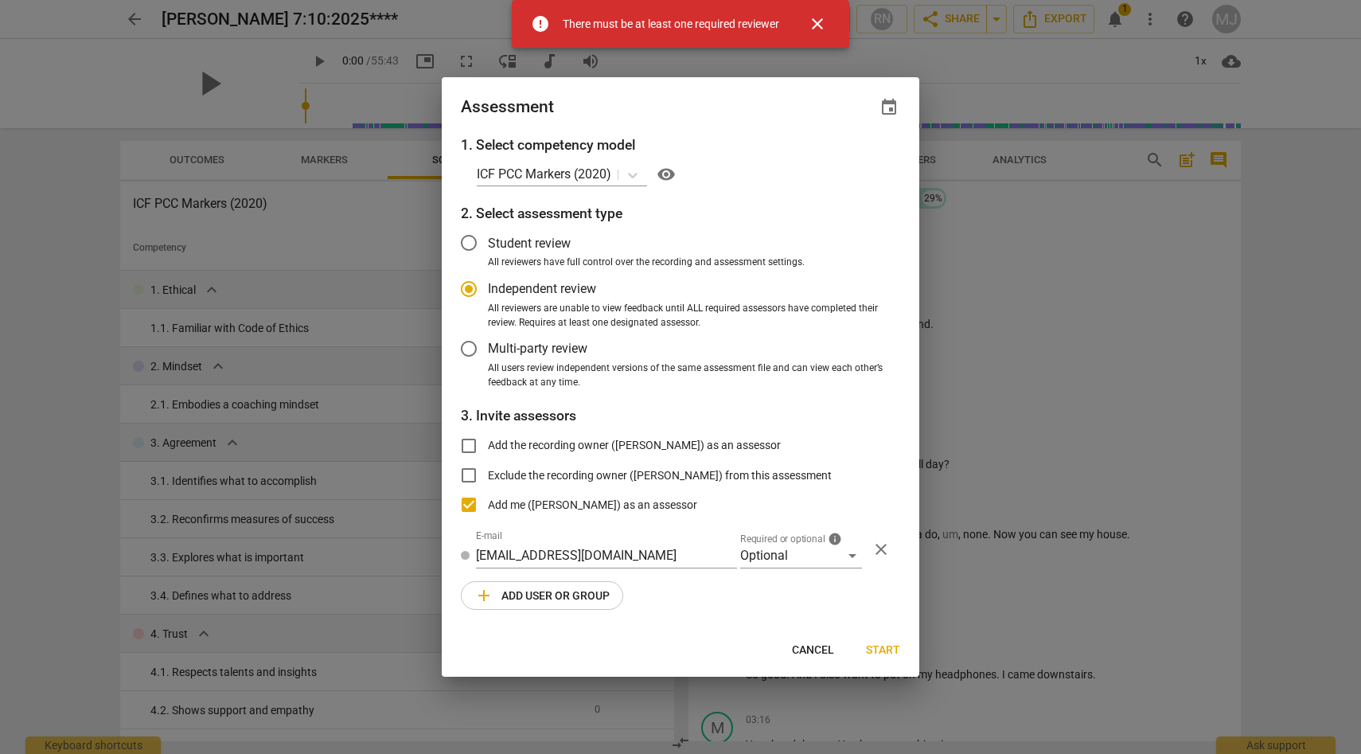
click at [818, 21] on span "close" at bounding box center [817, 23] width 19 height 19
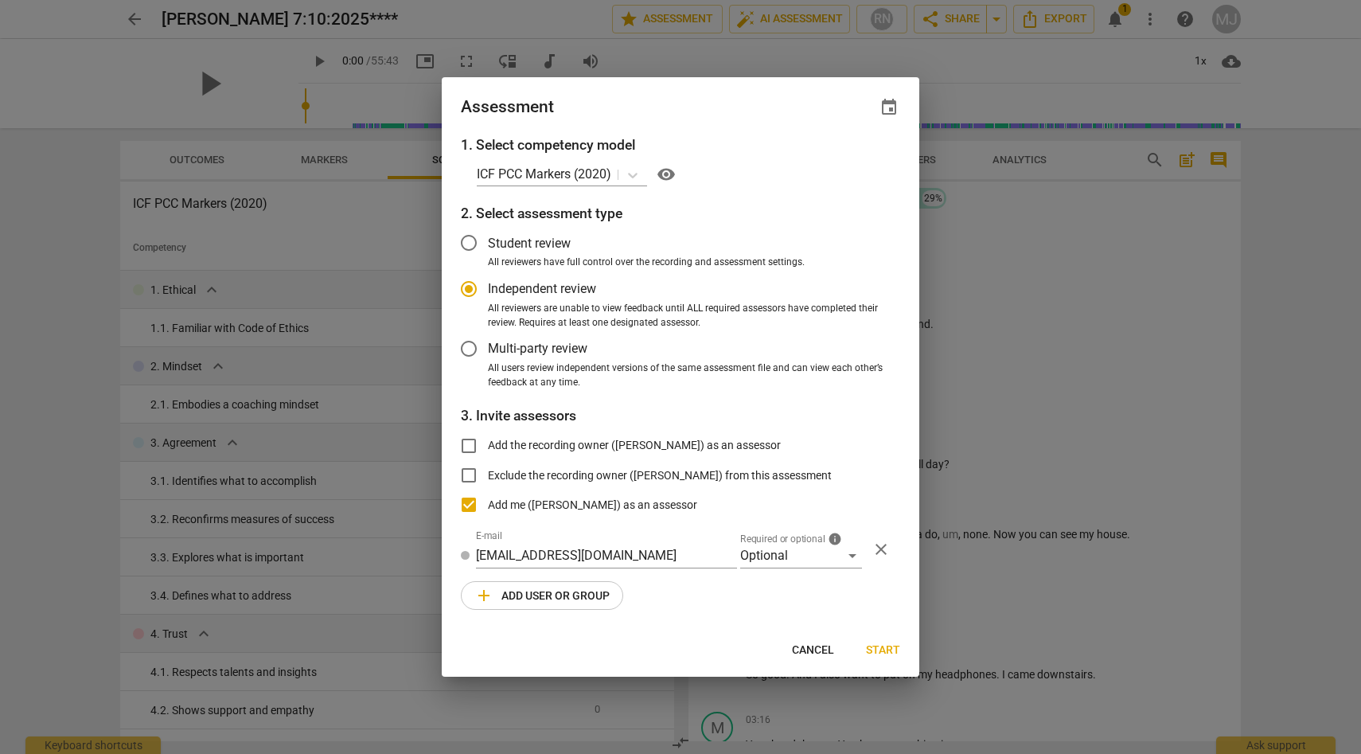
radio input "false"
click at [470, 240] on input "Student review" at bounding box center [469, 243] width 38 height 38
click at [885, 651] on span "Start" at bounding box center [883, 650] width 34 height 16
radio input "false"
type input "[PERSON_NAME] <[EMAIL_ADDRESS][DOMAIN_NAME]>"
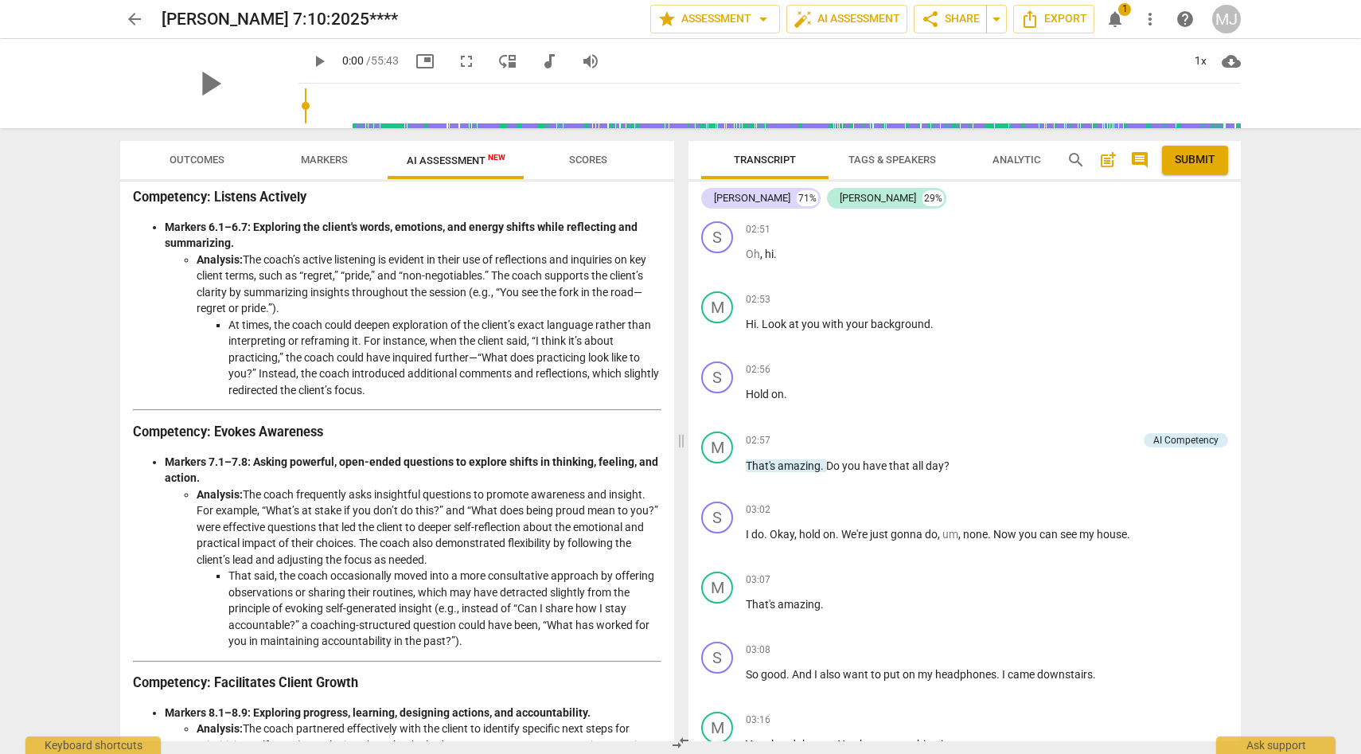
scroll to position [1163, 0]
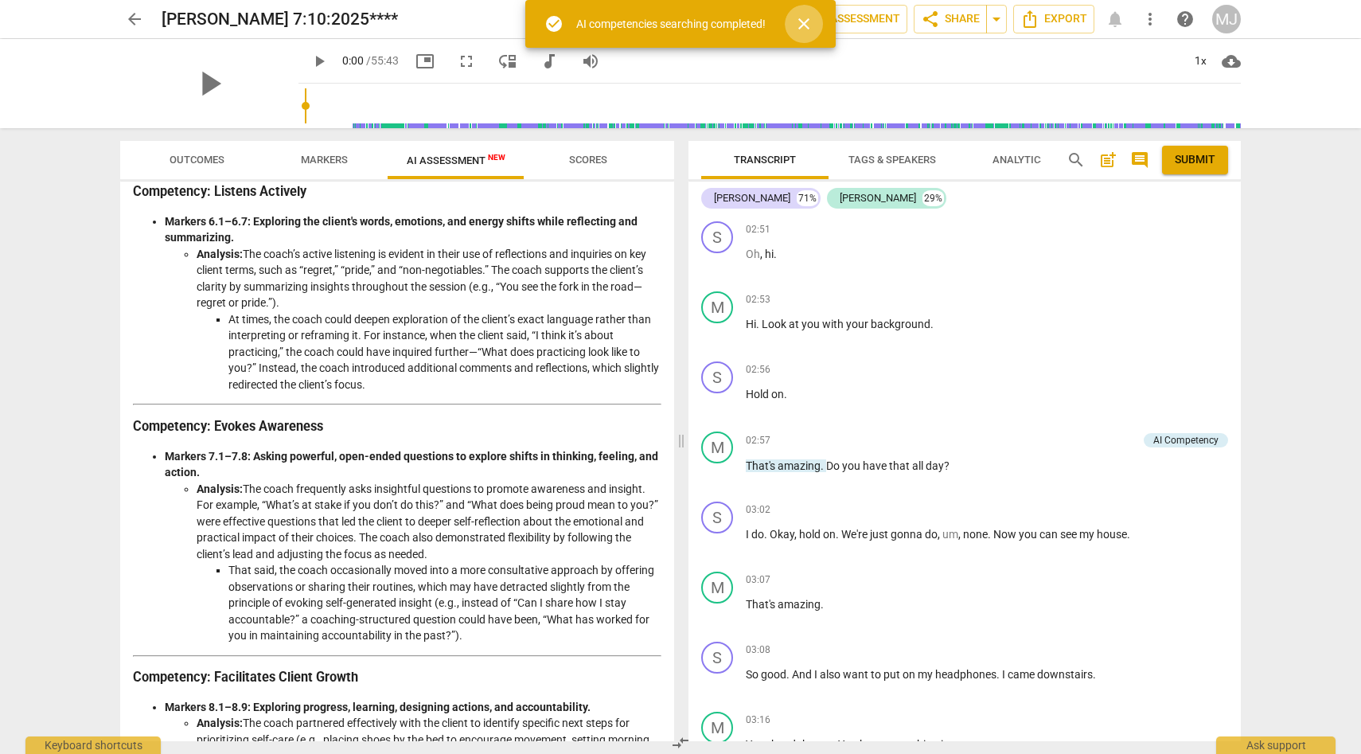
click at [805, 25] on span "close" at bounding box center [803, 23] width 19 height 19
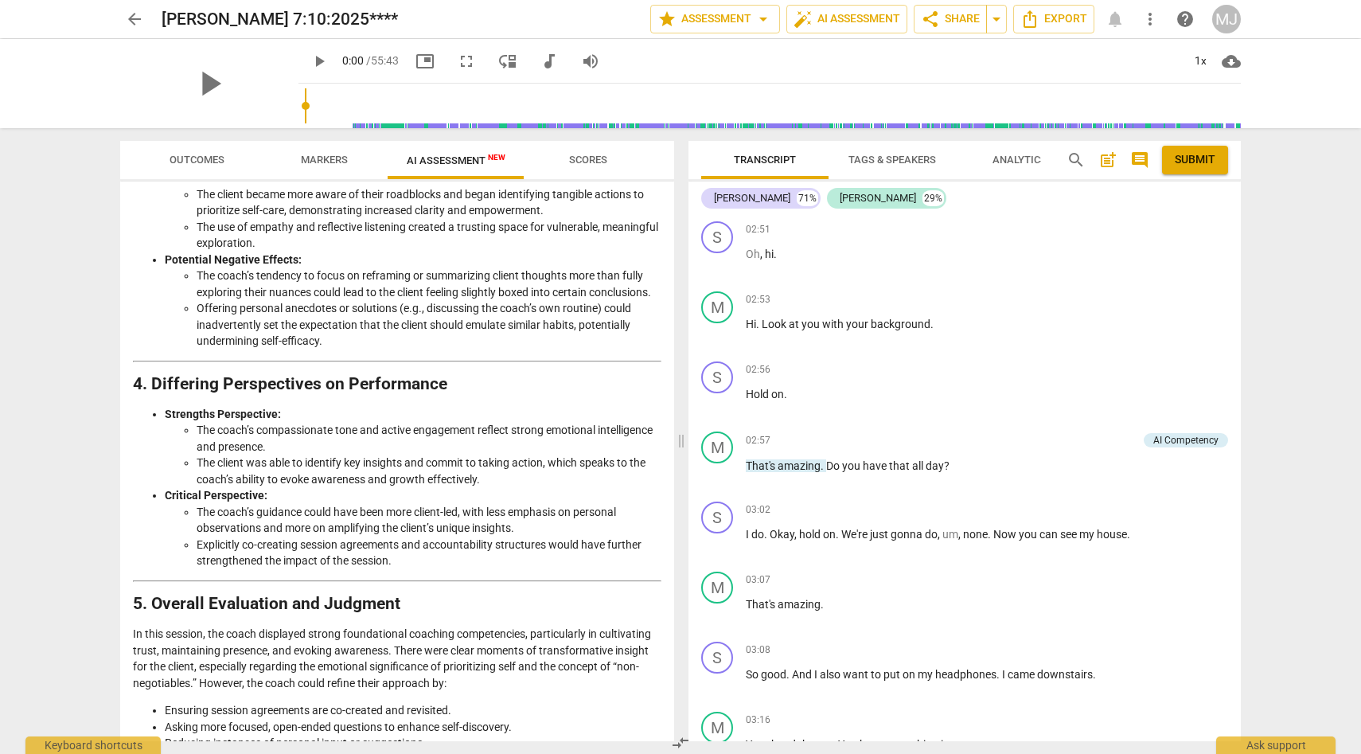
scroll to position [2226, 0]
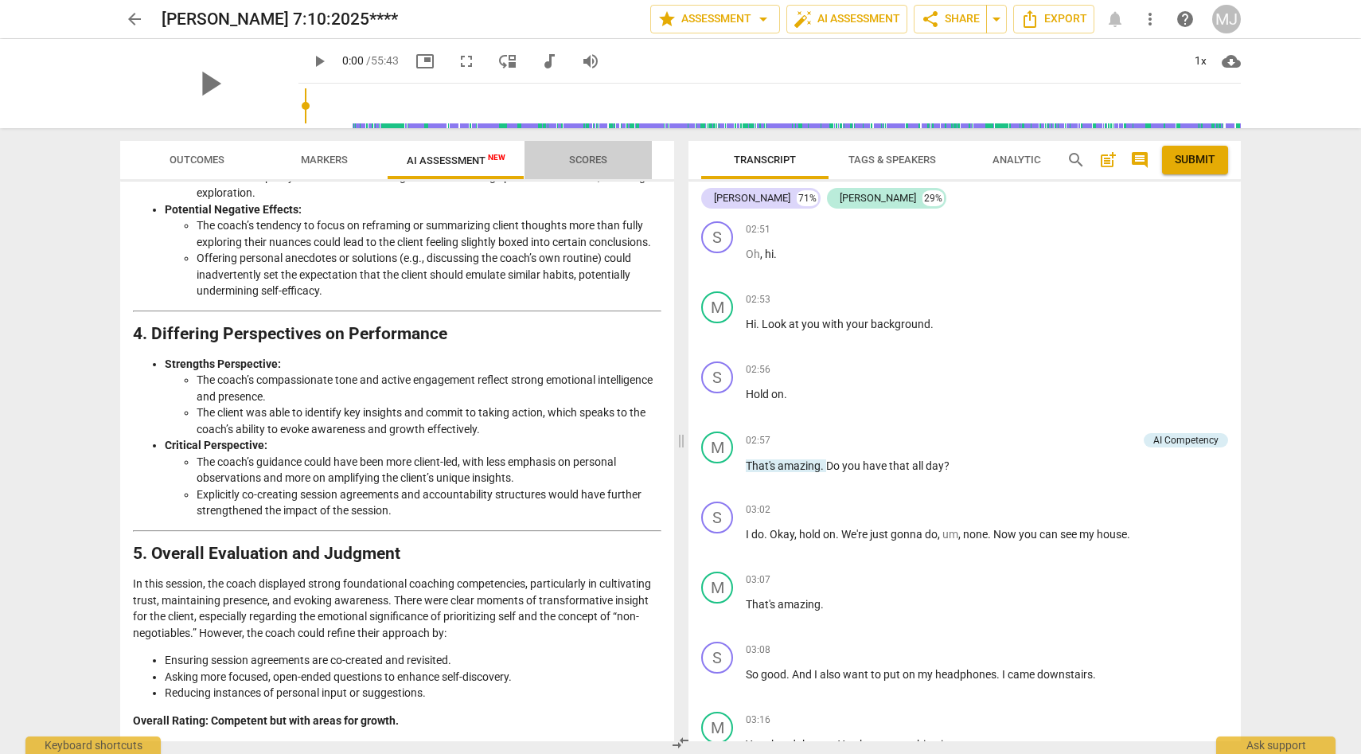
click at [592, 158] on span "Scores" at bounding box center [588, 160] width 38 height 12
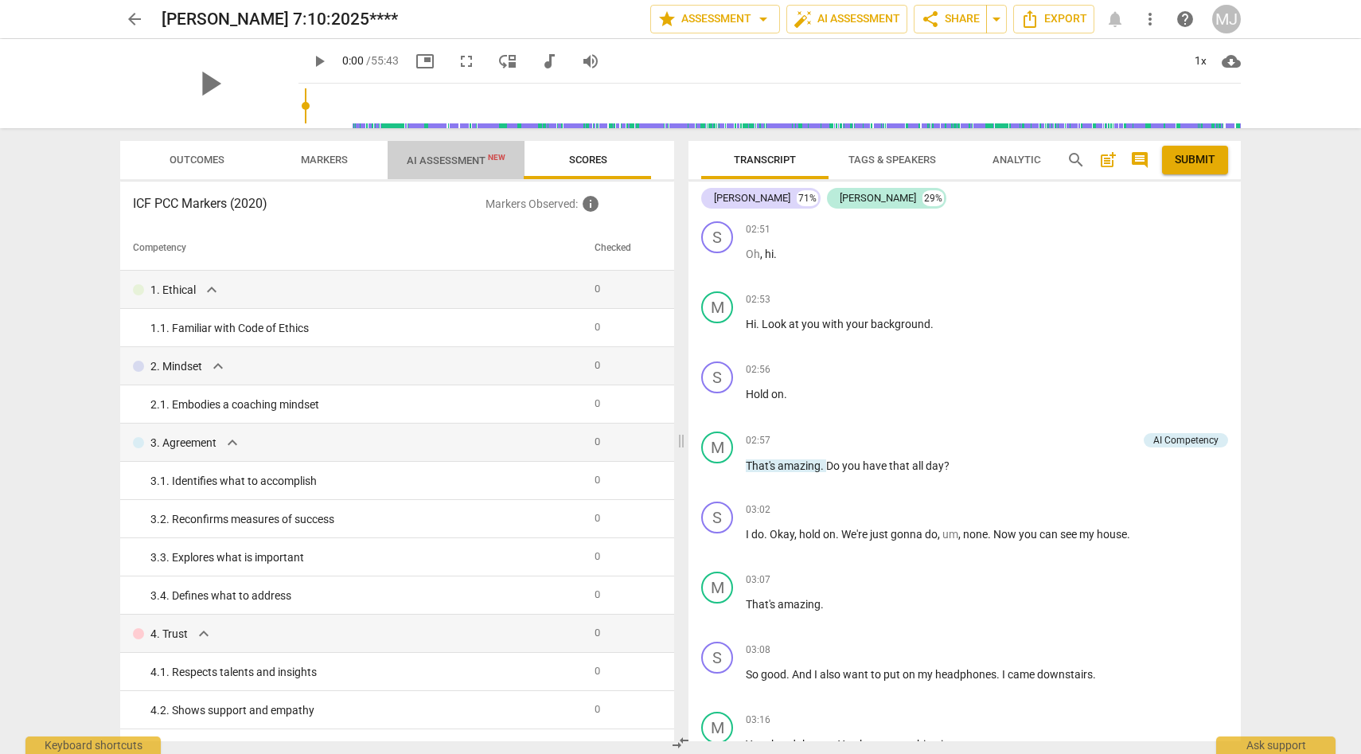
click at [473, 161] on span "AI Assessment New" at bounding box center [456, 160] width 99 height 12
